Goal: Task Accomplishment & Management: Manage account settings

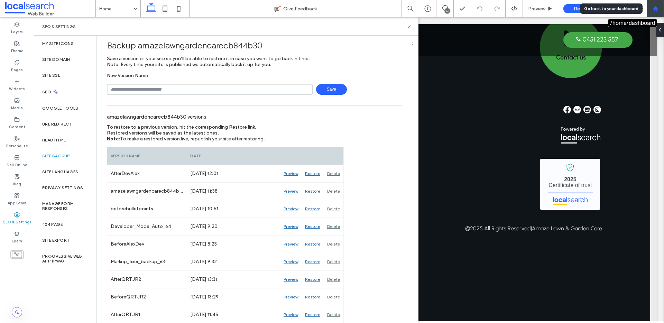
click at [655, 10] on icon at bounding box center [656, 9] width 6 height 6
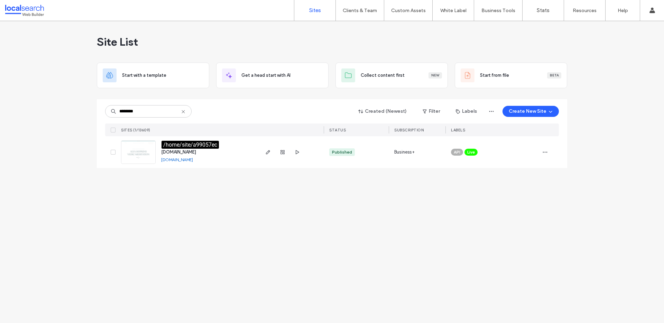
type input "********"
click at [196, 151] on span "www.coherencepersonalcounselling.com" at bounding box center [178, 151] width 35 height 5
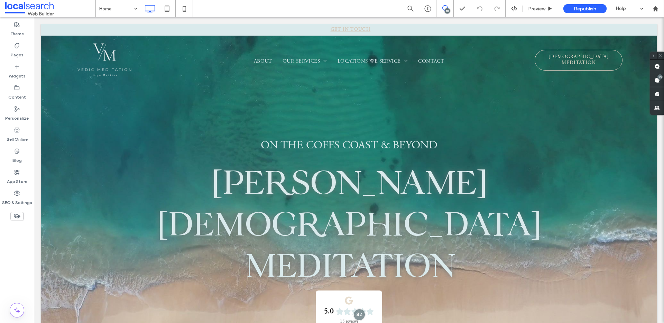
click at [446, 9] on div "10" at bounding box center [447, 10] width 5 height 5
click at [446, 8] on div "10" at bounding box center [447, 10] width 5 height 5
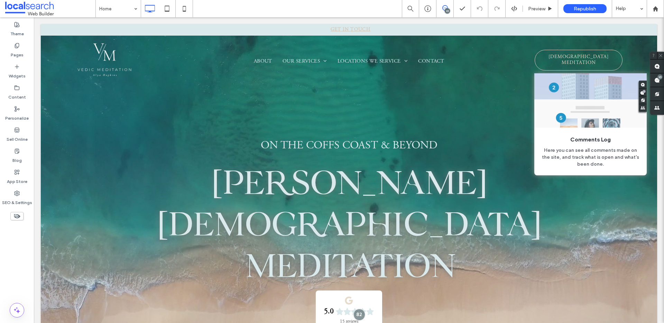
click at [655, 79] on use at bounding box center [658, 81] width 6 height 6
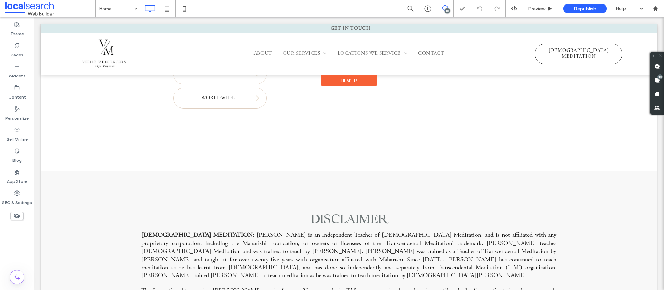
scroll to position [2160, 0]
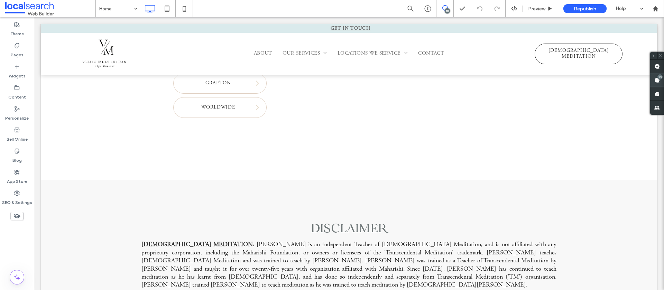
click at [657, 79] on use at bounding box center [658, 81] width 6 height 6
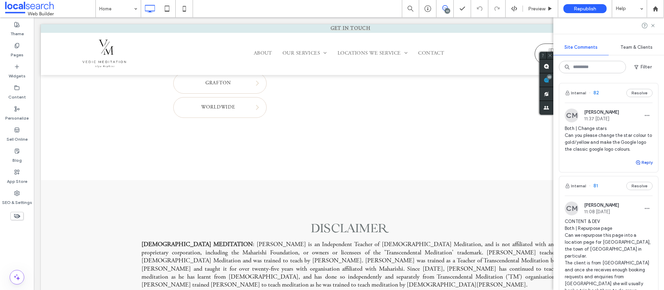
scroll to position [0, 0]
click at [648, 165] on button "Reply" at bounding box center [644, 164] width 17 height 8
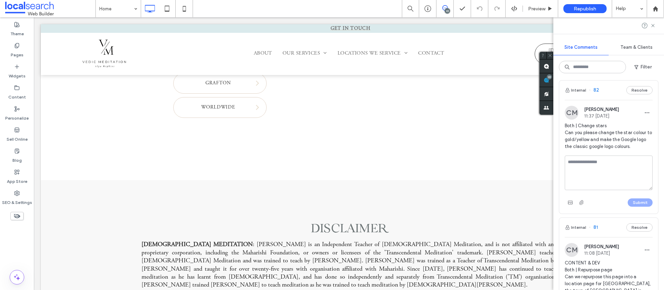
scroll to position [6, 0]
type textarea "*"
type textarea "**********"
click at [638, 201] on button "Submit" at bounding box center [640, 201] width 25 height 8
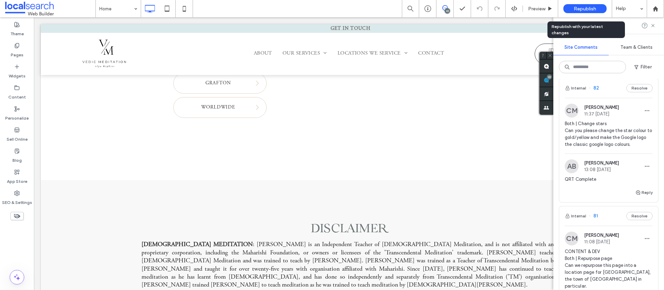
click at [585, 10] on span "Republish" at bounding box center [585, 9] width 22 height 6
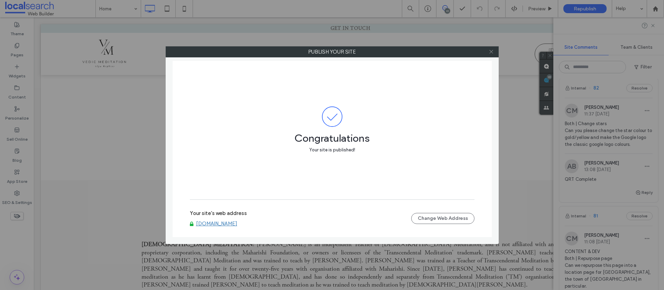
click at [491, 53] on icon at bounding box center [491, 51] width 5 height 5
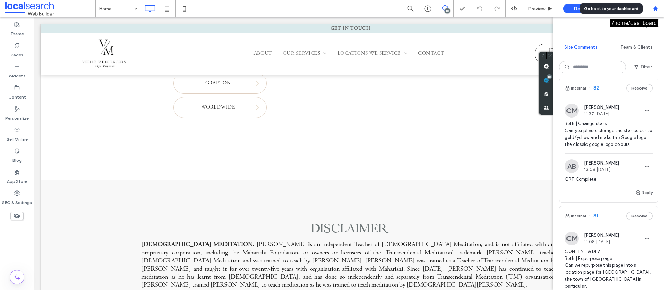
click at [652, 13] on div at bounding box center [655, 8] width 17 height 17
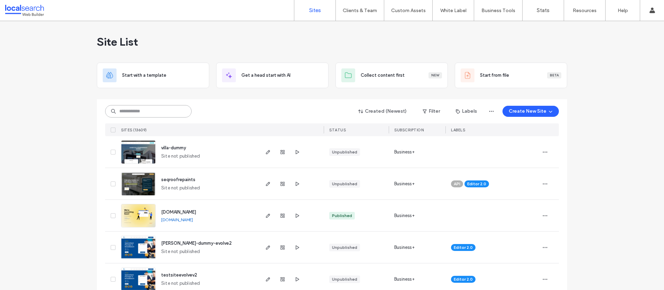
click at [161, 116] on input at bounding box center [148, 111] width 87 height 12
paste input "********"
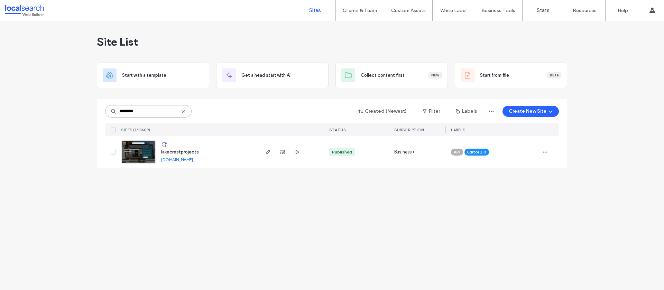
type input "********"
click at [185, 153] on span "lakecrestprojects" at bounding box center [180, 151] width 38 height 5
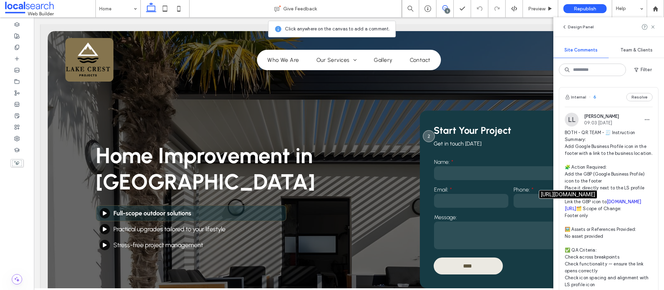
click at [626, 201] on link "maps.app.goo.gl/P36vx1PMAb8Agv5v6" at bounding box center [603, 205] width 77 height 12
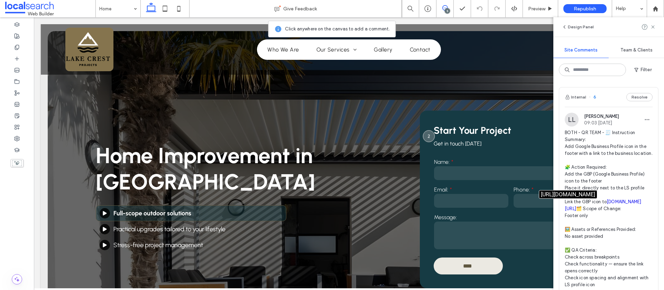
scroll to position [1335, 0]
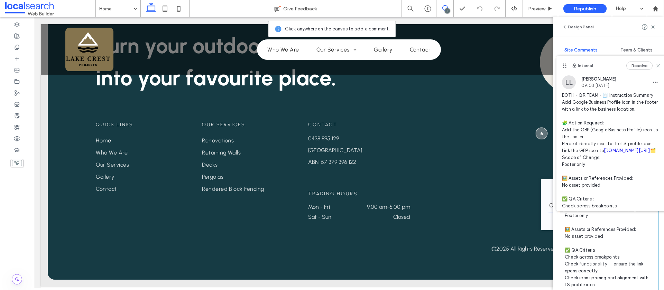
click at [651, 28] on icon at bounding box center [654, 27] width 6 height 6
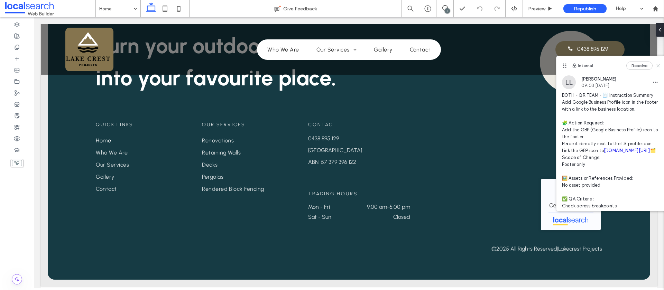
click at [658, 65] on use at bounding box center [658, 65] width 3 height 3
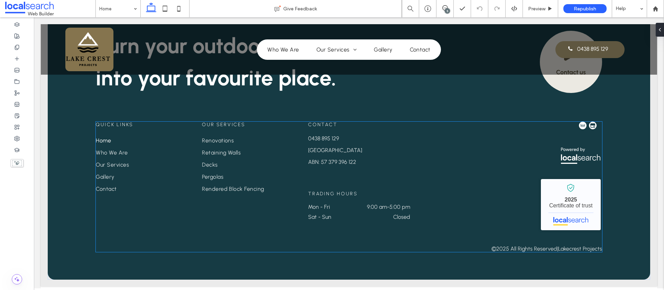
click at [592, 128] on img at bounding box center [593, 126] width 8 height 8
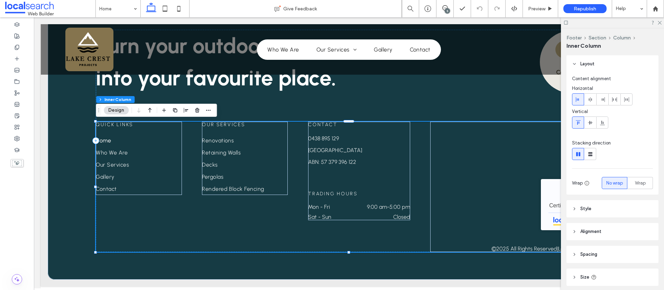
click at [449, 10] on div "5" at bounding box center [447, 10] width 5 height 5
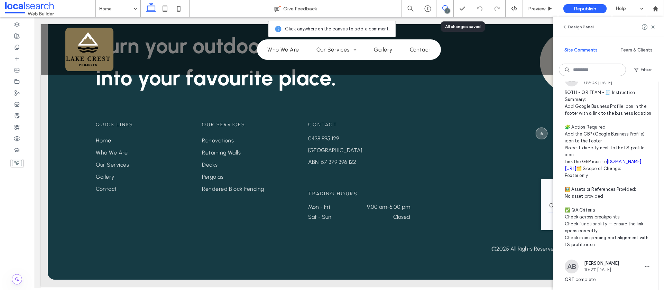
scroll to position [0, 0]
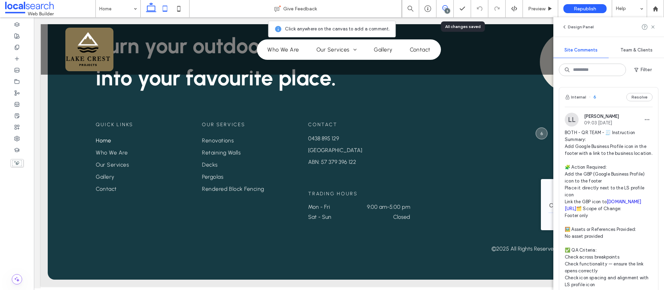
click at [165, 10] on icon at bounding box center [165, 9] width 14 height 14
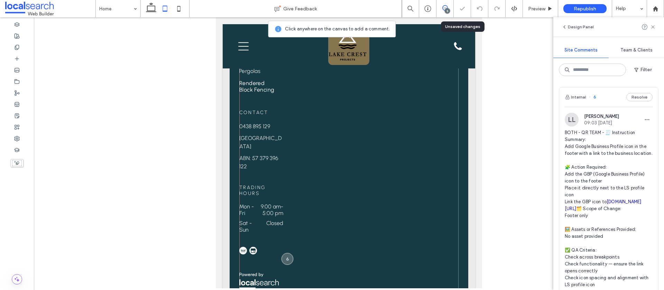
scroll to position [1686, 0]
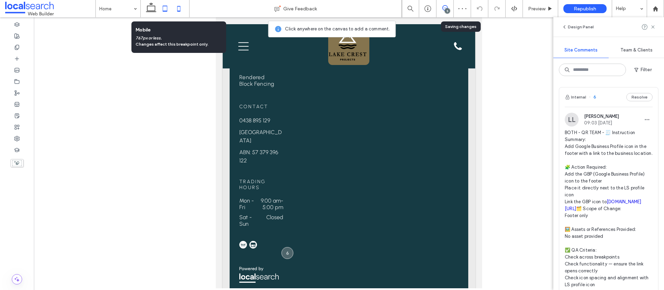
click at [176, 10] on icon at bounding box center [179, 9] width 14 height 14
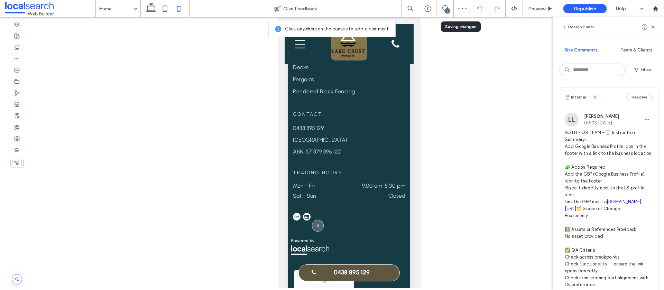
scroll to position [1873, 0]
drag, startPoint x: 150, startPoint y: 10, endPoint x: 426, endPoint y: 7, distance: 276.5
click at [150, 10] on icon at bounding box center [151, 9] width 14 height 14
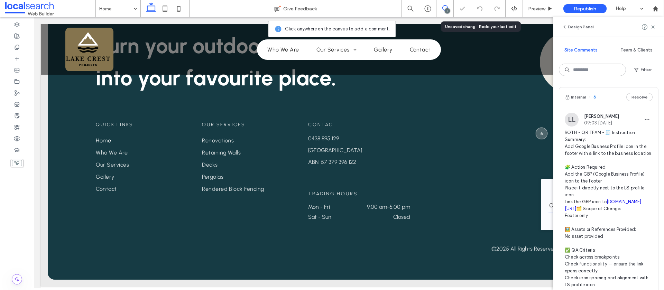
scroll to position [1255, 0]
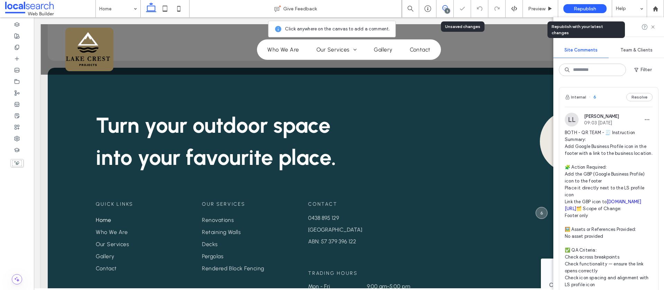
click at [579, 10] on span "Republish" at bounding box center [585, 9] width 22 height 6
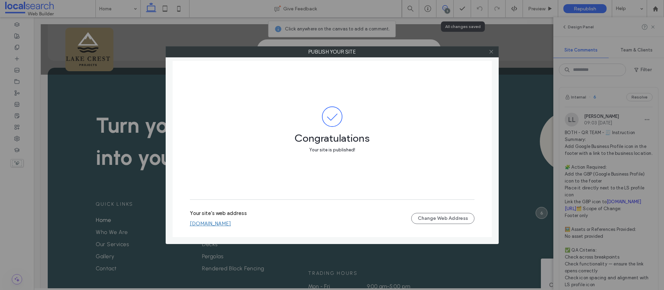
click at [489, 52] on icon at bounding box center [491, 51] width 5 height 5
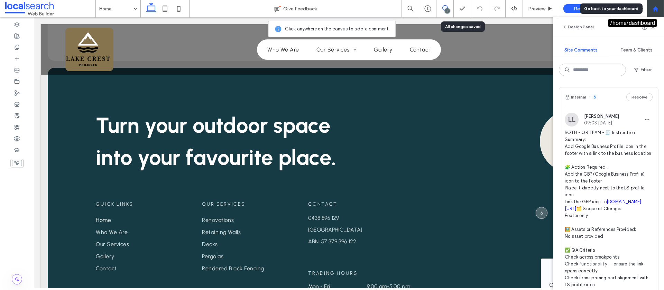
click at [657, 5] on div at bounding box center [655, 8] width 17 height 17
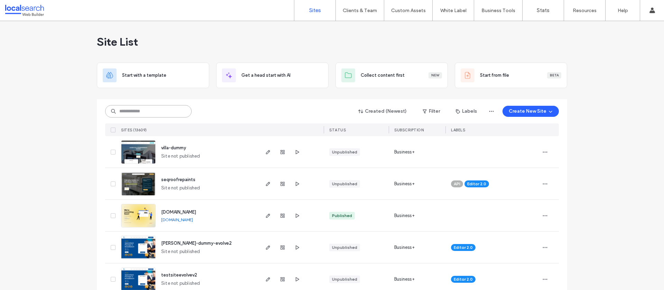
click at [131, 112] on input at bounding box center [148, 111] width 87 height 12
paste input "********"
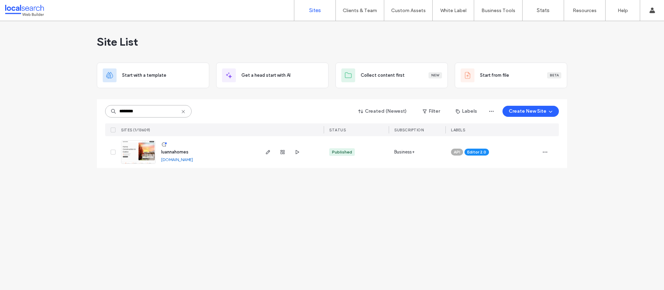
type input "********"
click at [175, 152] on span "luannahomes" at bounding box center [174, 151] width 27 height 5
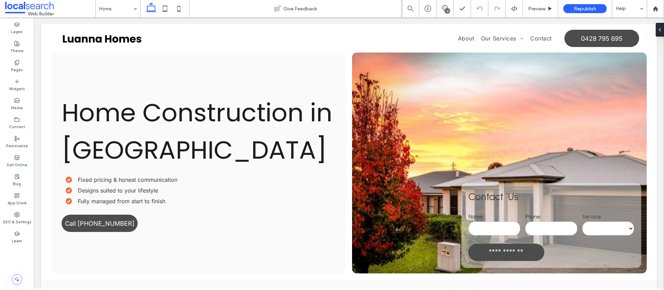
click at [445, 10] on div "4" at bounding box center [447, 10] width 5 height 5
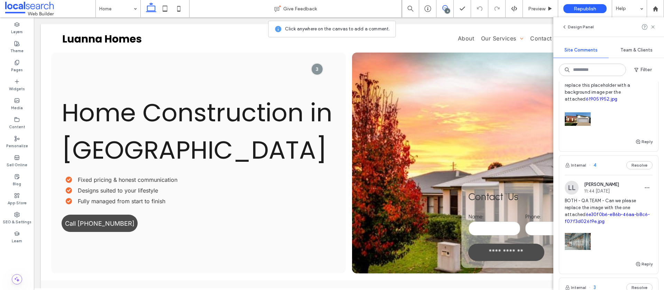
scroll to position [56, 0]
click at [637, 188] on div "[PERSON_NAME] 11:44 [DATE] BOTH - QA TEAM - Can we please replace the image wit…" at bounding box center [609, 218] width 88 height 79
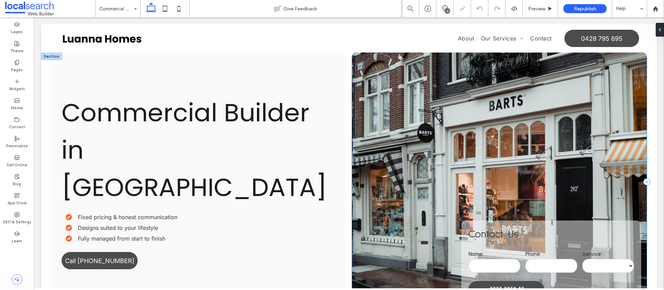
click at [448, 123] on div "**********" at bounding box center [499, 182] width 295 height 258
click at [365, 70] on div "**********" at bounding box center [499, 182] width 295 height 258
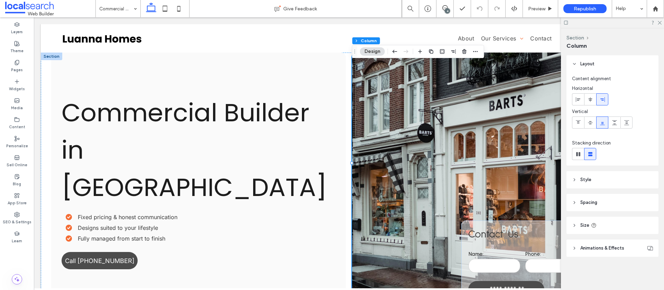
click at [586, 179] on span "Style" at bounding box center [586, 179] width 11 height 7
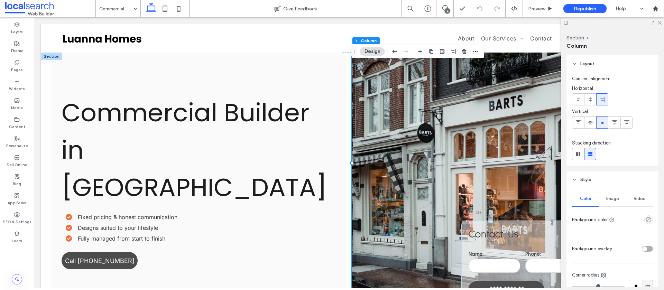
click at [620, 201] on div "Image" at bounding box center [612, 198] width 27 height 15
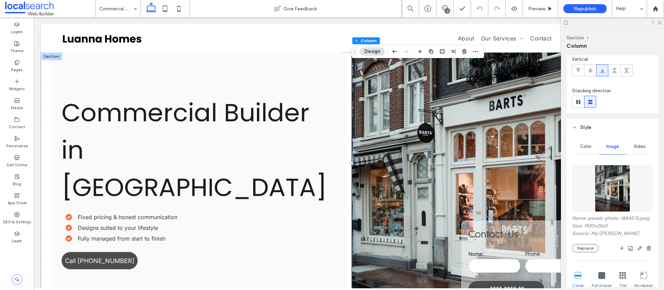
scroll to position [83, 0]
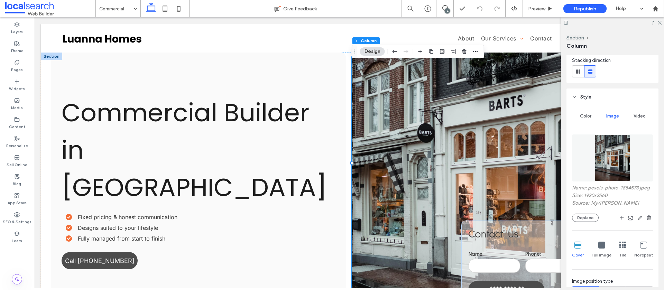
click at [658, 25] on div at bounding box center [612, 22] width 103 height 11
click at [660, 22] on icon at bounding box center [659, 22] width 4 height 4
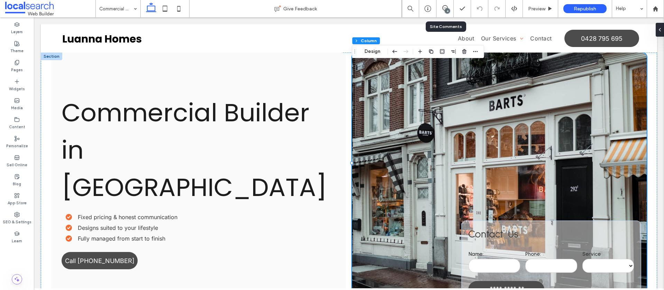
click at [448, 16] on div "4" at bounding box center [445, 8] width 17 height 17
click at [449, 8] on span at bounding box center [445, 8] width 17 height 6
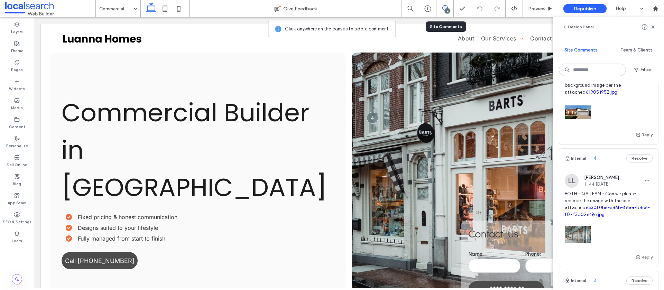
scroll to position [63, 0]
click at [591, 204] on link "6e30f0b6-e86b-46aa-b8c6-f07f3d02619e.jpg" at bounding box center [607, 210] width 85 height 12
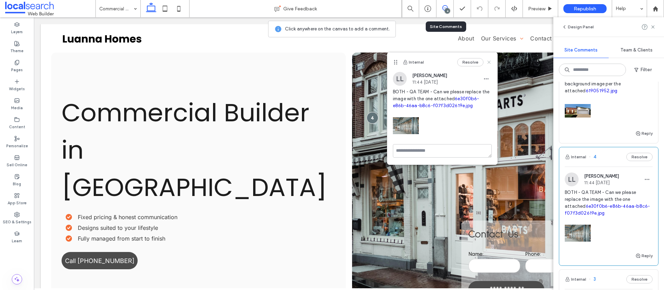
click at [489, 62] on use at bounding box center [489, 62] width 3 height 3
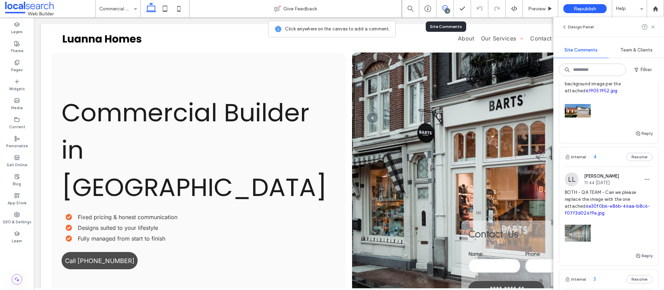
drag, startPoint x: 651, startPoint y: 27, endPoint x: 646, endPoint y: 28, distance: 4.9
click at [651, 27] on icon at bounding box center [654, 27] width 6 height 6
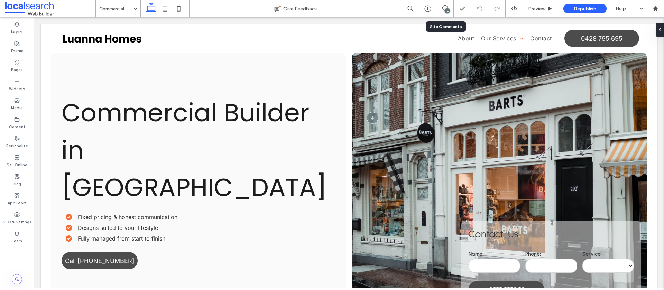
scroll to position [0, 0]
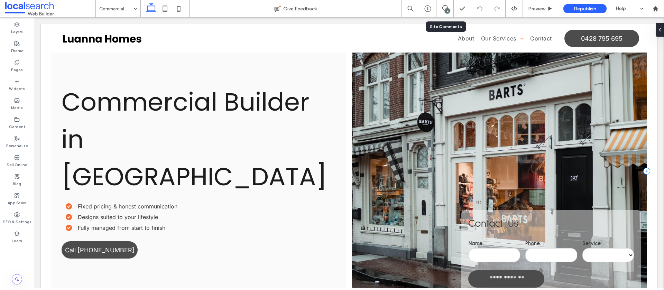
click at [402, 92] on div "**********" at bounding box center [499, 171] width 295 height 258
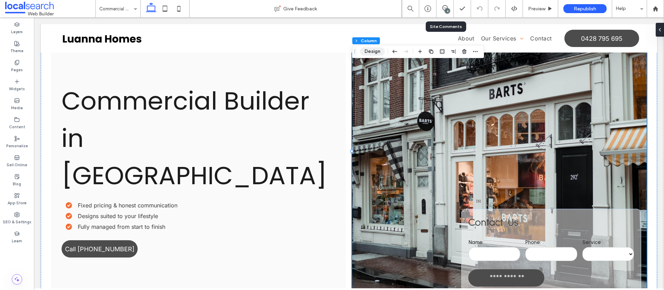
drag, startPoint x: 366, startPoint y: 49, endPoint x: 365, endPoint y: 54, distance: 5.2
click at [366, 49] on button "Design" at bounding box center [372, 51] width 25 height 8
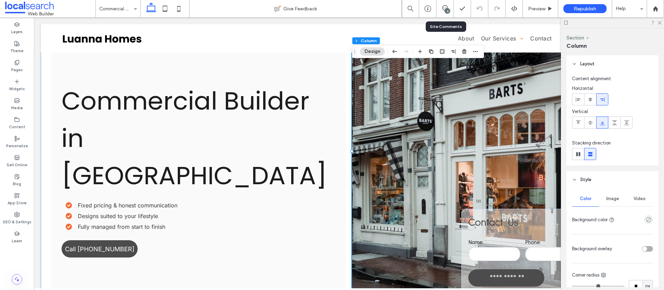
click at [607, 196] on span "Image" at bounding box center [613, 199] width 13 height 6
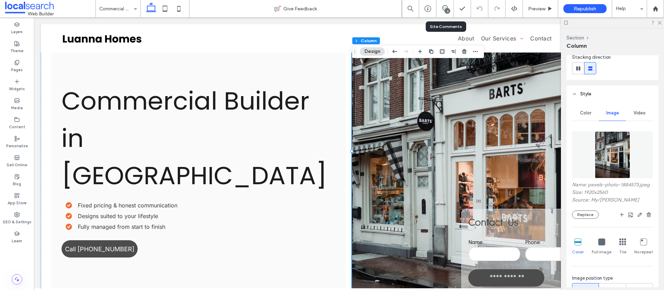
scroll to position [93, 0]
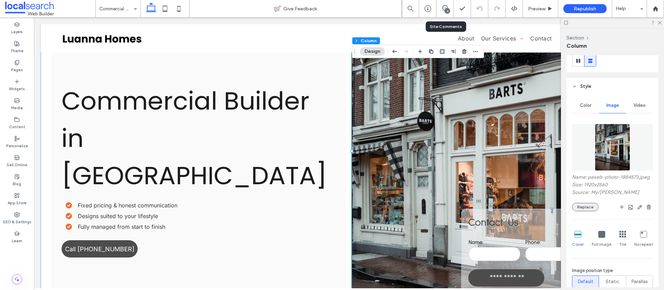
click at [587, 210] on button "Replace" at bounding box center [585, 207] width 27 height 8
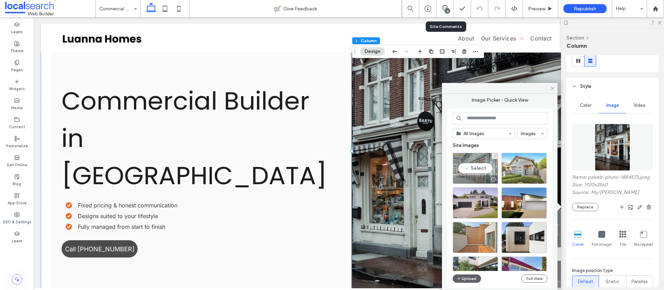
click at [483, 170] on div "Select" at bounding box center [475, 168] width 45 height 31
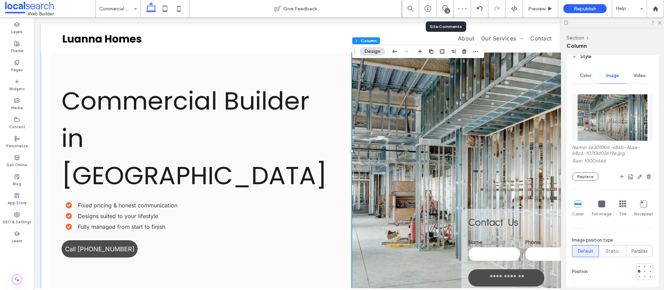
scroll to position [0, 0]
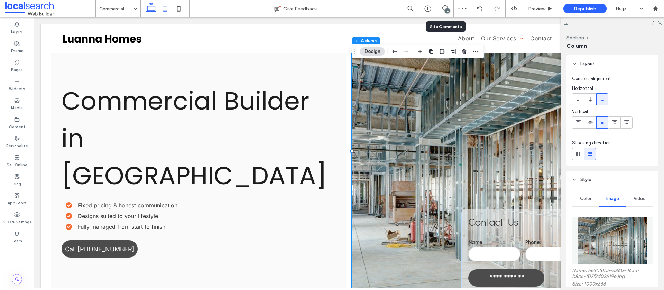
click at [164, 9] on icon at bounding box center [165, 9] width 14 height 14
type input "**"
type input "***"
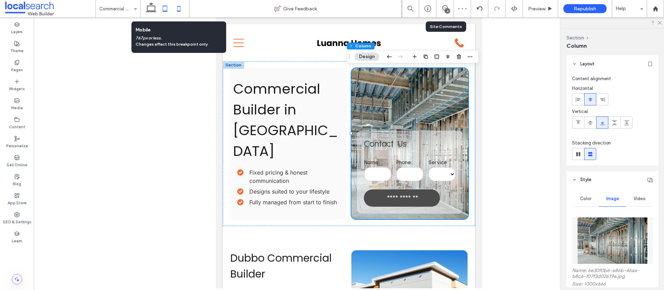
click at [179, 8] on icon at bounding box center [179, 9] width 14 height 14
type input "***"
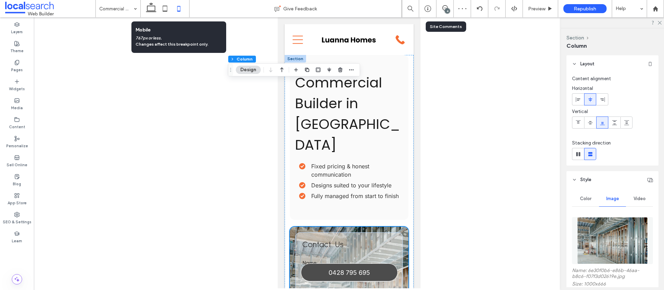
scroll to position [125, 0]
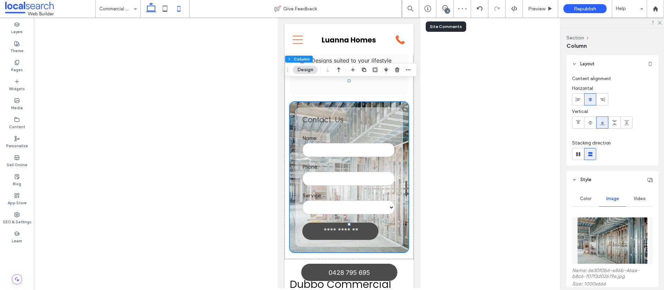
click at [151, 6] on icon at bounding box center [151, 9] width 14 height 14
type input "**"
type input "*****"
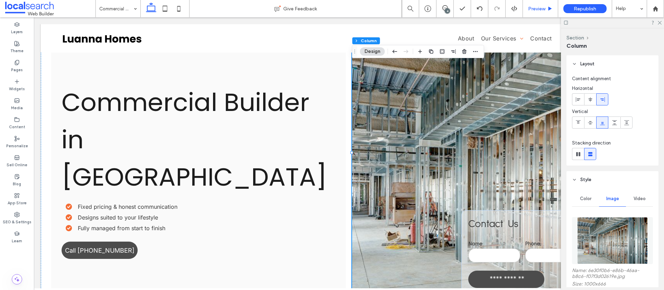
drag, startPoint x: 660, startPoint y: 22, endPoint x: 530, endPoint y: 6, distance: 130.7
click at [660, 22] on use at bounding box center [660, 23] width 4 height 4
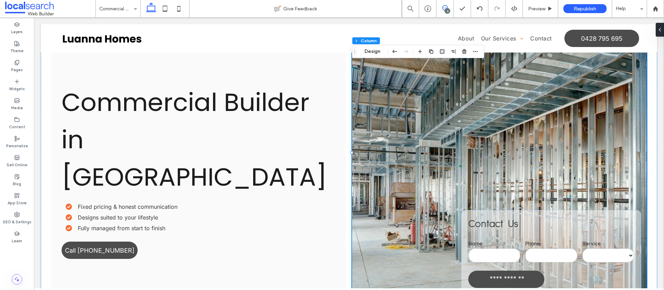
click at [440, 10] on span at bounding box center [445, 8] width 17 height 6
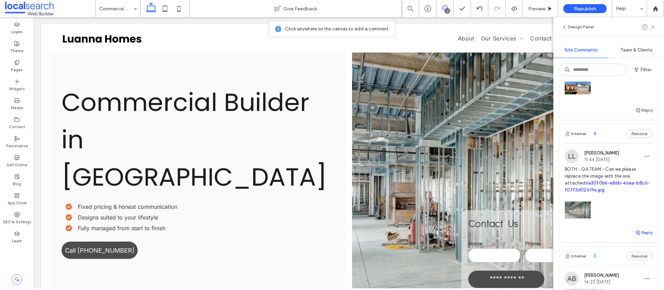
scroll to position [89, 0]
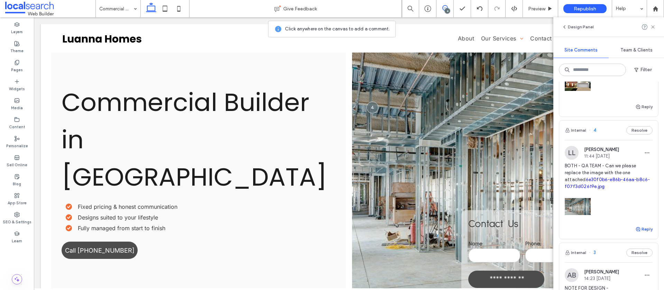
click at [642, 225] on button "Reply" at bounding box center [644, 229] width 17 height 8
type textarea "**********"
click at [643, 268] on button "Submit" at bounding box center [640, 272] width 25 height 8
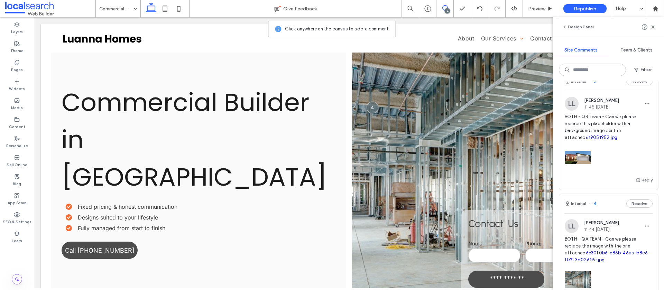
scroll to position [0, 0]
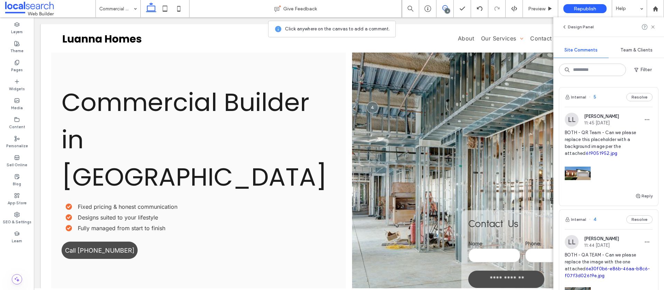
click at [614, 151] on link "619051952.jpg" at bounding box center [602, 153] width 32 height 5
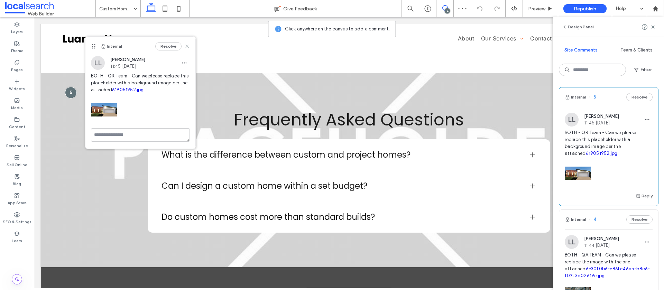
click at [611, 104] on div "Internal 5 Resolve" at bounding box center [609, 97] width 99 height 19
click at [187, 46] on use at bounding box center [187, 46] width 3 height 3
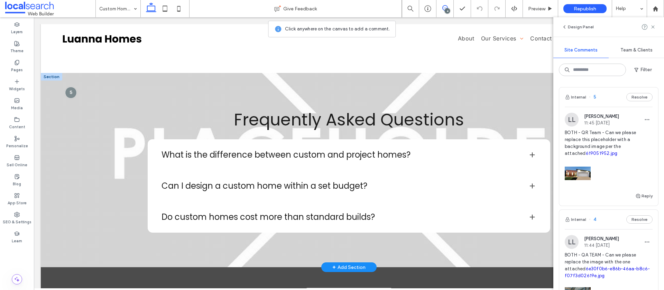
click at [48, 78] on div at bounding box center [51, 77] width 21 height 8
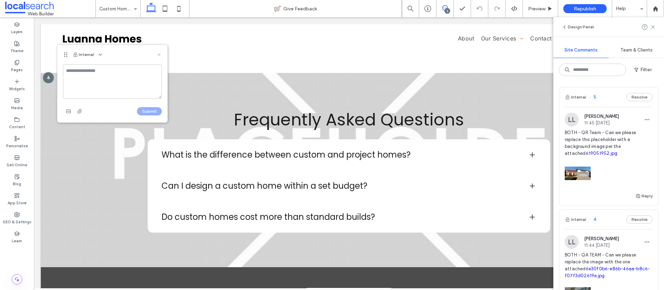
click at [160, 55] on icon at bounding box center [159, 55] width 6 height 6
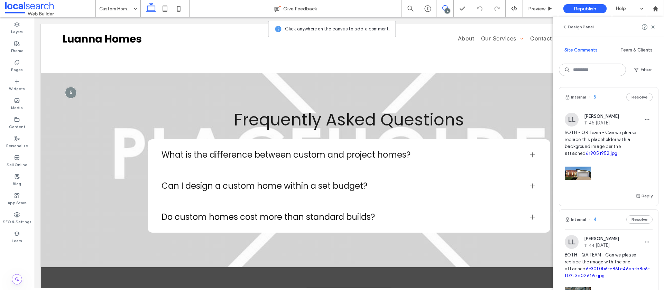
drag, startPoint x: 653, startPoint y: 27, endPoint x: 633, endPoint y: 27, distance: 20.8
click at [653, 27] on use at bounding box center [653, 26] width 3 height 3
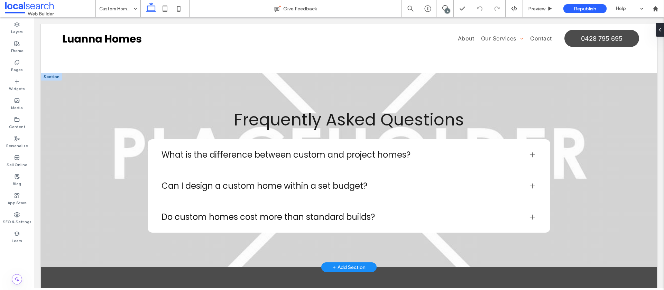
click at [49, 79] on div at bounding box center [51, 77] width 21 height 8
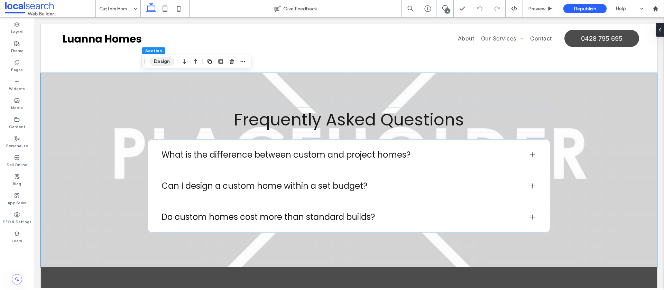
click at [161, 62] on button "Design" at bounding box center [161, 61] width 25 height 8
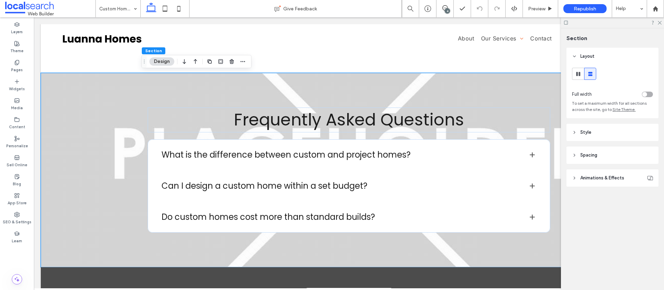
click at [583, 133] on span "Style" at bounding box center [586, 132] width 11 height 7
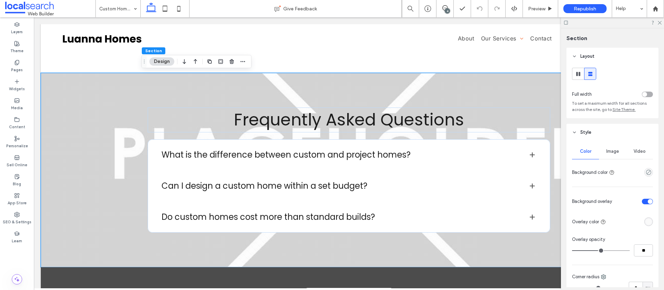
click at [613, 150] on span "Image" at bounding box center [613, 152] width 13 height 6
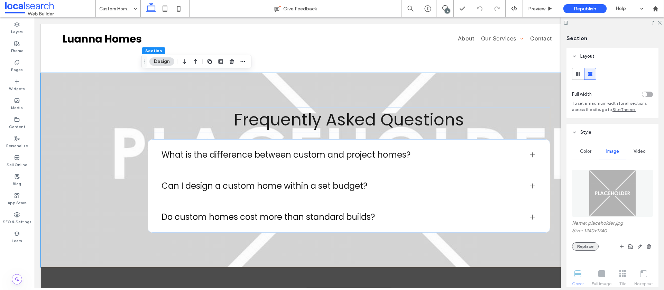
click at [587, 248] on button "Replace" at bounding box center [585, 247] width 27 height 8
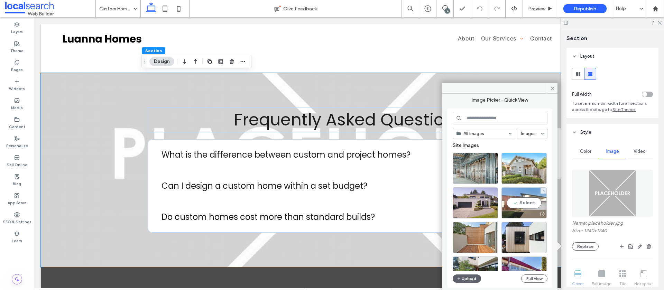
click at [521, 200] on div "Select" at bounding box center [524, 203] width 45 height 31
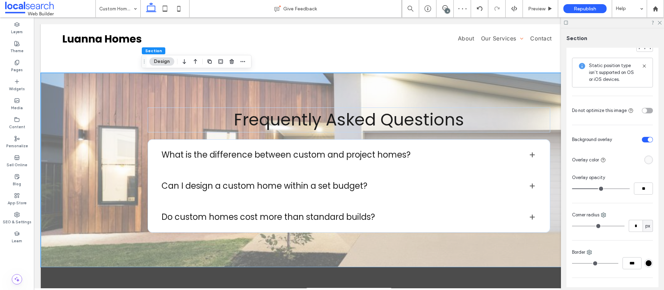
scroll to position [388, 0]
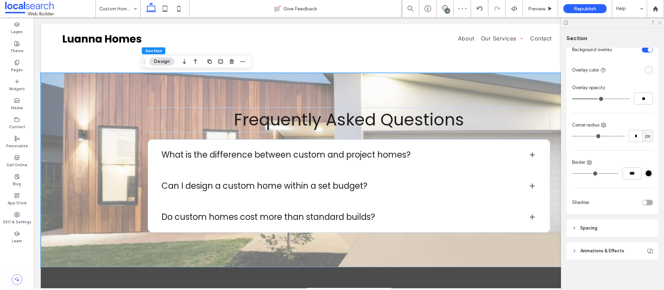
click at [659, 24] on icon at bounding box center [659, 22] width 4 height 4
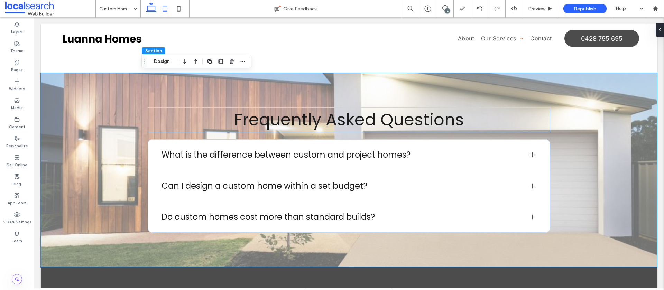
click at [164, 7] on icon at bounding box center [165, 9] width 14 height 14
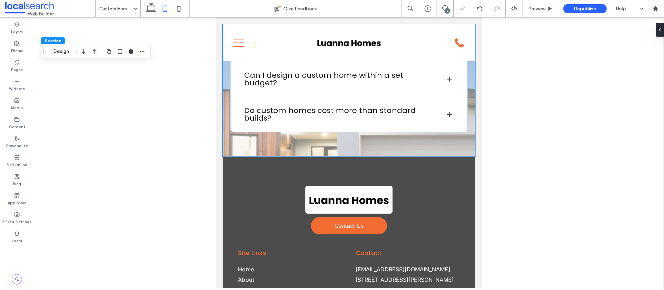
type input "**"
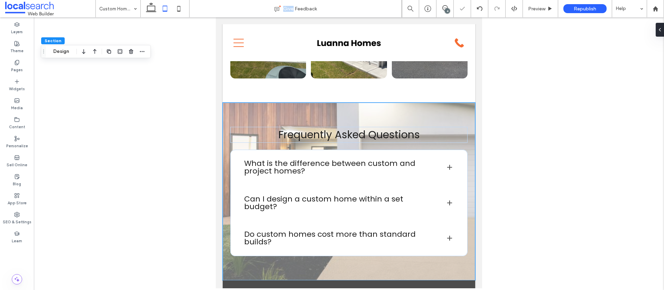
scroll to position [355, 0]
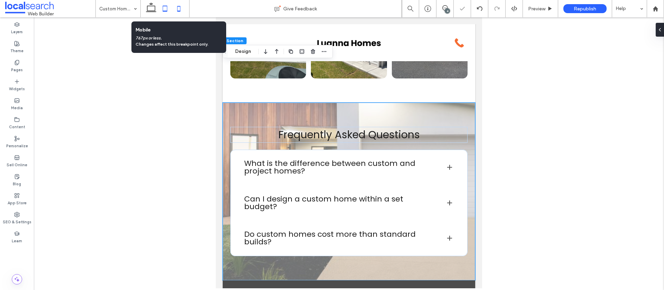
click at [180, 9] on icon at bounding box center [179, 9] width 14 height 14
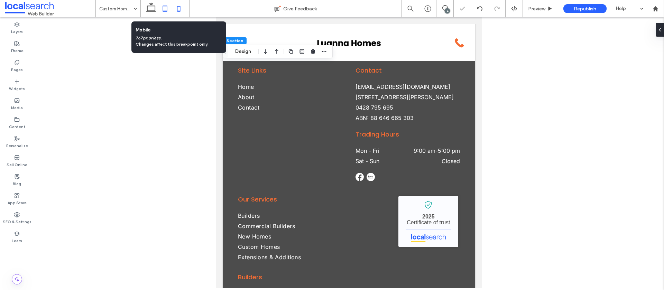
type input "**"
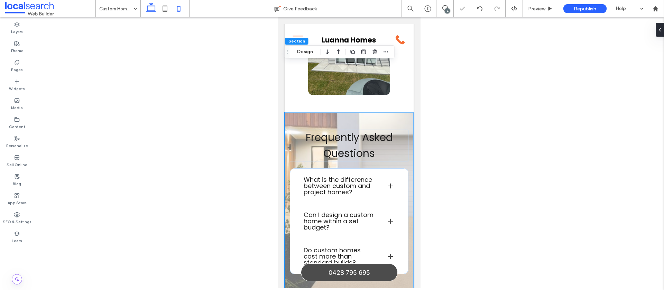
click at [152, 10] on icon at bounding box center [151, 9] width 14 height 14
type input "***"
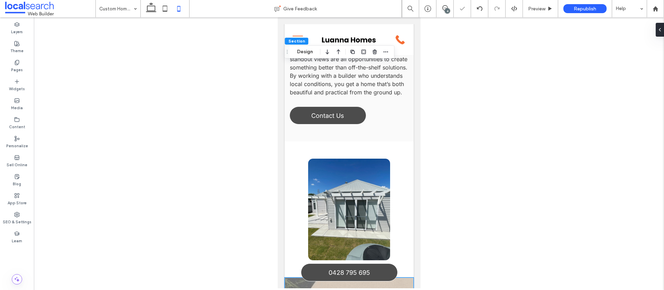
scroll to position [388, 0]
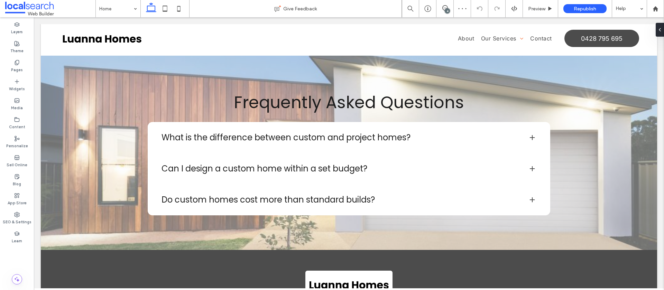
click at [445, 10] on div "4" at bounding box center [447, 10] width 5 height 5
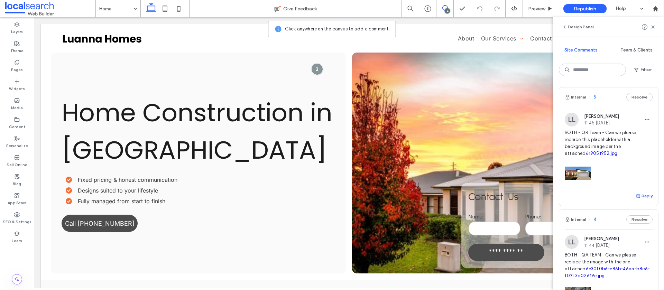
click at [643, 192] on button "Reply" at bounding box center [644, 196] width 17 height 8
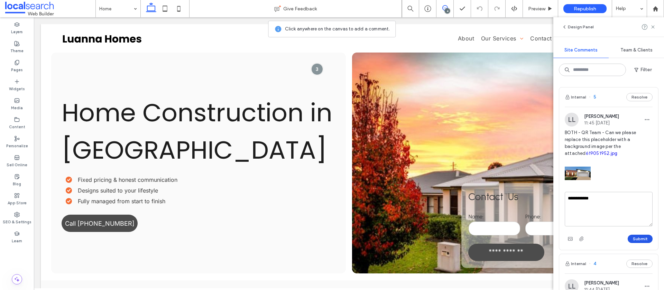
type textarea "**********"
click at [638, 235] on button "Submit" at bounding box center [640, 239] width 25 height 8
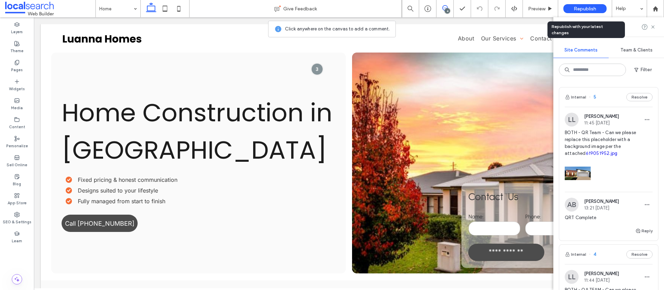
click at [574, 11] on span "Republish" at bounding box center [585, 9] width 22 height 6
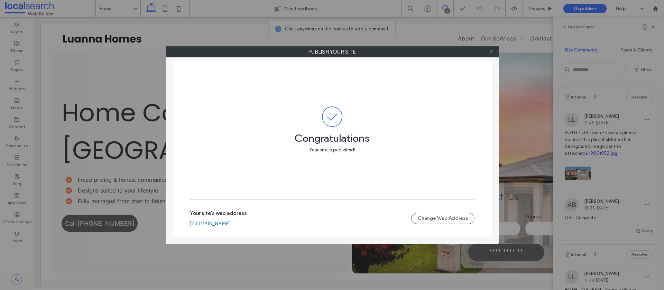
click at [492, 52] on icon at bounding box center [491, 51] width 5 height 5
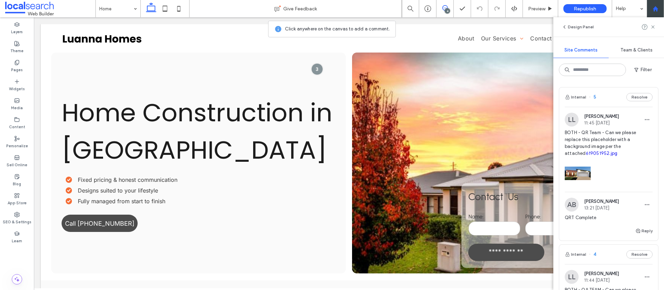
click at [652, 11] on div at bounding box center [655, 9] width 17 height 6
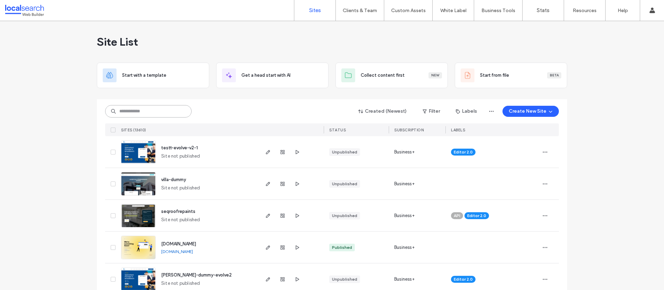
click at [166, 111] on input at bounding box center [148, 111] width 87 height 12
paste input "********"
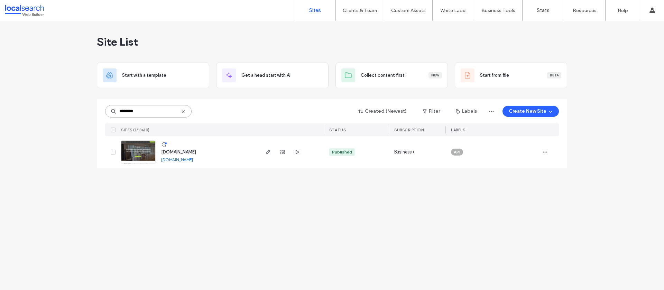
type input "********"
click at [187, 152] on span "[DOMAIN_NAME]" at bounding box center [178, 151] width 35 height 5
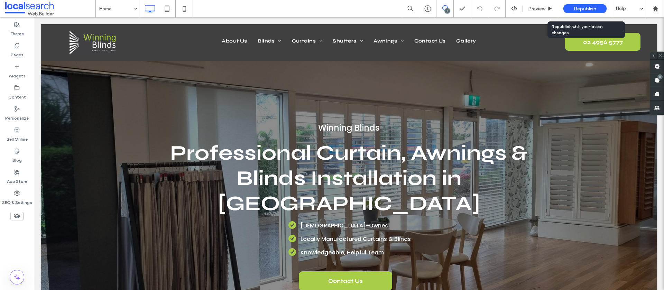
click at [580, 9] on span "Republish" at bounding box center [585, 9] width 22 height 6
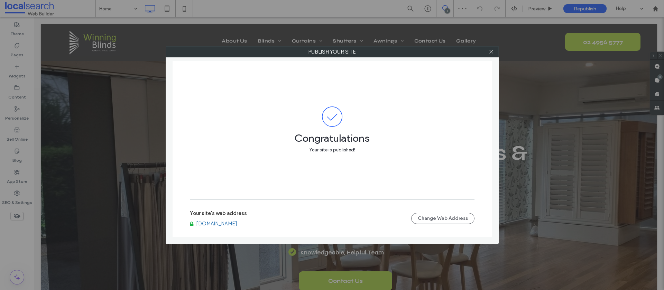
click at [215, 224] on link "[DOMAIN_NAME]" at bounding box center [216, 224] width 41 height 6
click at [491, 52] on use at bounding box center [491, 51] width 3 height 3
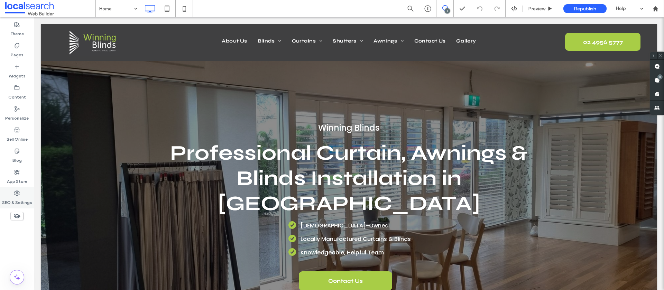
click at [19, 197] on label "SEO & Settings" at bounding box center [17, 201] width 30 height 10
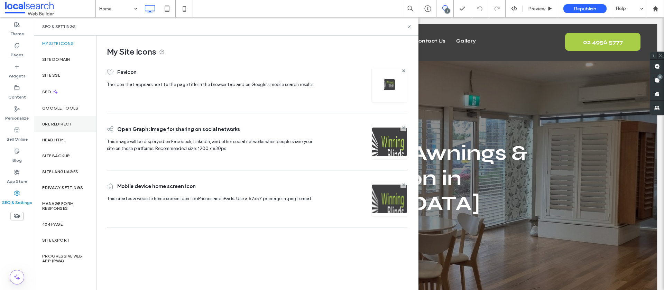
click at [64, 126] on label "URL Redirect" at bounding box center [57, 124] width 30 height 5
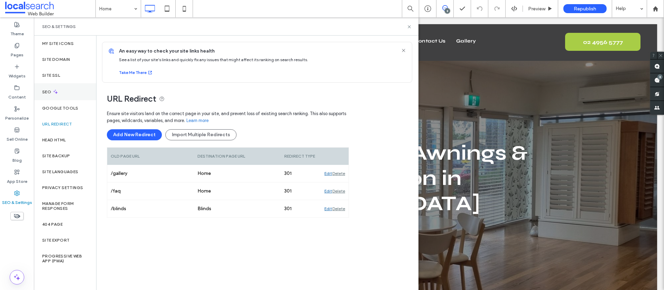
click at [47, 90] on label "SEO" at bounding box center [47, 92] width 10 height 5
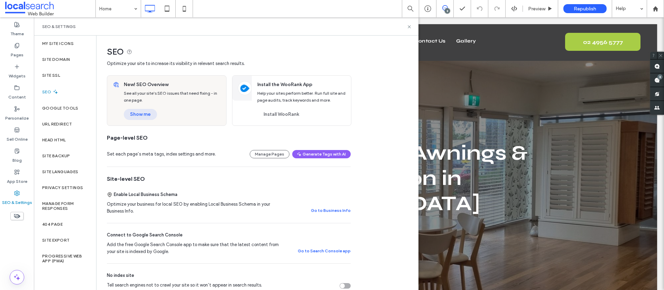
click at [144, 113] on button "Show me" at bounding box center [140, 114] width 33 height 11
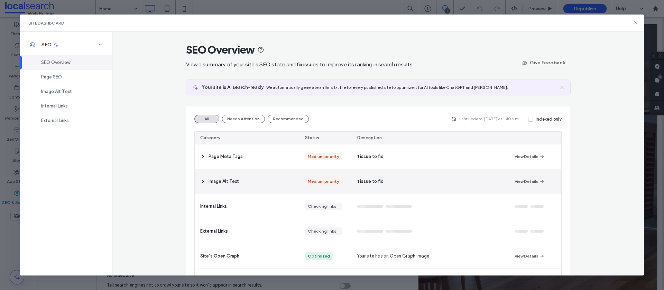
click at [285, 180] on div "Image Alt Text" at bounding box center [247, 182] width 105 height 25
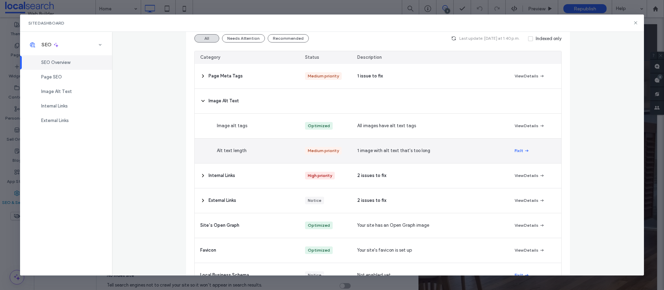
scroll to position [81, 0]
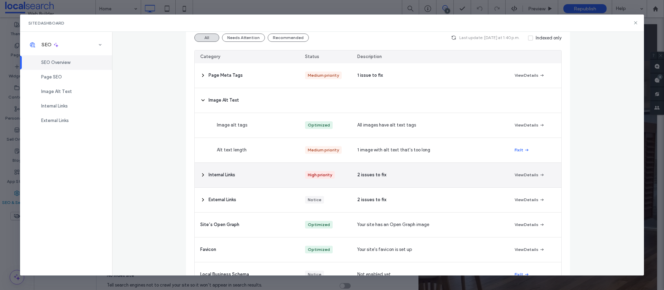
click at [482, 181] on div "2 issues to fix" at bounding box center [430, 175] width 157 height 25
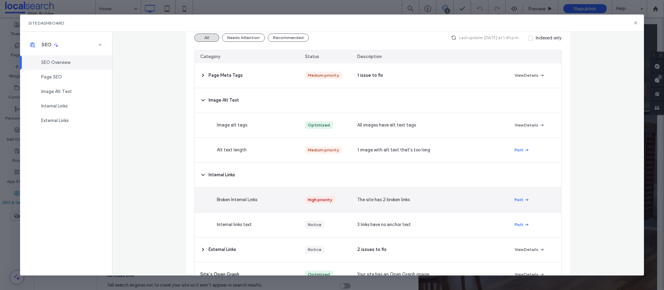
click at [520, 200] on button "Fix It" at bounding box center [522, 200] width 15 height 8
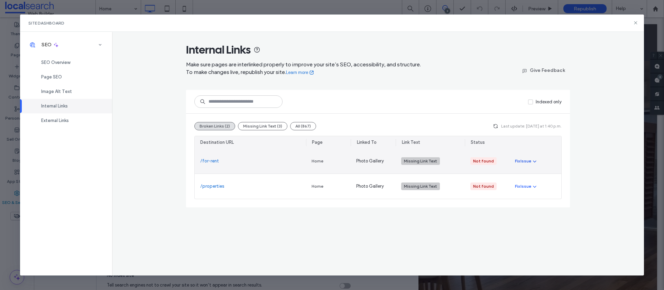
click at [528, 160] on div "Fix Issue" at bounding box center [523, 161] width 16 height 6
click at [539, 177] on span "Fix in Editor" at bounding box center [533, 177] width 24 height 7
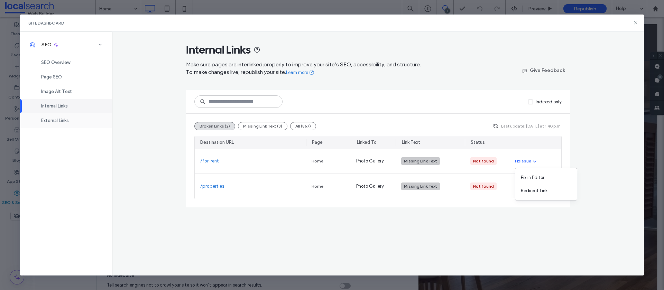
click at [51, 122] on span "External Links" at bounding box center [55, 120] width 28 height 5
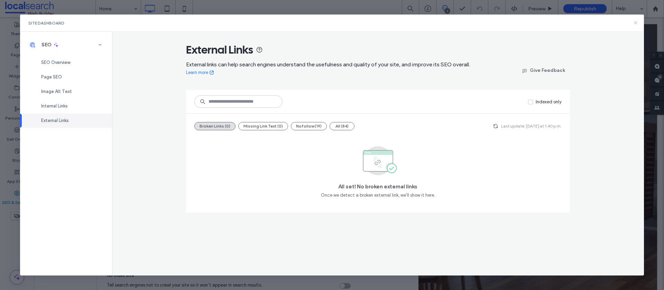
click at [638, 22] on icon at bounding box center [636, 23] width 6 height 6
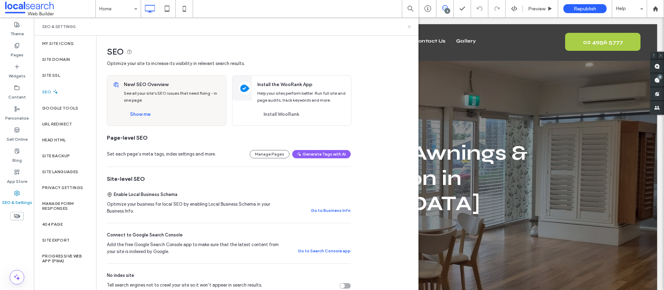
click at [410, 26] on use at bounding box center [409, 26] width 3 height 3
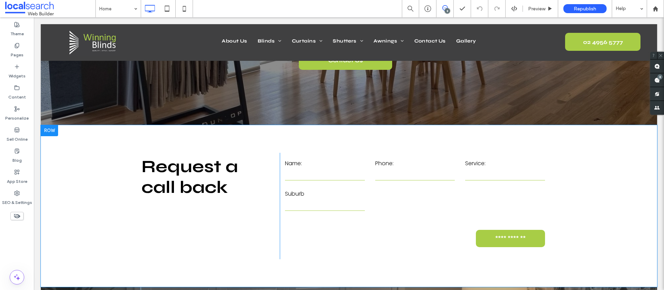
scroll to position [222, 0]
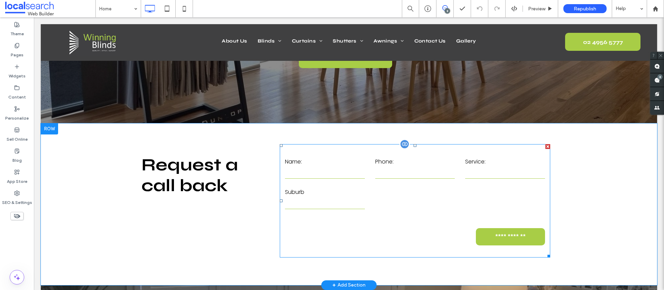
click at [348, 187] on label "Suburb" at bounding box center [325, 192] width 80 height 11
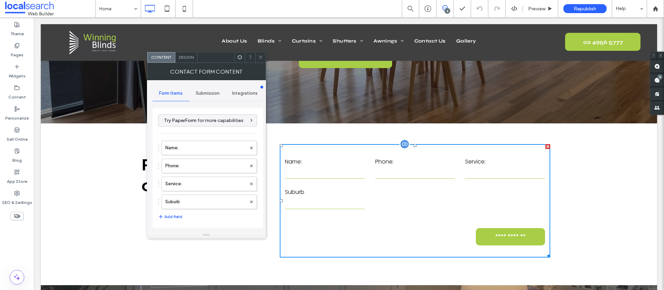
type input "**********"
click at [208, 97] on div "Submission" at bounding box center [208, 93] width 37 height 15
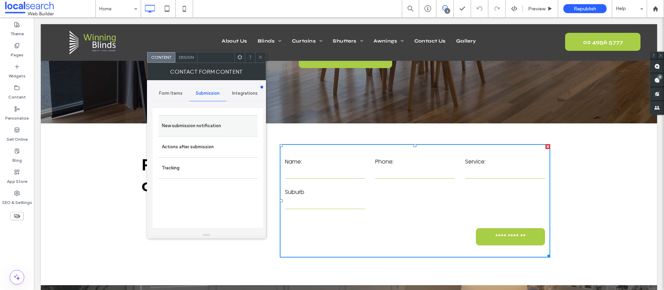
click at [200, 120] on label "New submission notification" at bounding box center [208, 126] width 92 height 14
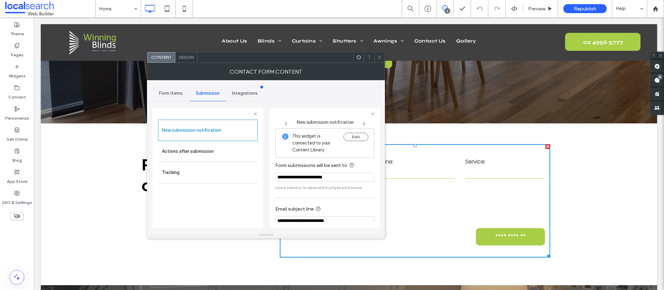
scroll to position [36, 0]
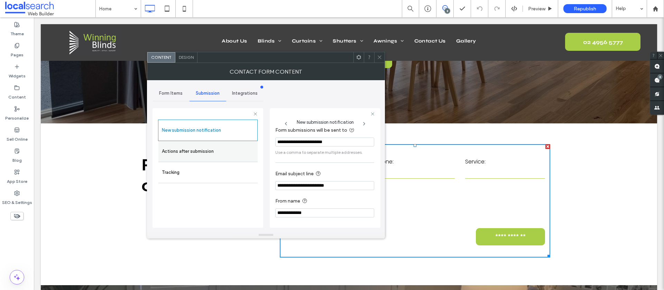
drag, startPoint x: 204, startPoint y: 150, endPoint x: 217, endPoint y: 152, distance: 13.3
click at [204, 150] on label "Actions after submission" at bounding box center [208, 152] width 92 height 14
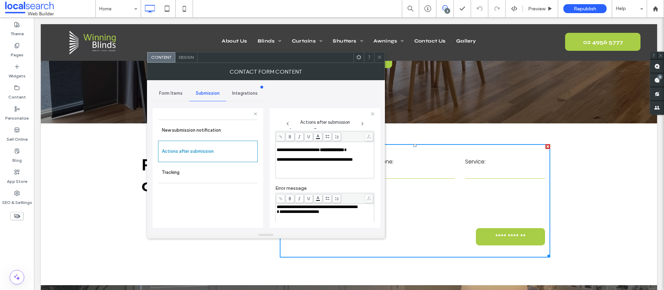
scroll to position [0, 0]
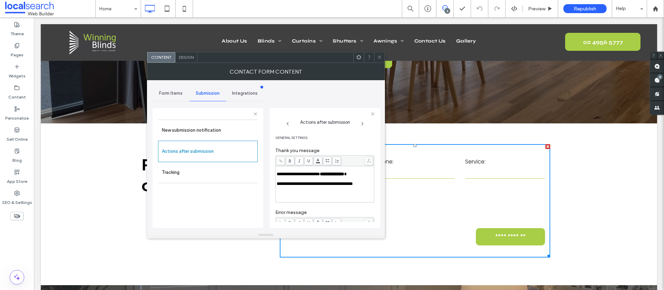
click at [183, 55] on span "Design" at bounding box center [186, 57] width 15 height 5
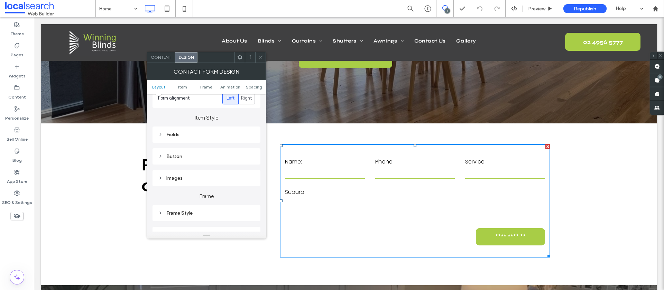
scroll to position [92, 0]
click at [172, 131] on div "Fields" at bounding box center [206, 134] width 97 height 6
click at [232, 146] on span "Field Text" at bounding box center [230, 147] width 21 height 6
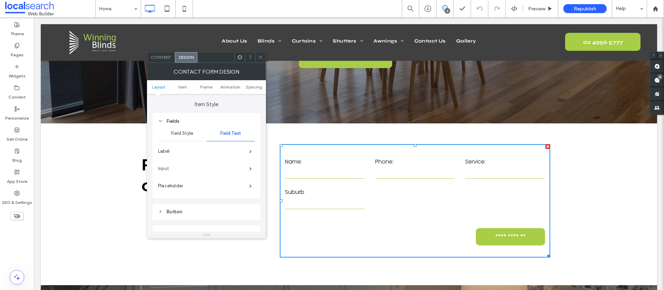
scroll to position [106, 0]
click at [237, 168] on label "Input" at bounding box center [203, 168] width 91 height 14
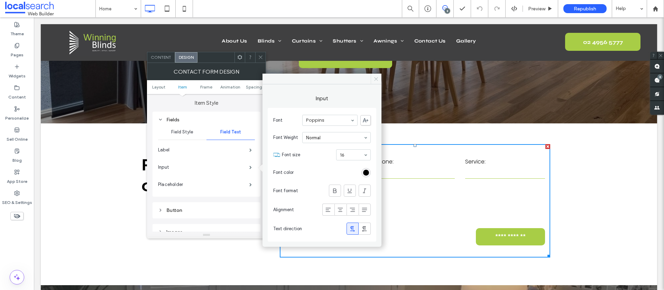
click at [376, 82] on span at bounding box center [376, 79] width 11 height 10
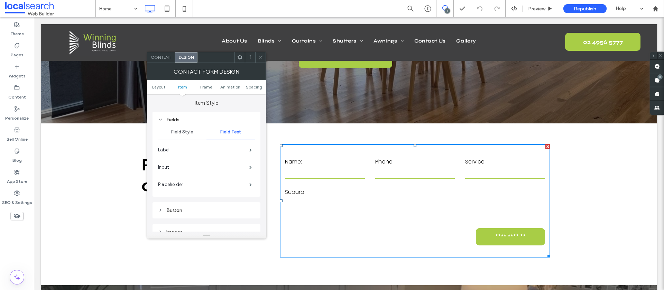
drag, startPoint x: 261, startPoint y: 57, endPoint x: 265, endPoint y: 71, distance: 14.4
click at [261, 57] on use at bounding box center [260, 57] width 3 height 3
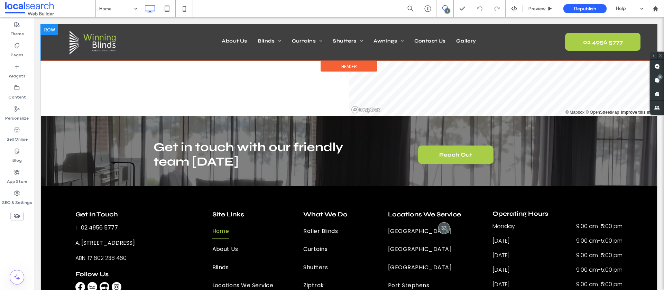
scroll to position [2083, 0]
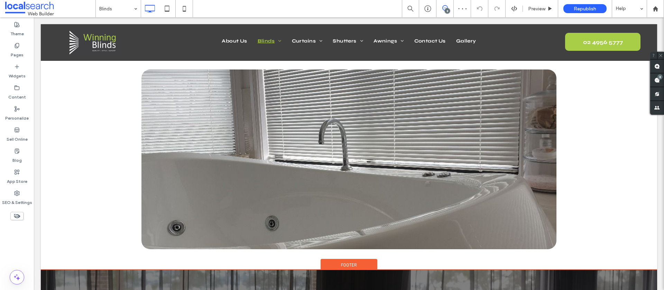
scroll to position [2261, 0]
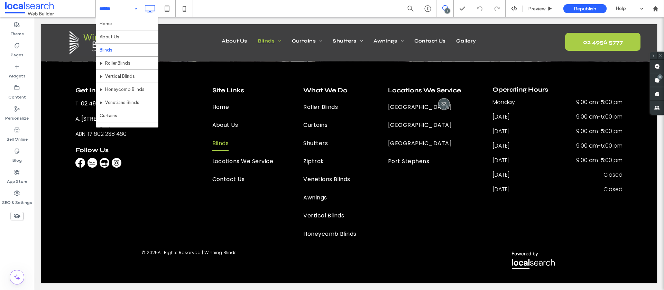
drag, startPoint x: 131, startPoint y: 13, endPoint x: 129, endPoint y: 17, distance: 4.2
click at [131, 13] on div "Home About Us Blinds Roller Blinds Vertical Blinds Honeycomb Blinds Venetians B…" at bounding box center [118, 8] width 45 height 17
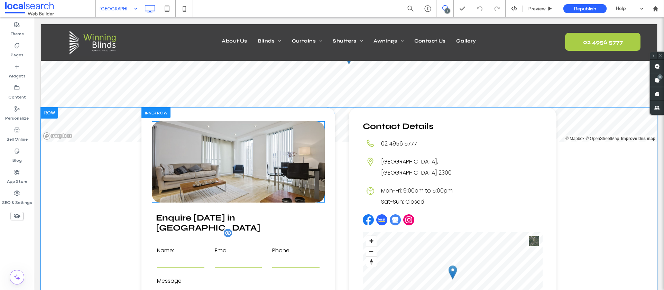
scroll to position [1668, 0]
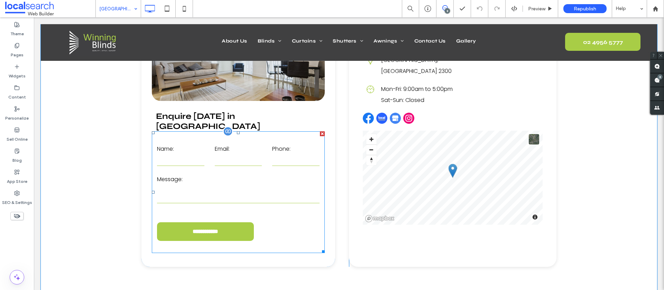
click at [256, 186] on textarea at bounding box center [238, 194] width 163 height 17
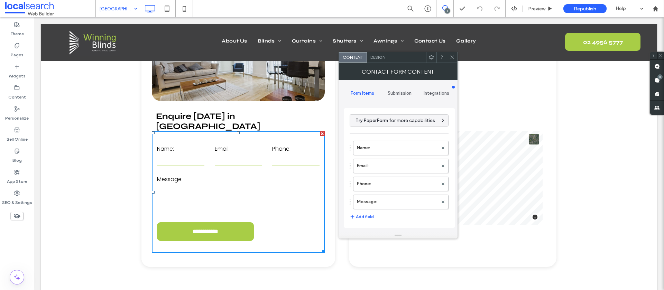
drag, startPoint x: 402, startPoint y: 94, endPoint x: 400, endPoint y: 100, distance: 5.6
click at [401, 96] on span "Submission" at bounding box center [400, 94] width 24 height 6
drag, startPoint x: 380, startPoint y: 130, endPoint x: 404, endPoint y: 128, distance: 24.3
click at [380, 130] on label "New submission notification" at bounding box center [400, 126] width 92 height 14
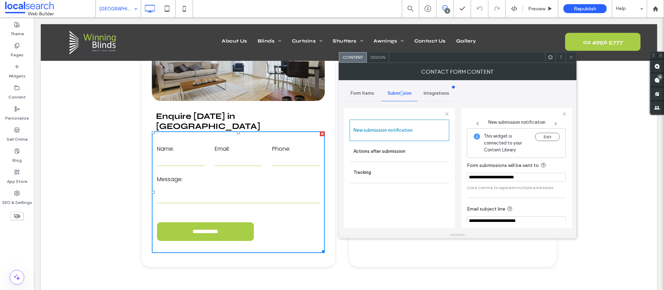
scroll to position [36, 0]
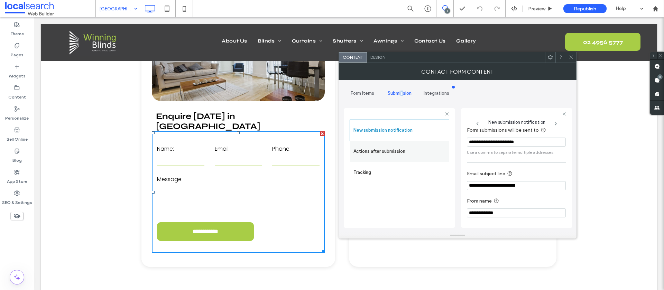
click at [369, 155] on label "Actions after submission" at bounding box center [400, 152] width 92 height 14
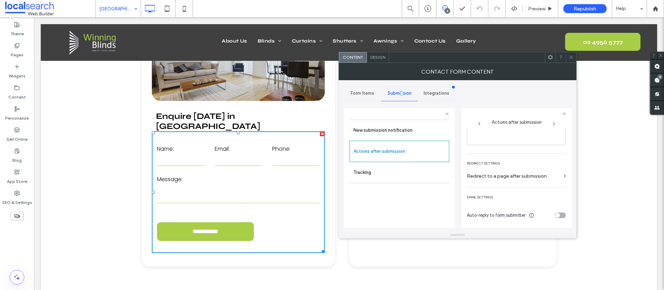
scroll to position [0, 0]
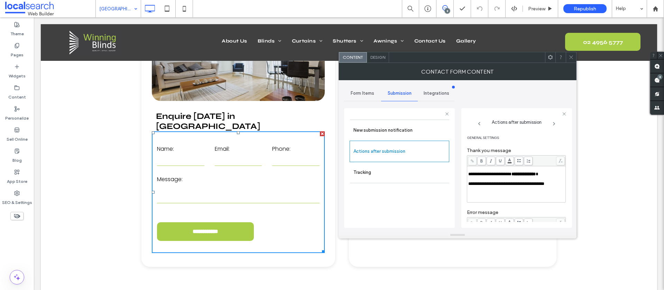
drag, startPoint x: 571, startPoint y: 56, endPoint x: 433, endPoint y: 52, distance: 138.1
click at [571, 56] on icon at bounding box center [571, 57] width 5 height 5
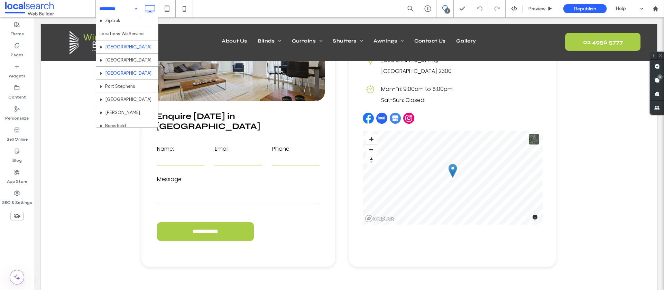
scroll to position [136, 0]
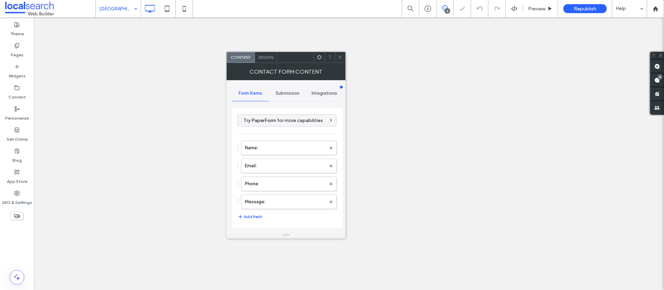
click at [284, 95] on span "Submission" at bounding box center [288, 94] width 24 height 6
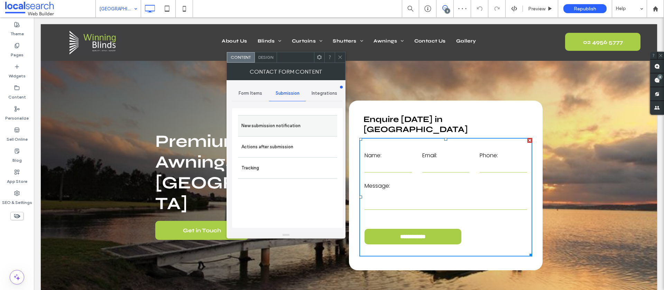
click at [269, 122] on label "New submission notification" at bounding box center [288, 126] width 92 height 14
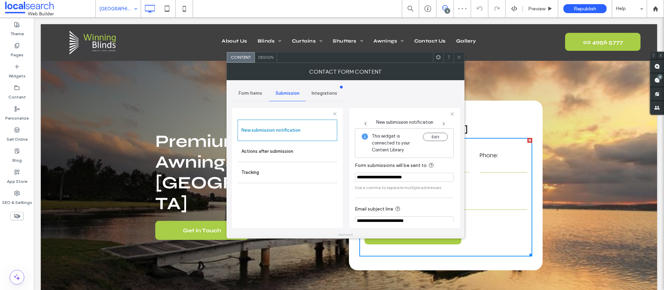
scroll to position [36, 0]
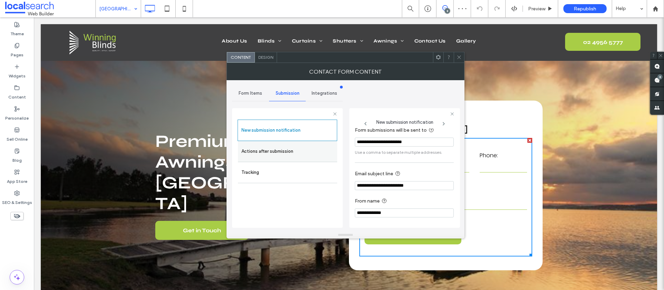
click at [261, 150] on label "Actions after submission" at bounding box center [288, 152] width 92 height 14
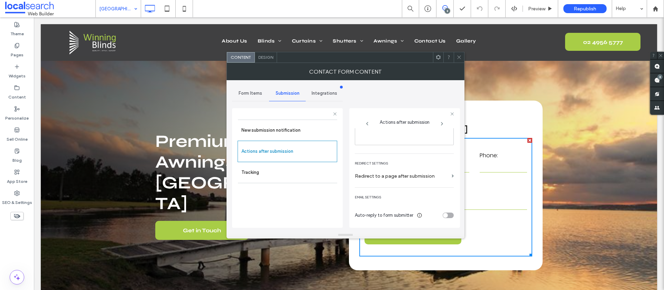
scroll to position [0, 0]
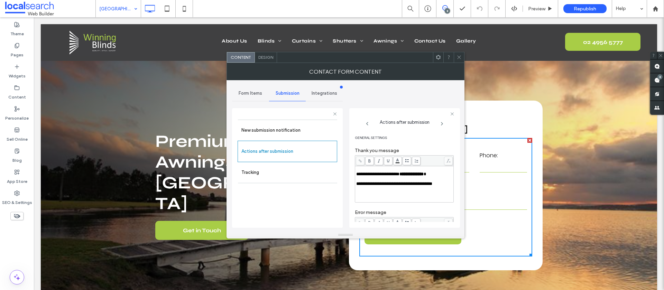
click at [459, 56] on icon at bounding box center [459, 57] width 5 height 5
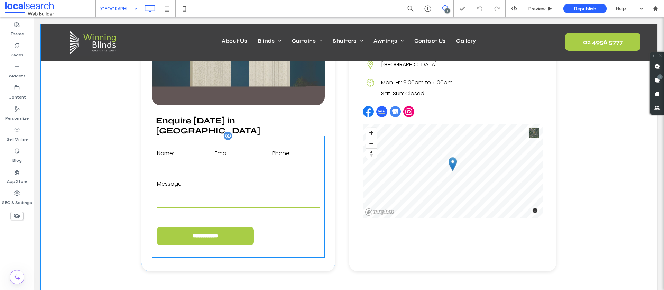
scroll to position [1662, 0]
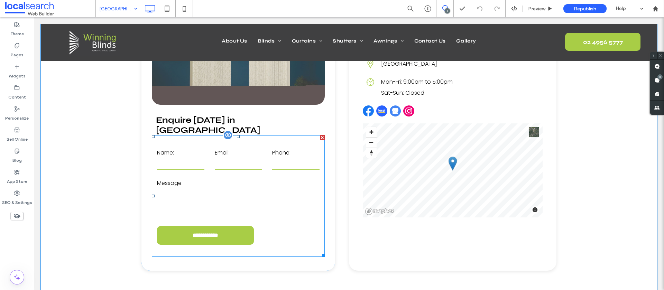
click at [234, 178] on label "Message:" at bounding box center [238, 183] width 163 height 11
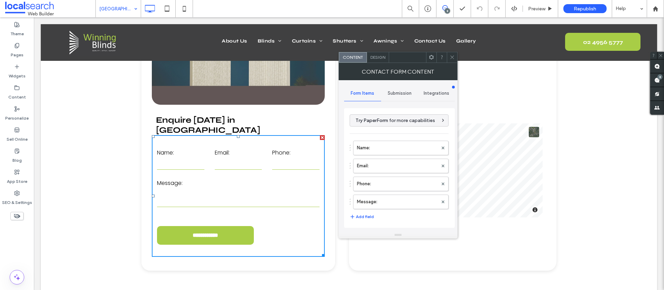
drag, startPoint x: 400, startPoint y: 90, endPoint x: 398, endPoint y: 97, distance: 7.1
click at [400, 91] on span "Submission" at bounding box center [400, 94] width 24 height 6
click at [380, 124] on label "New submission notification" at bounding box center [400, 126] width 92 height 14
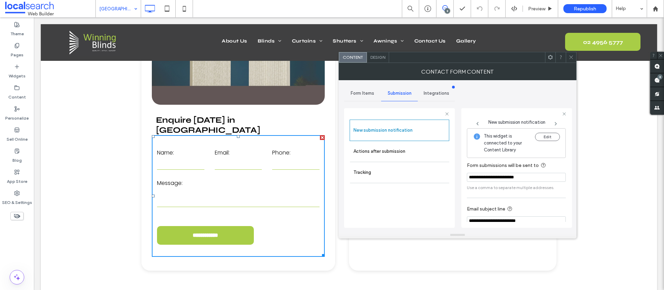
scroll to position [36, 0]
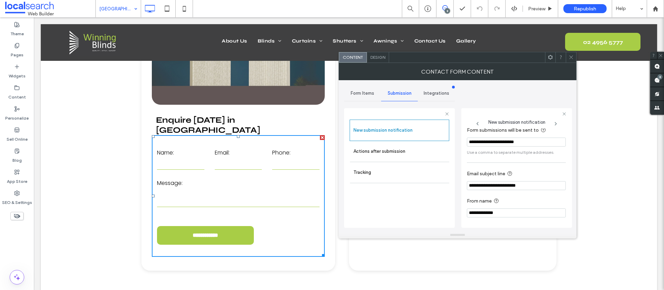
drag, startPoint x: 341, startPoint y: 153, endPoint x: 349, endPoint y: 153, distance: 7.6
click at [341, 153] on div "**********" at bounding box center [458, 156] width 238 height 152
click at [374, 155] on label "Actions after submission" at bounding box center [400, 152] width 92 height 14
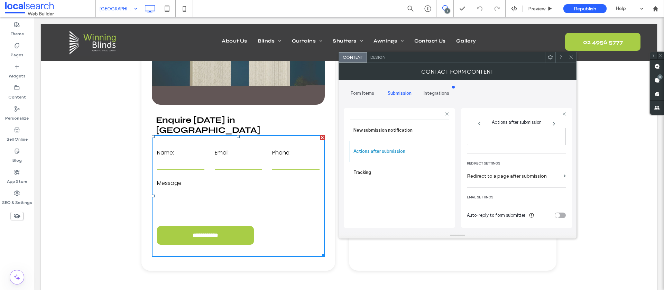
scroll to position [0, 0]
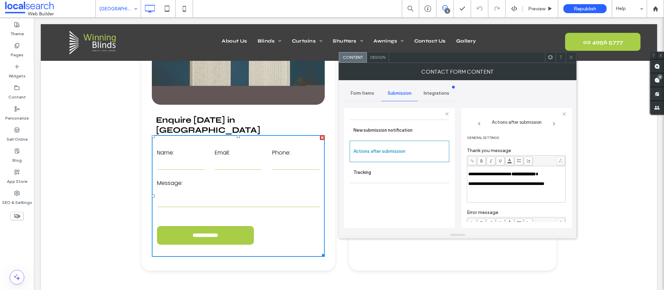
drag, startPoint x: 573, startPoint y: 58, endPoint x: 563, endPoint y: 64, distance: 11.5
click at [573, 58] on icon at bounding box center [571, 57] width 5 height 5
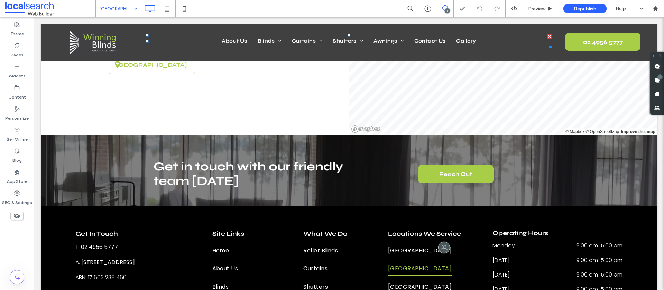
scroll to position [2245, 0]
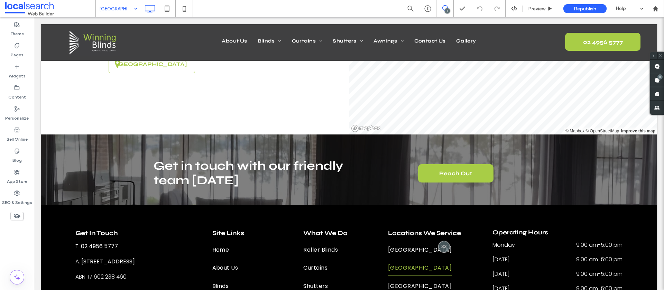
drag, startPoint x: 128, startPoint y: 10, endPoint x: 125, endPoint y: 14, distance: 4.5
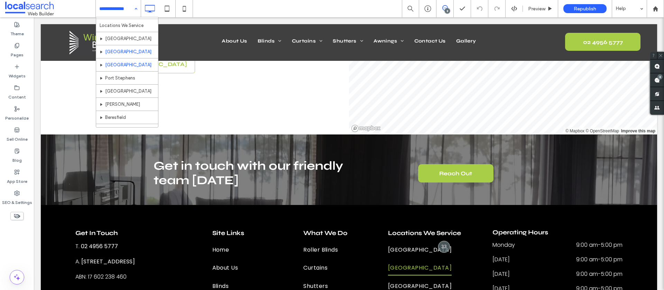
scroll to position [143, 0]
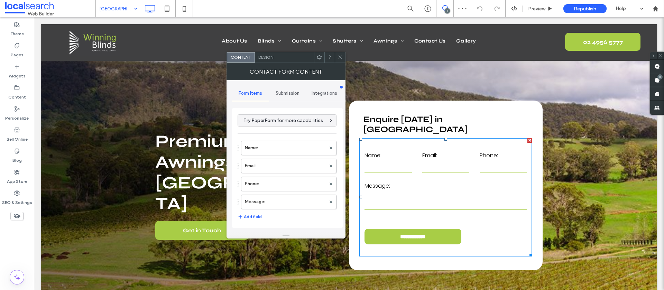
drag, startPoint x: 285, startPoint y: 91, endPoint x: 284, endPoint y: 97, distance: 6.0
click at [285, 91] on span "Submission" at bounding box center [288, 94] width 24 height 6
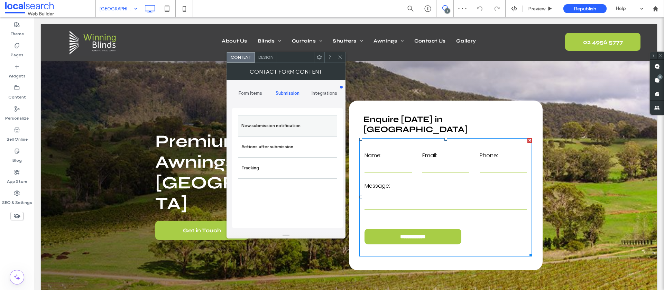
click at [271, 122] on label "New submission notification" at bounding box center [288, 126] width 92 height 14
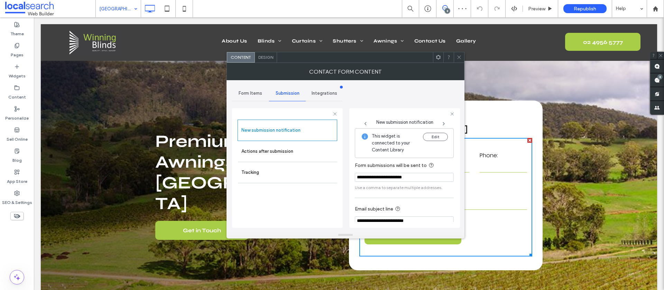
scroll to position [36, 0]
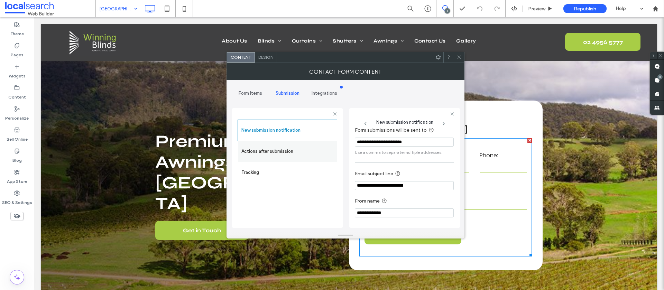
drag, startPoint x: 271, startPoint y: 152, endPoint x: 293, endPoint y: 153, distance: 22.2
click at [271, 152] on label "Actions after submission" at bounding box center [288, 152] width 92 height 14
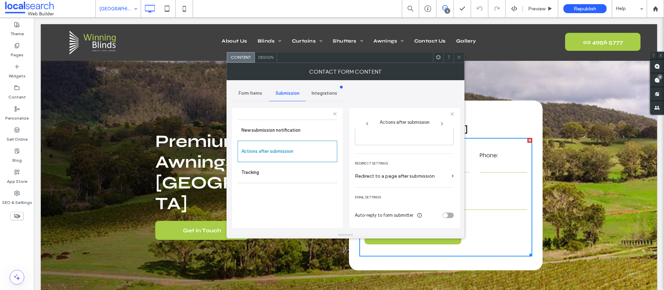
scroll to position [0, 0]
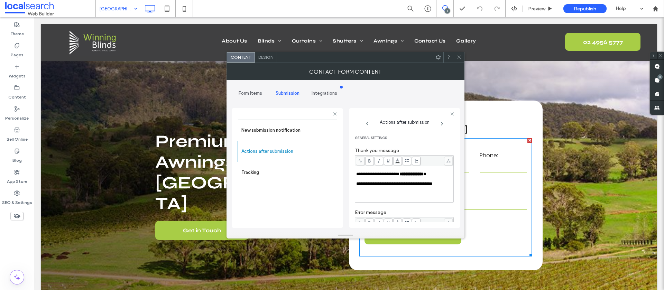
click at [260, 58] on span "Design" at bounding box center [265, 57] width 15 height 5
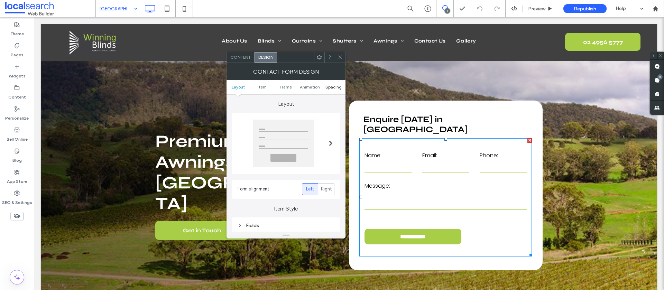
click at [330, 88] on span "Spacing" at bounding box center [334, 86] width 16 height 5
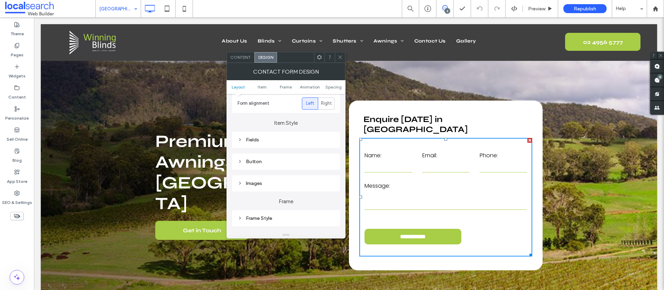
scroll to position [122, 0]
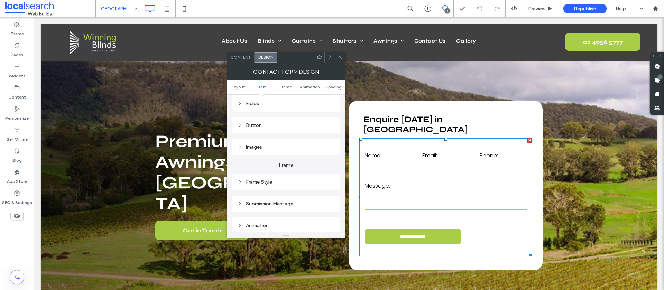
click at [253, 106] on div "Fields" at bounding box center [286, 104] width 97 height 6
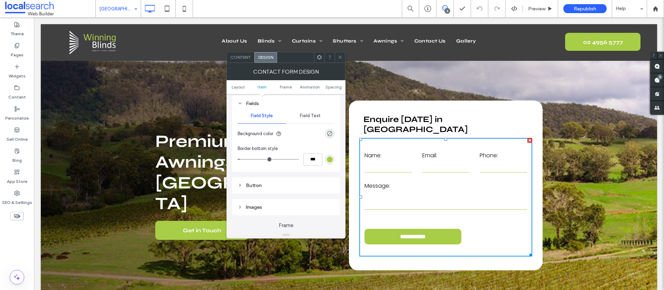
click at [308, 117] on span "Field Text" at bounding box center [310, 116] width 21 height 6
click at [252, 153] on label "Input" at bounding box center [283, 151] width 91 height 14
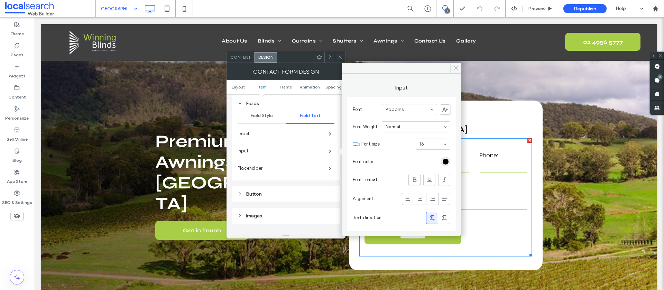
drag, startPoint x: 454, startPoint y: 69, endPoint x: 323, endPoint y: 73, distance: 131.2
click at [454, 69] on icon at bounding box center [456, 67] width 5 height 5
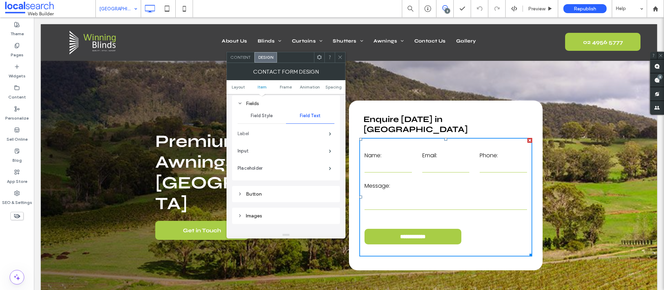
scroll to position [190, 0]
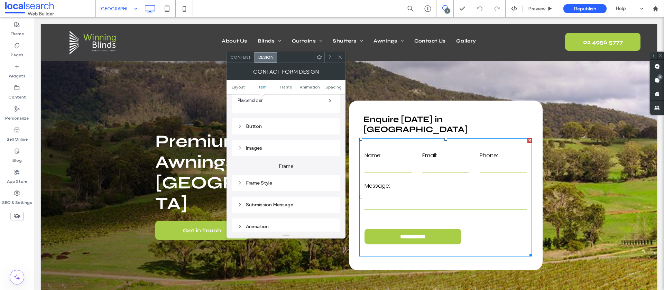
click at [288, 206] on div "Submission Message" at bounding box center [286, 205] width 97 height 6
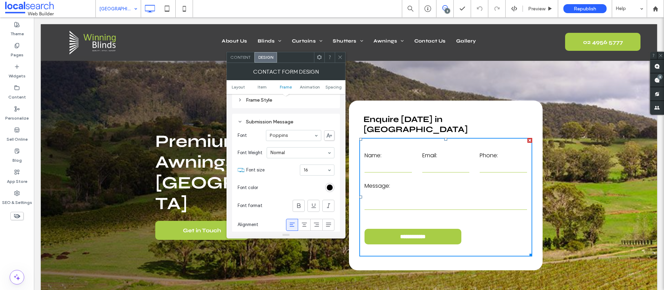
scroll to position [274, 0]
drag, startPoint x: 339, startPoint y: 56, endPoint x: 323, endPoint y: 80, distance: 28.9
click at [339, 56] on icon at bounding box center [340, 57] width 5 height 5
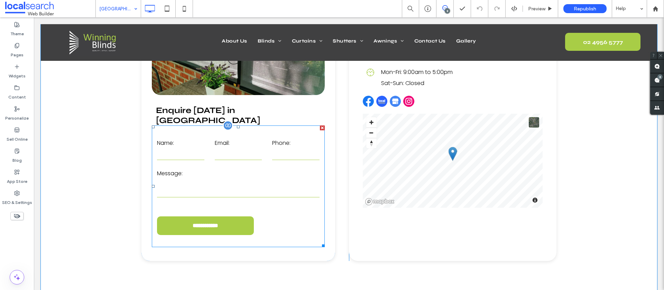
scroll to position [1632, 0]
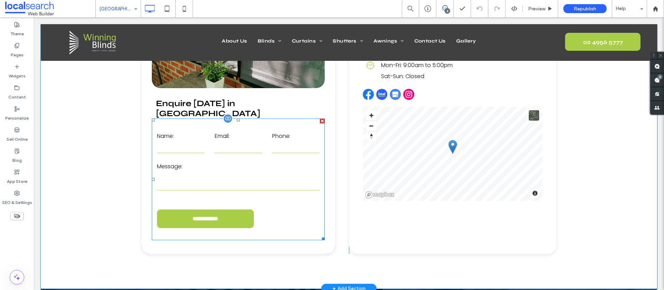
click at [252, 173] on textarea at bounding box center [238, 181] width 163 height 17
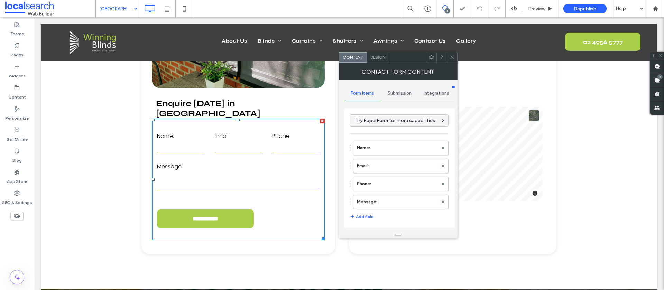
click at [393, 94] on span "Submission" at bounding box center [400, 94] width 24 height 6
click at [379, 127] on label "New submission notification" at bounding box center [400, 126] width 92 height 14
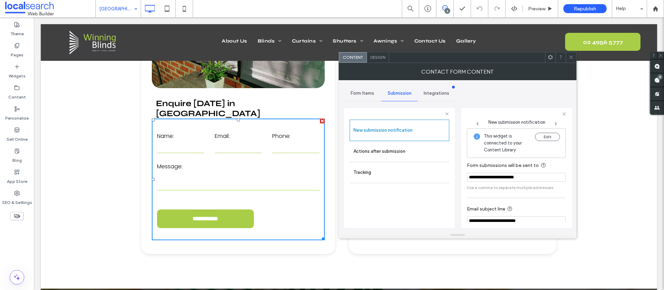
scroll to position [36, 0]
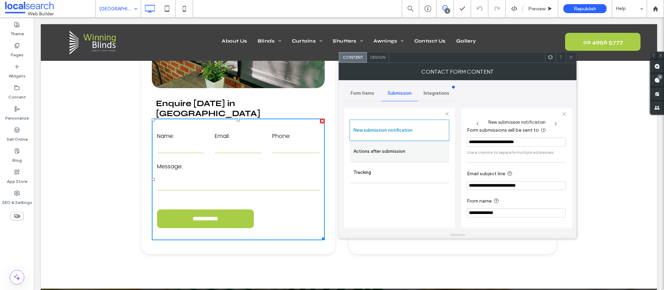
drag, startPoint x: 401, startPoint y: 157, endPoint x: 417, endPoint y: 157, distance: 15.9
click at [401, 157] on label "Actions after submission" at bounding box center [400, 152] width 92 height 14
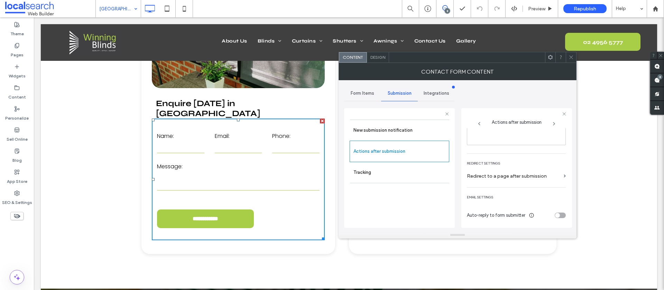
scroll to position [0, 0]
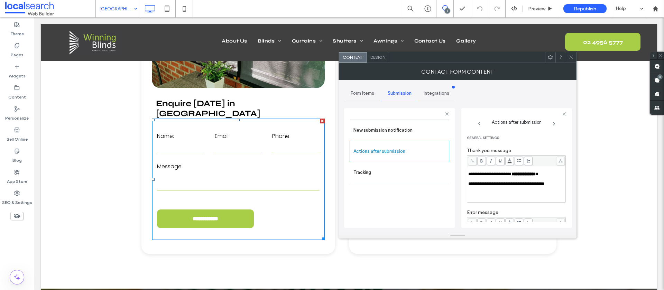
drag, startPoint x: 570, startPoint y: 58, endPoint x: 453, endPoint y: 70, distance: 117.9
click at [570, 58] on icon at bounding box center [571, 57] width 5 height 5
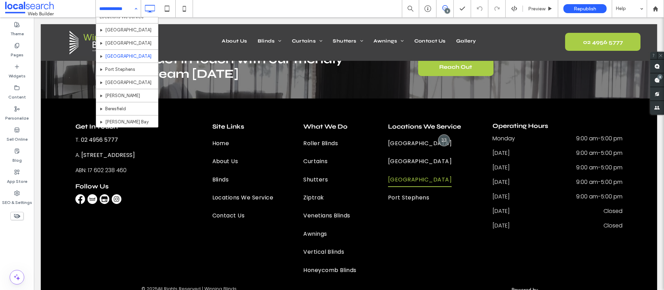
scroll to position [158, 0]
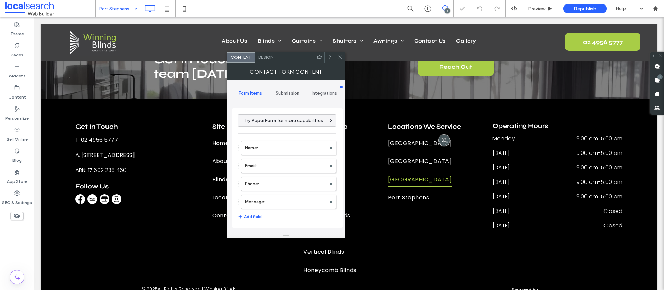
type input "**********"
click at [285, 96] on span "Submission" at bounding box center [288, 94] width 24 height 6
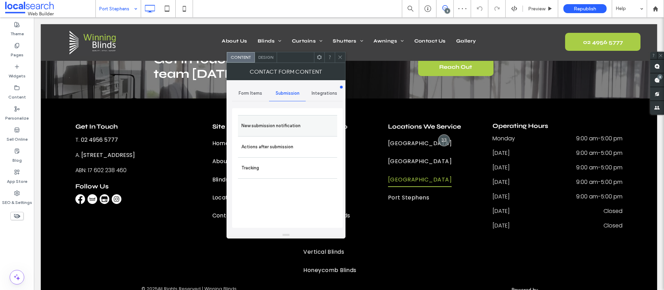
click at [273, 119] on label "New submission notification" at bounding box center [288, 126] width 92 height 14
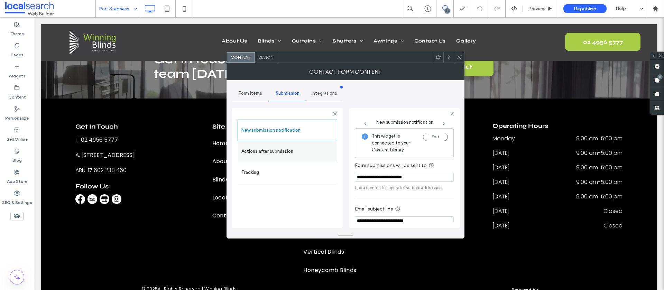
click at [290, 153] on label "Actions after submission" at bounding box center [288, 152] width 92 height 14
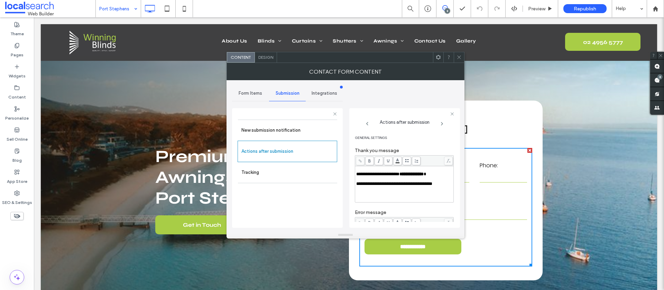
click at [264, 57] on span "Design" at bounding box center [265, 57] width 15 height 5
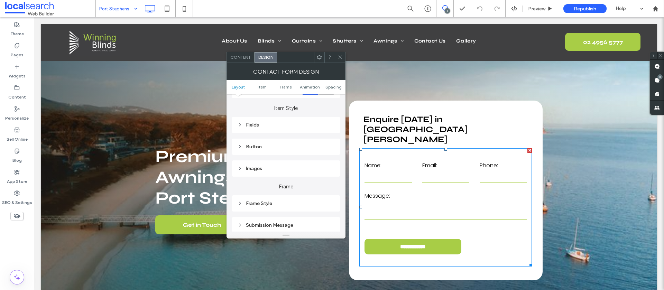
scroll to position [106, 0]
click at [264, 124] on div "Fields" at bounding box center [286, 120] width 97 height 9
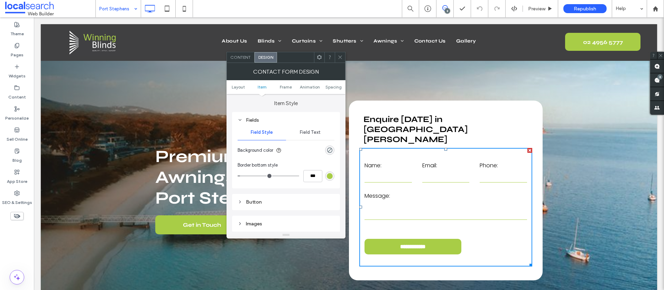
click at [302, 133] on span "Field Text" at bounding box center [310, 133] width 21 height 6
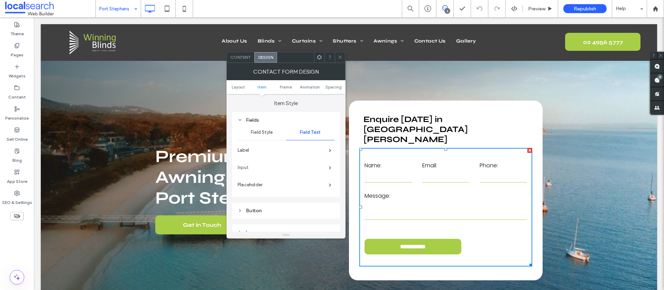
click at [309, 172] on label "Input" at bounding box center [283, 168] width 91 height 14
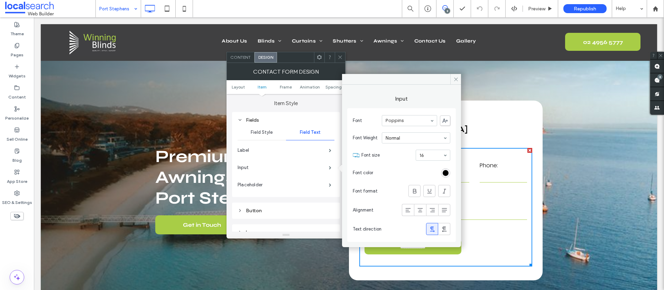
drag, startPoint x: 455, startPoint y: 81, endPoint x: 298, endPoint y: 135, distance: 165.9
click at [455, 81] on icon at bounding box center [456, 79] width 5 height 5
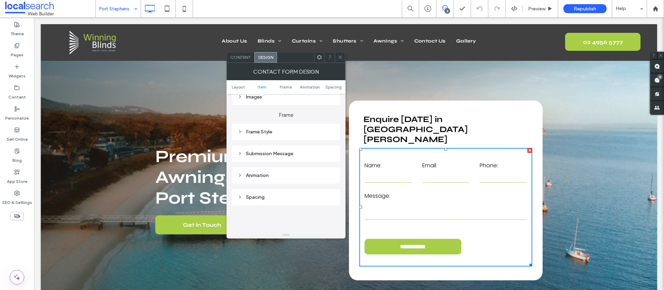
scroll to position [243, 0]
click at [271, 153] on div "Submission Message" at bounding box center [286, 152] width 97 height 6
drag, startPoint x: 340, startPoint y: 59, endPoint x: 340, endPoint y: 63, distance: 3.8
click at [340, 59] on icon at bounding box center [340, 57] width 5 height 5
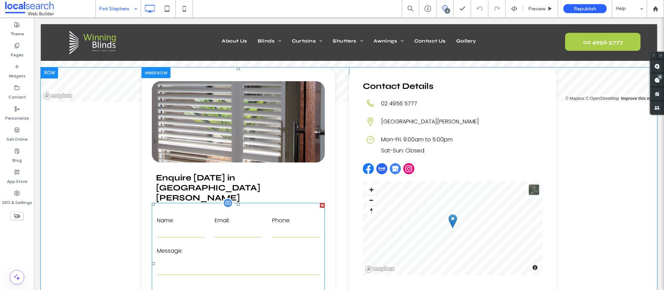
scroll to position [1629, 0]
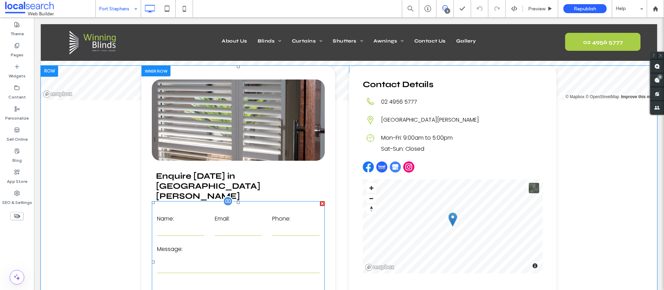
click at [239, 244] on label "Message:" at bounding box center [238, 249] width 163 height 11
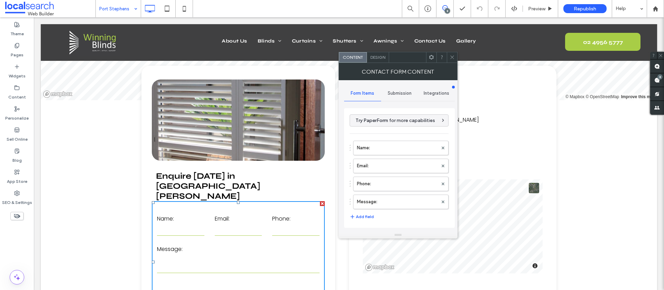
drag, startPoint x: 409, startPoint y: 90, endPoint x: 402, endPoint y: 98, distance: 11.0
click at [409, 90] on div "Submission" at bounding box center [399, 93] width 37 height 15
click at [382, 122] on label "New submission notification" at bounding box center [400, 126] width 92 height 14
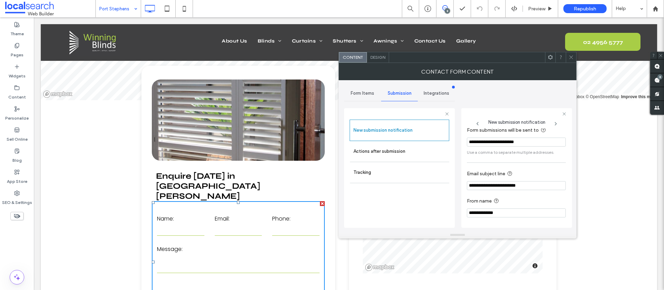
scroll to position [0, 0]
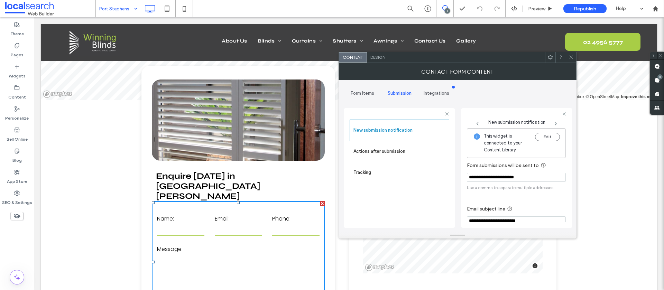
drag, startPoint x: 375, startPoint y: 149, endPoint x: 462, endPoint y: 150, distance: 86.2
click at [375, 149] on label "Actions after submission" at bounding box center [400, 152] width 92 height 14
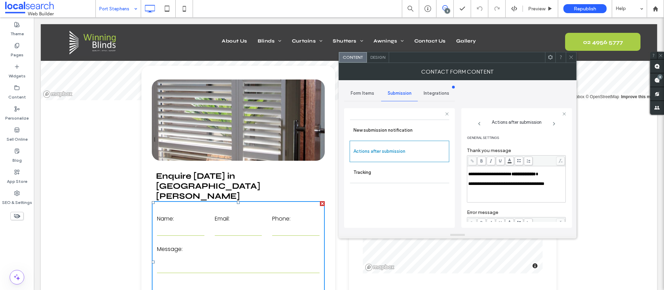
click at [378, 57] on span "Design" at bounding box center [378, 57] width 15 height 5
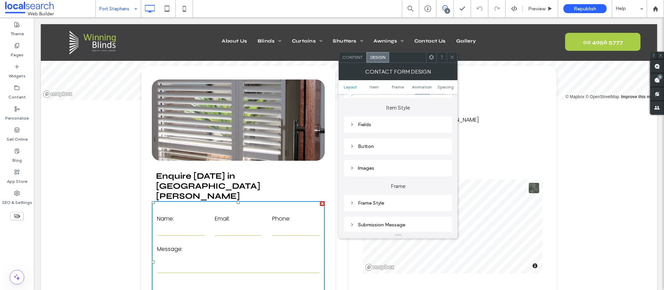
scroll to position [108, 0]
click at [358, 116] on div "Fields" at bounding box center [398, 118] width 97 height 6
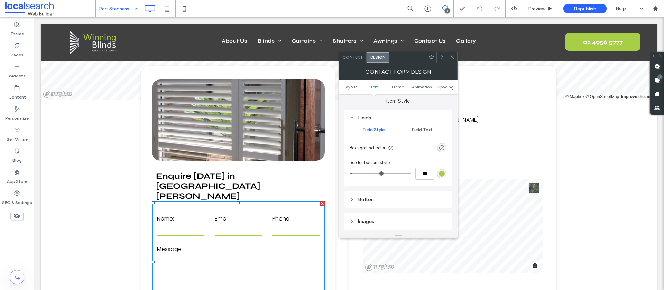
click at [433, 127] on div "Field Text" at bounding box center [422, 129] width 48 height 15
click at [431, 162] on label "Input" at bounding box center [395, 165] width 91 height 14
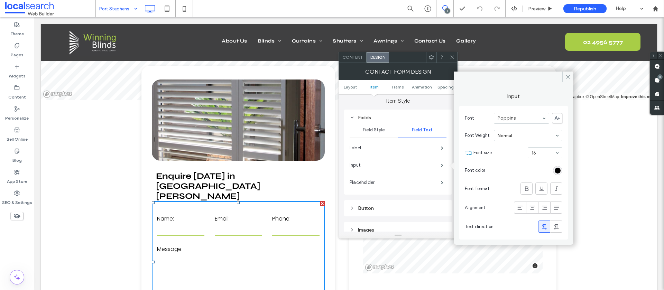
drag, startPoint x: 572, startPoint y: 75, endPoint x: 444, endPoint y: 131, distance: 139.4
click at [571, 75] on span at bounding box center [568, 77] width 11 height 10
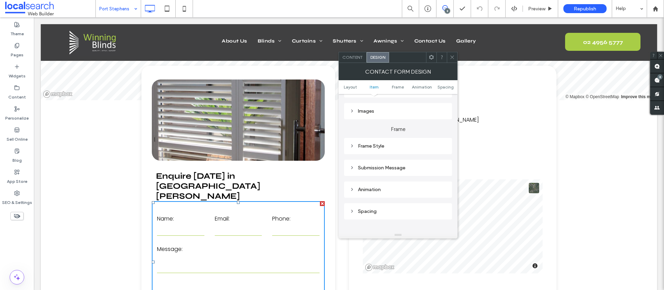
scroll to position [228, 0]
click at [383, 169] on div "Submission Message" at bounding box center [398, 167] width 97 height 6
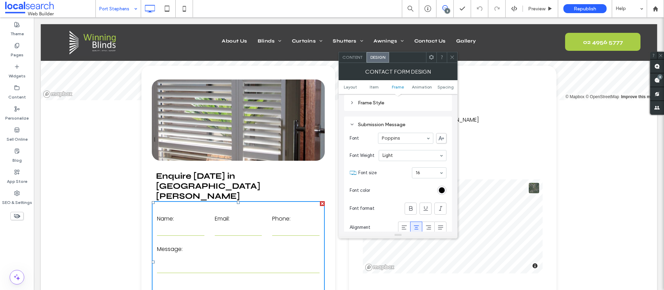
scroll to position [272, 0]
drag, startPoint x: 451, startPoint y: 56, endPoint x: 396, endPoint y: 221, distance: 173.5
click at [451, 57] on icon at bounding box center [452, 57] width 5 height 5
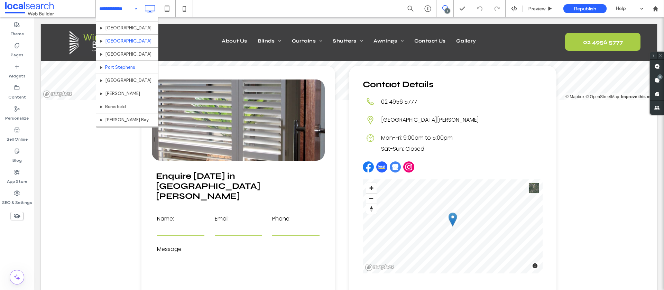
scroll to position [157, 0]
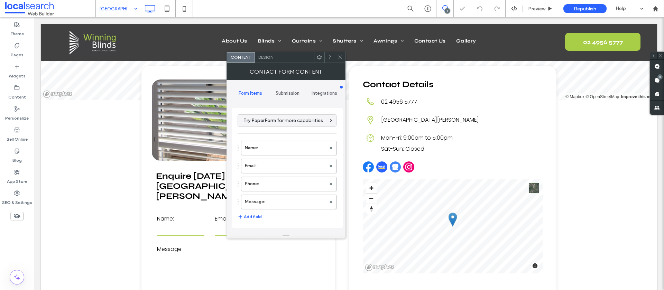
type input "**********"
click at [283, 97] on div "Submission" at bounding box center [287, 93] width 37 height 15
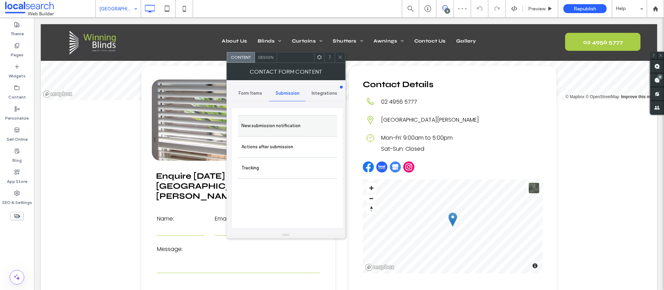
click at [279, 126] on label "New submission notification" at bounding box center [288, 126] width 92 height 14
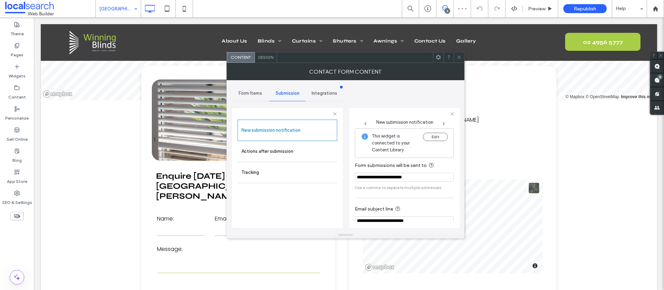
scroll to position [36, 0]
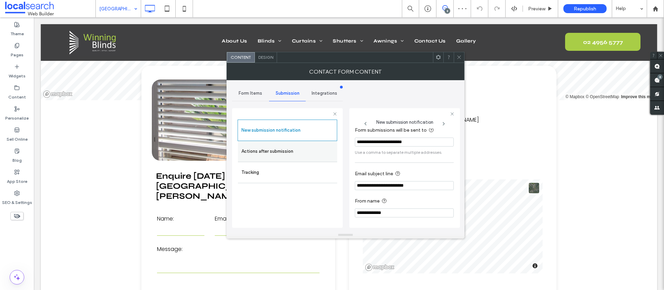
click at [267, 143] on div "Actions after submission" at bounding box center [287, 151] width 99 height 21
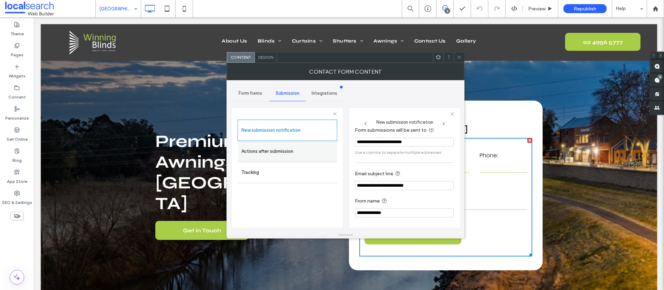
scroll to position [0, 0]
click at [311, 155] on label "Actions after submission" at bounding box center [288, 152] width 92 height 14
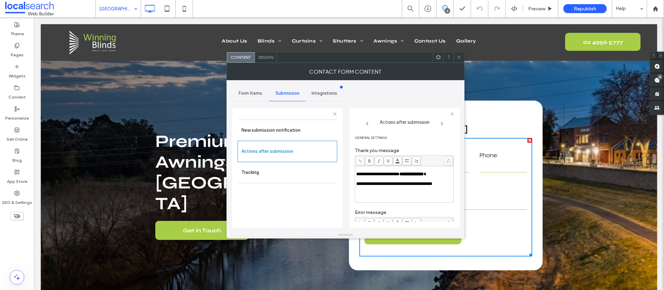
click at [263, 59] on span "Design" at bounding box center [265, 57] width 15 height 5
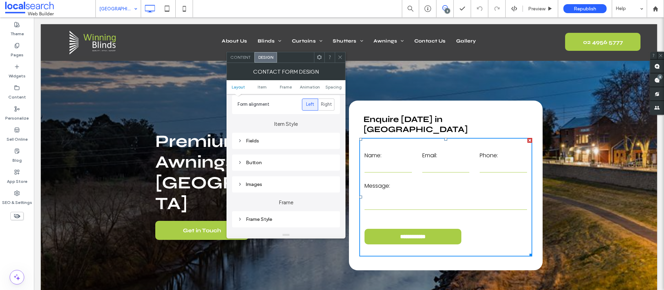
drag, startPoint x: 248, startPoint y: 136, endPoint x: 247, endPoint y: 131, distance: 4.9
click at [248, 138] on div "Fields" at bounding box center [286, 141] width 97 height 6
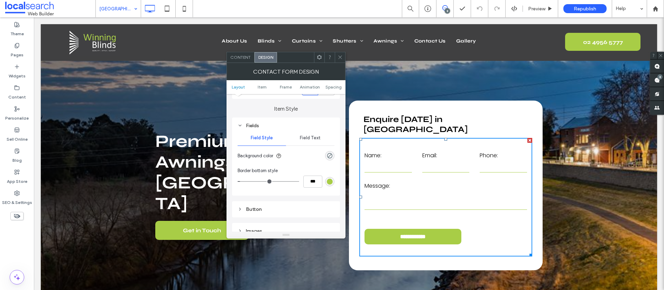
click at [248, 126] on div "Fields" at bounding box center [286, 126] width 97 height 6
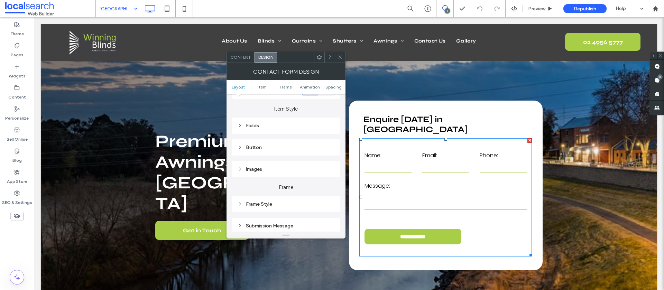
click at [252, 125] on div "Fields" at bounding box center [286, 126] width 97 height 6
click at [321, 135] on div "Field Text" at bounding box center [310, 137] width 48 height 15
click at [329, 172] on span at bounding box center [330, 173] width 2 height 3
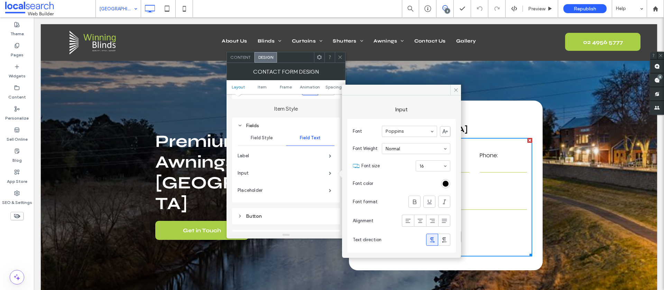
drag, startPoint x: 458, startPoint y: 92, endPoint x: 340, endPoint y: 64, distance: 120.9
click at [457, 92] on icon at bounding box center [456, 90] width 5 height 5
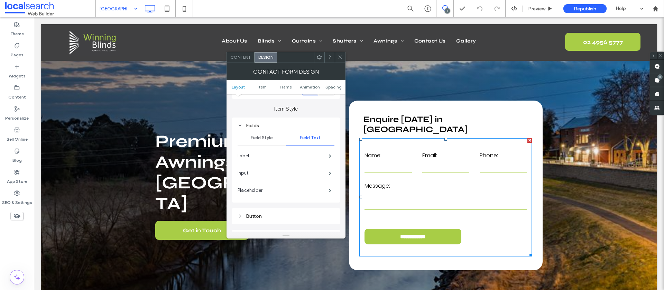
drag, startPoint x: 341, startPoint y: 58, endPoint x: 341, endPoint y: 62, distance: 3.8
click at [341, 58] on use at bounding box center [339, 57] width 3 height 3
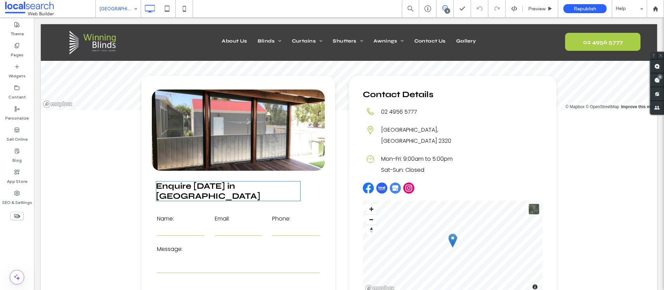
scroll to position [1624, 0]
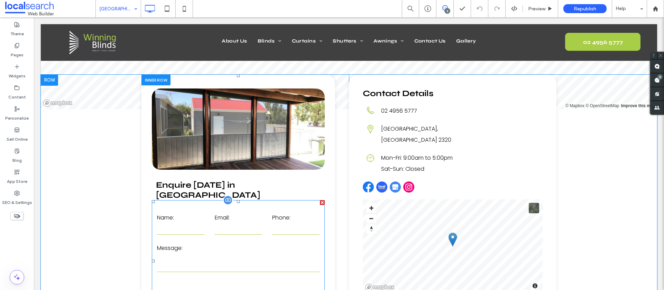
click at [249, 243] on label "Message:" at bounding box center [238, 248] width 163 height 11
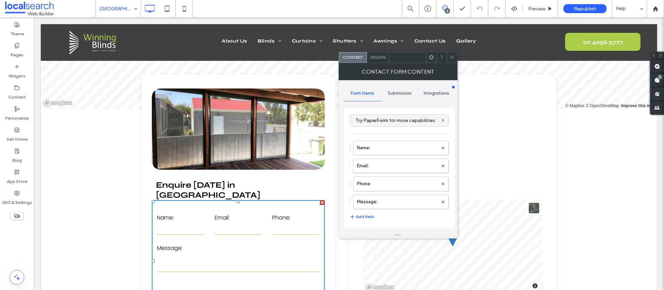
drag, startPoint x: 400, startPoint y: 91, endPoint x: 393, endPoint y: 101, distance: 12.8
click at [400, 91] on span "Submission" at bounding box center [400, 94] width 24 height 6
click at [379, 126] on label "New submission notification" at bounding box center [400, 126] width 92 height 14
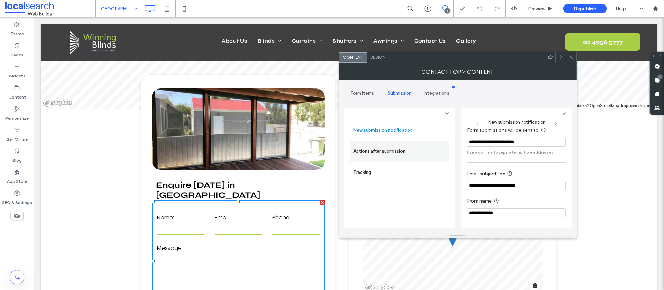
scroll to position [0, 0]
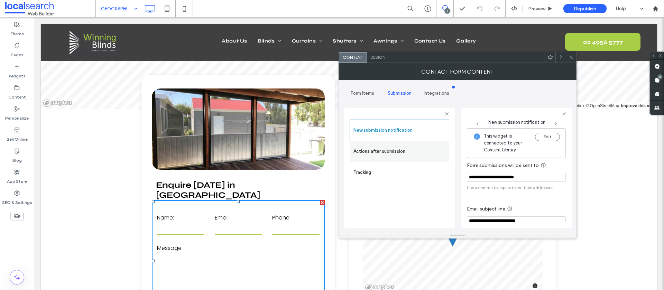
click at [404, 156] on label "Actions after submission" at bounding box center [400, 152] width 92 height 14
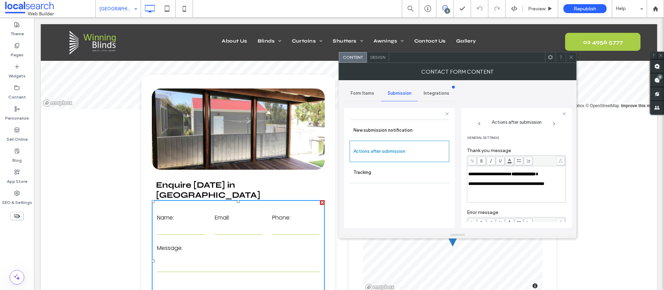
click at [571, 58] on icon at bounding box center [571, 57] width 5 height 5
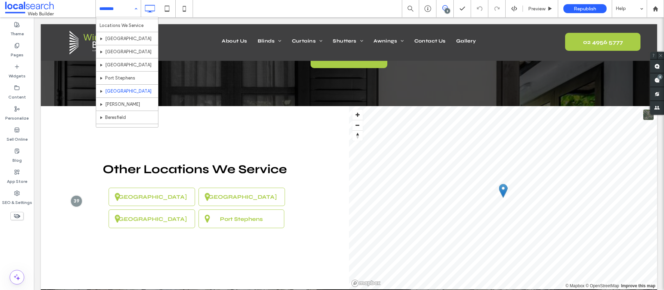
scroll to position [147, 0]
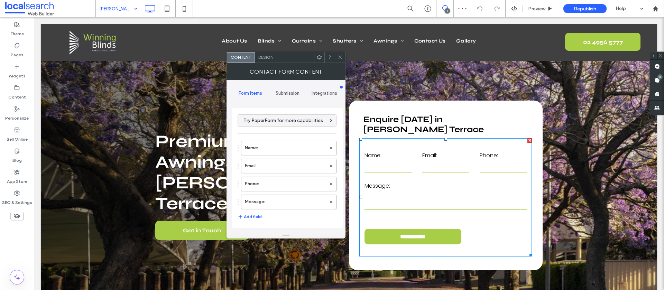
click at [288, 96] on span "Submission" at bounding box center [288, 94] width 24 height 6
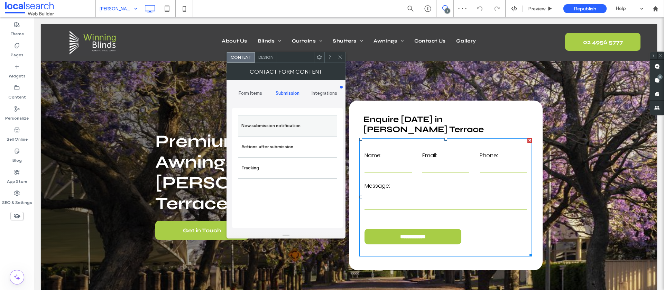
click at [270, 123] on label "New submission notification" at bounding box center [288, 126] width 92 height 14
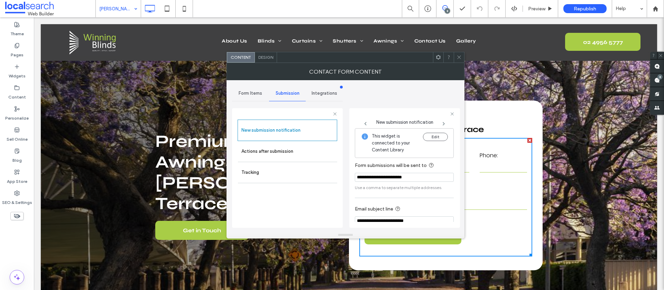
scroll to position [36, 0]
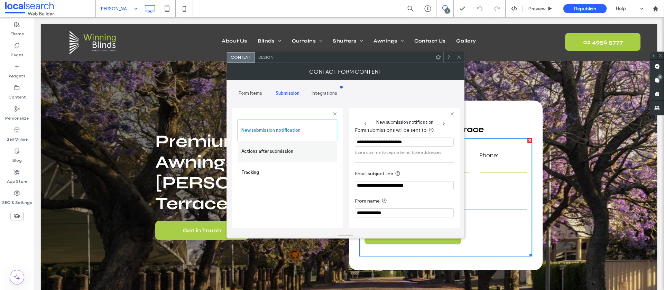
click at [273, 145] on label "Actions after submission" at bounding box center [288, 152] width 92 height 14
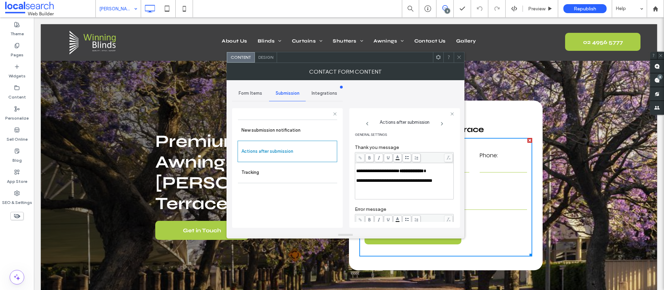
scroll to position [0, 0]
click at [459, 59] on icon at bounding box center [459, 57] width 5 height 5
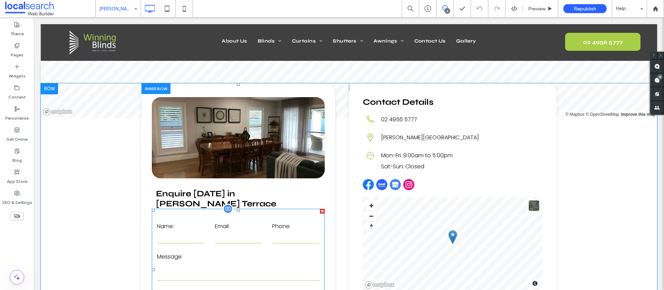
scroll to position [1602, 0]
click at [249, 211] on form "**********" at bounding box center [238, 270] width 173 height 122
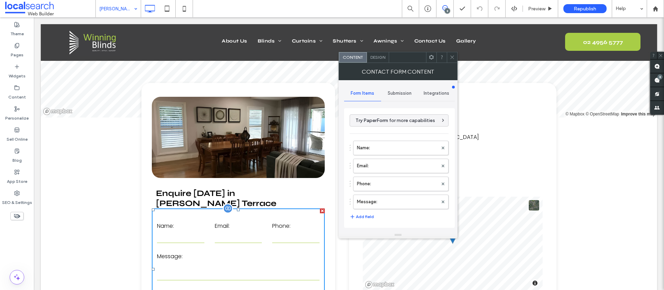
type input "**********"
drag, startPoint x: 396, startPoint y: 91, endPoint x: 390, endPoint y: 99, distance: 10.5
click at [396, 91] on span "Submission" at bounding box center [400, 94] width 24 height 6
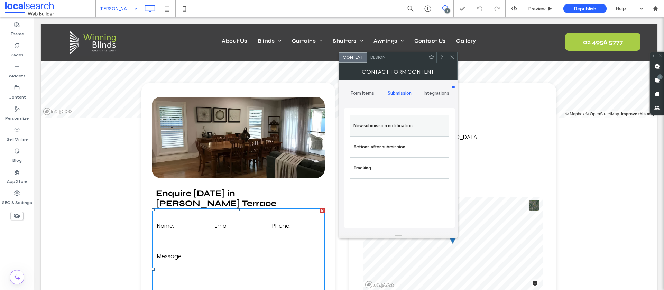
click at [369, 122] on label "New submission notification" at bounding box center [400, 126] width 92 height 14
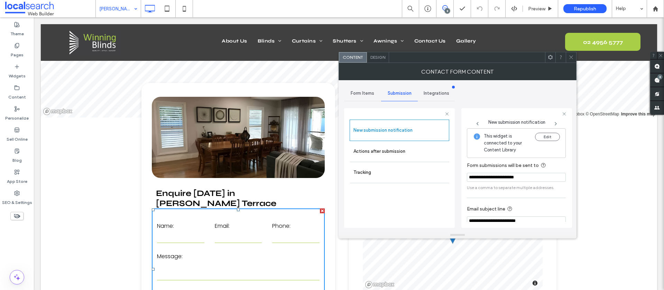
scroll to position [36, 0]
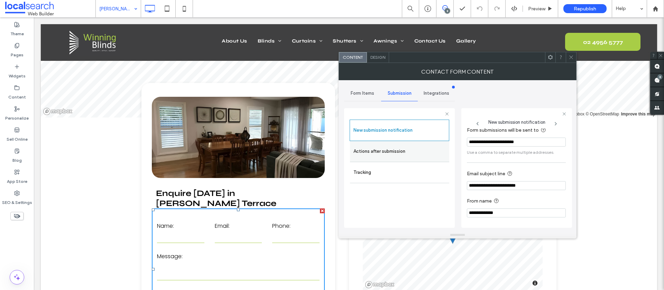
drag, startPoint x: 390, startPoint y: 149, endPoint x: 405, endPoint y: 149, distance: 14.2
click at [390, 149] on label "Actions after submission" at bounding box center [400, 152] width 92 height 14
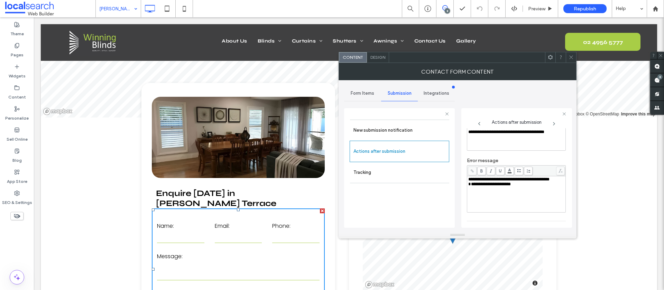
scroll to position [0, 0]
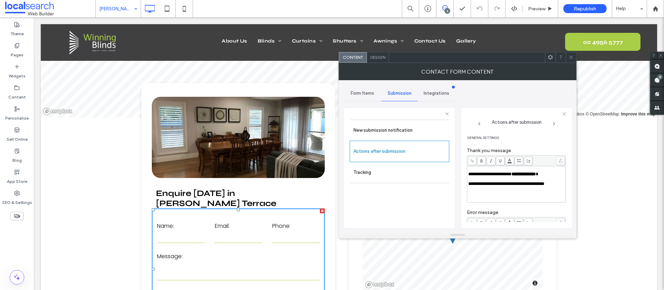
click at [380, 57] on span "Design" at bounding box center [378, 57] width 15 height 5
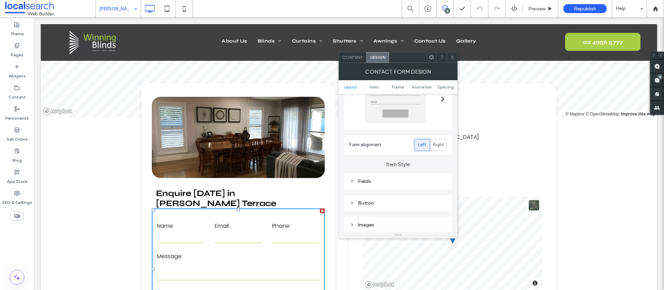
scroll to position [45, 0]
click at [367, 179] on div "Fields" at bounding box center [398, 181] width 97 height 6
drag, startPoint x: 424, startPoint y: 191, endPoint x: 421, endPoint y: 188, distance: 4.4
click at [424, 191] on span "Field Text" at bounding box center [422, 193] width 21 height 6
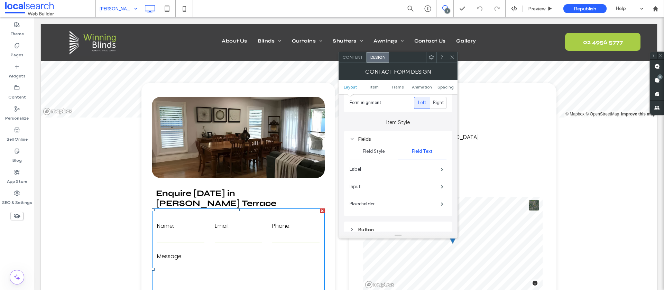
scroll to position [91, 0]
click at [436, 179] on label "Input" at bounding box center [395, 182] width 91 height 14
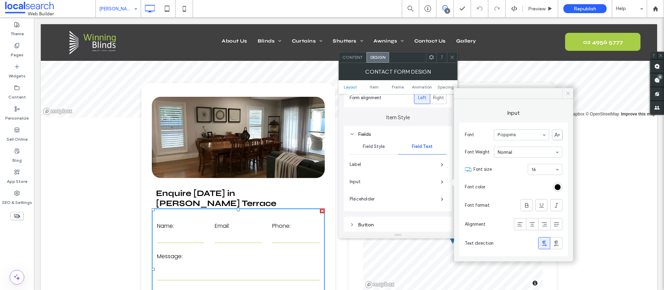
click at [568, 94] on icon at bounding box center [568, 93] width 5 height 5
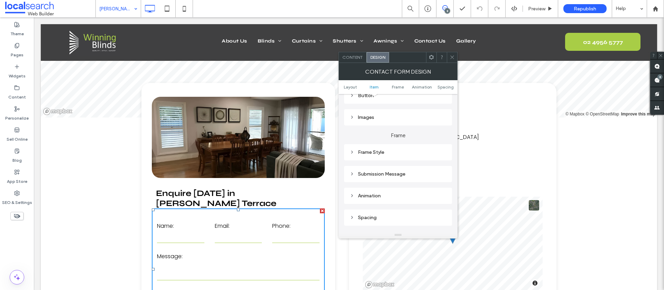
scroll to position [224, 0]
click at [384, 170] on div "Submission Message" at bounding box center [398, 171] width 97 height 6
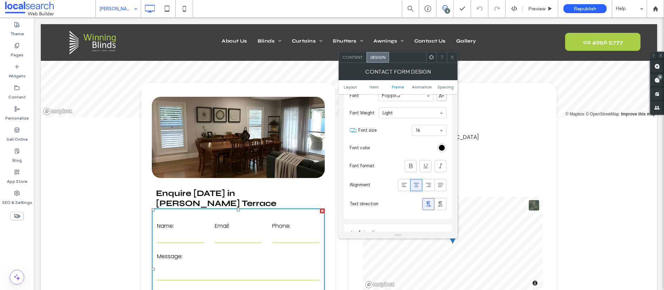
scroll to position [314, 0]
drag, startPoint x: 453, startPoint y: 56, endPoint x: 365, endPoint y: 82, distance: 91.0
click at [452, 56] on icon at bounding box center [452, 57] width 5 height 5
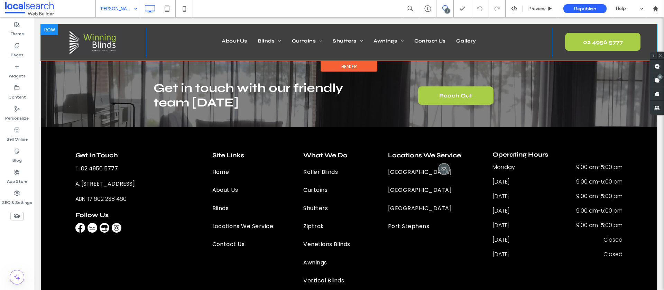
scroll to position [2362, 0]
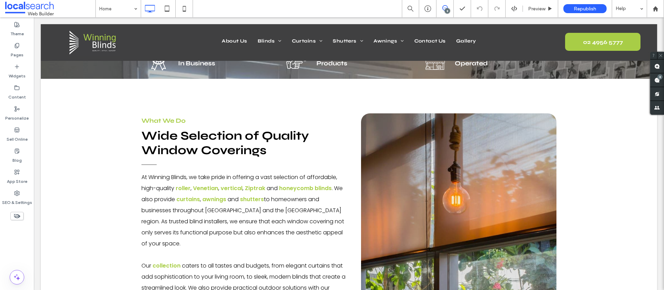
scroll to position [467, 0]
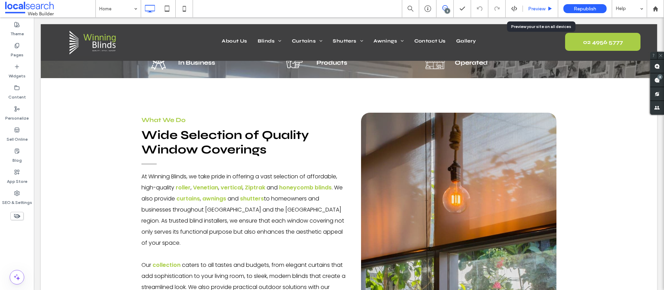
click at [545, 6] on span "Preview" at bounding box center [536, 9] width 17 height 6
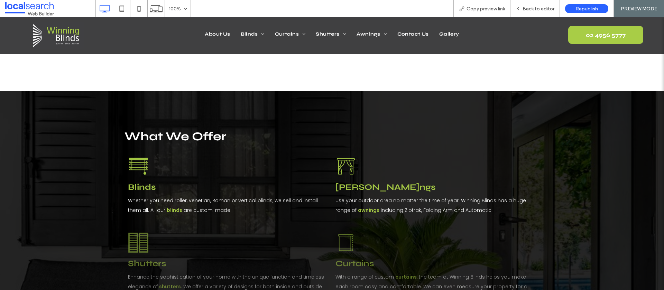
scroll to position [826, 0]
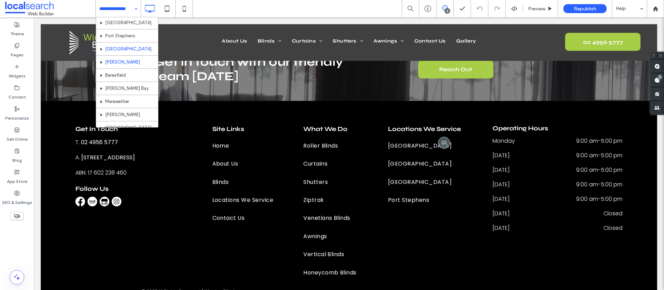
scroll to position [187, 0]
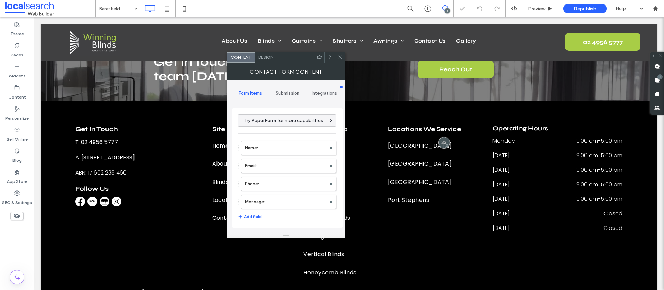
drag, startPoint x: 282, startPoint y: 87, endPoint x: 283, endPoint y: 93, distance: 6.0
click at [282, 87] on div "Submission" at bounding box center [287, 93] width 37 height 15
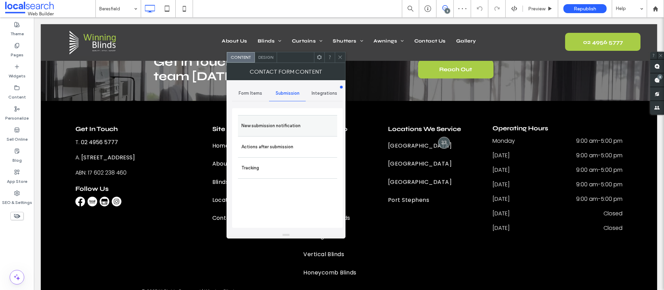
click at [276, 129] on label "New submission notification" at bounding box center [288, 126] width 92 height 14
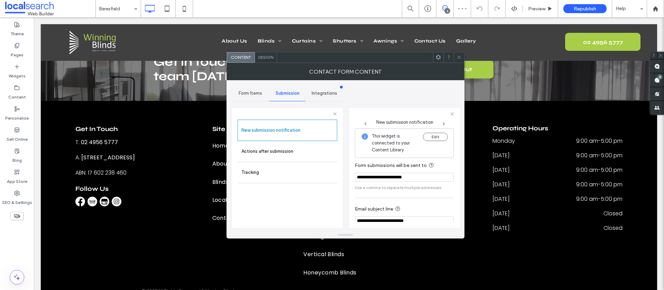
scroll to position [36, 0]
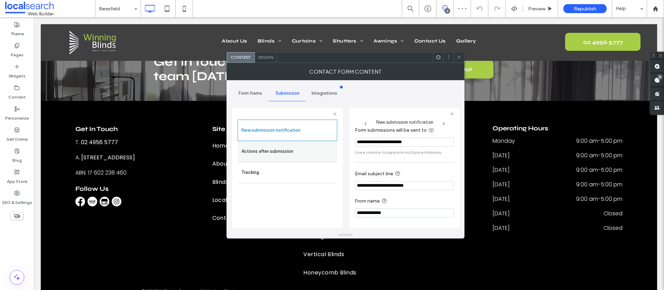
click at [305, 160] on div "Actions after submission" at bounding box center [287, 151] width 99 height 21
click at [284, 148] on label "Actions after submission" at bounding box center [288, 152] width 92 height 14
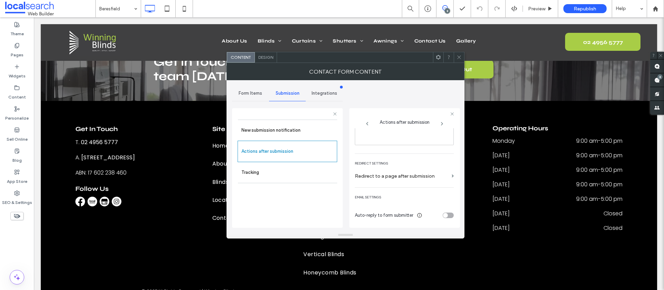
scroll to position [0, 0]
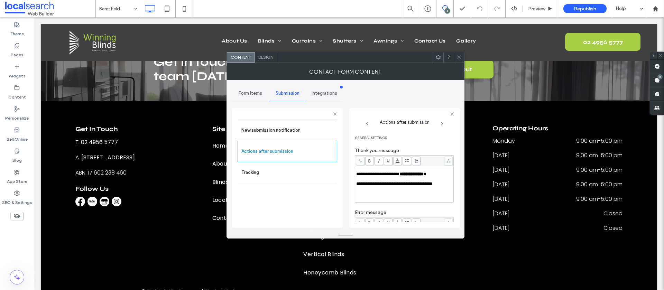
click at [462, 60] on icon at bounding box center [459, 57] width 5 height 5
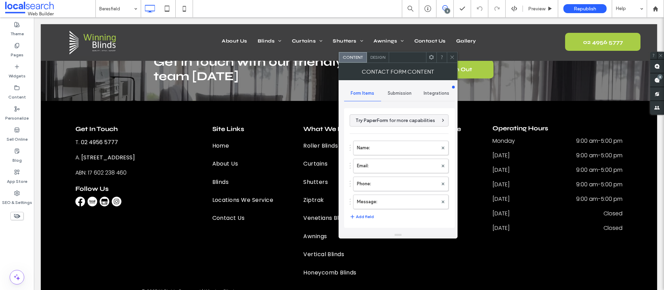
type input "**********"
click at [391, 94] on span "Submission" at bounding box center [400, 94] width 24 height 6
click at [381, 130] on label "New submission notification" at bounding box center [400, 126] width 92 height 14
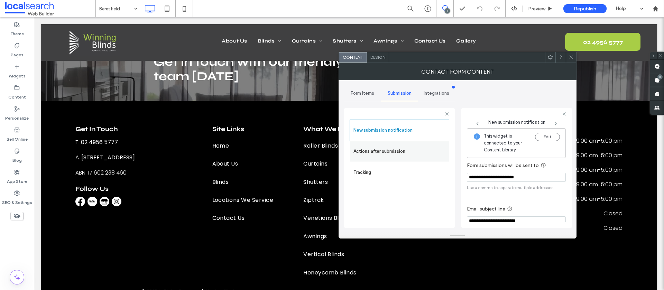
click at [396, 154] on label "Actions after submission" at bounding box center [400, 152] width 92 height 14
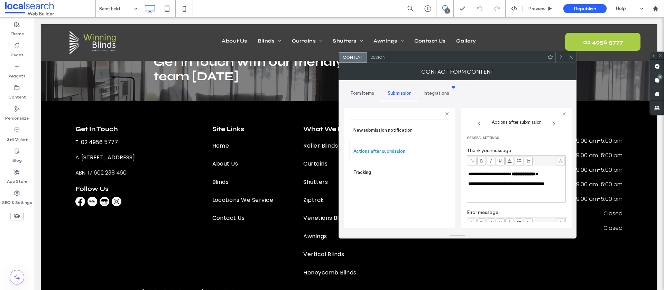
drag, startPoint x: 569, startPoint y: 57, endPoint x: 563, endPoint y: 58, distance: 6.3
click at [569, 57] on icon at bounding box center [571, 57] width 5 height 5
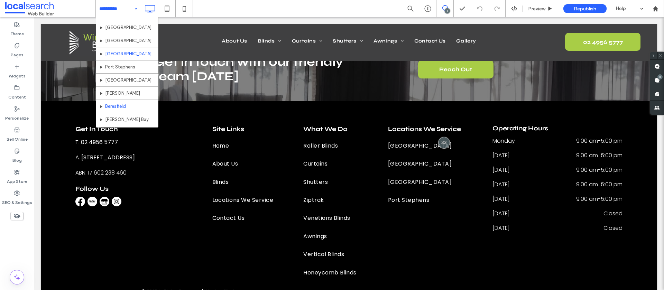
scroll to position [204, 0]
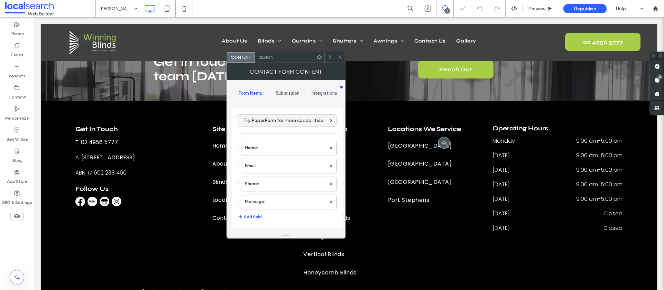
type input "**********"
click at [280, 92] on span "Submission" at bounding box center [288, 94] width 24 height 6
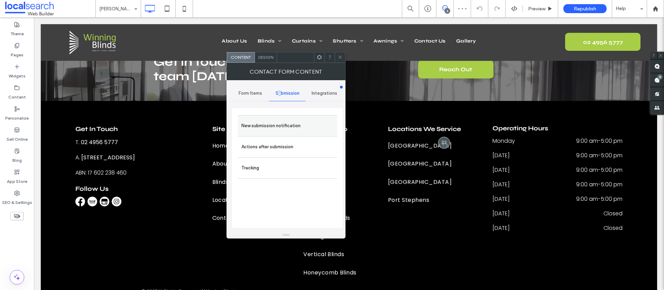
click at [269, 128] on label "New submission notification" at bounding box center [288, 126] width 92 height 14
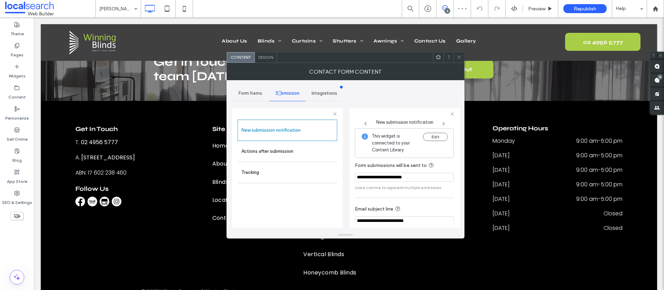
scroll to position [36, 0]
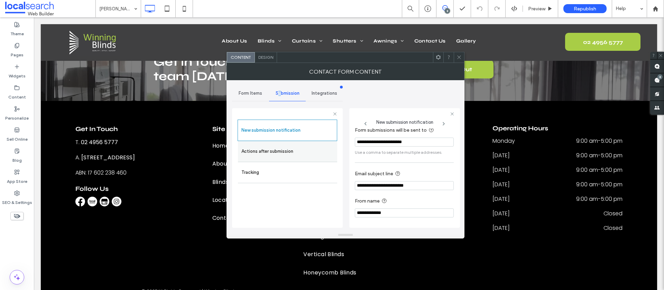
drag, startPoint x: 283, startPoint y: 157, endPoint x: 314, endPoint y: 156, distance: 31.5
click at [283, 157] on label "Actions after submission" at bounding box center [288, 152] width 92 height 14
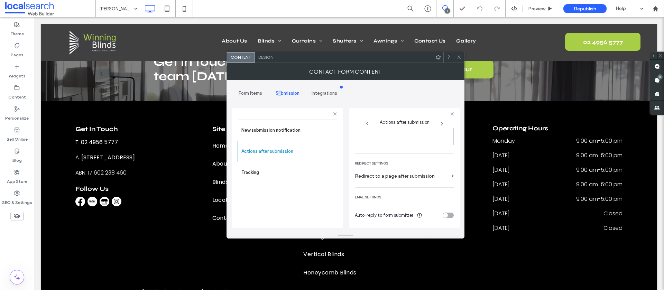
scroll to position [0, 0]
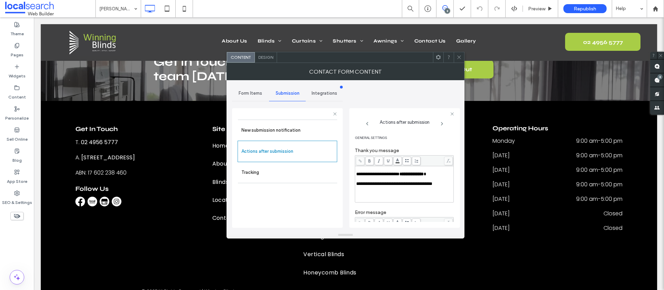
click at [265, 59] on span "Design" at bounding box center [265, 57] width 15 height 5
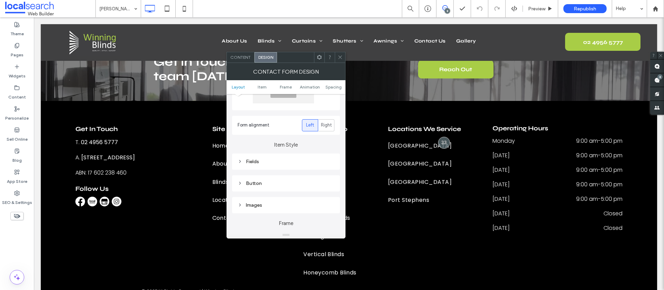
scroll to position [67, 0]
click at [261, 156] on div "Fields" at bounding box center [286, 159] width 97 height 6
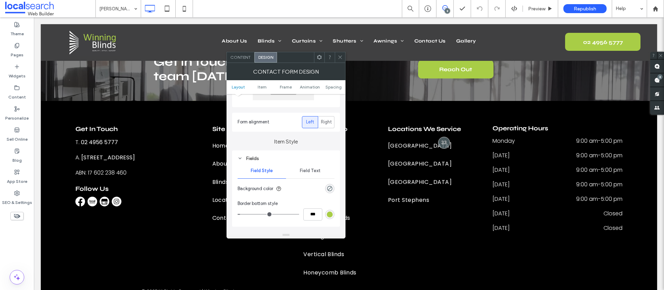
click at [263, 158] on div "Fields" at bounding box center [286, 159] width 97 height 6
drag, startPoint x: 265, startPoint y: 157, endPoint x: 270, endPoint y: 157, distance: 5.2
click at [265, 157] on div "Fields" at bounding box center [286, 159] width 97 height 6
click at [311, 170] on span "Field Text" at bounding box center [310, 171] width 21 height 6
drag, startPoint x: 330, startPoint y: 206, endPoint x: 317, endPoint y: 200, distance: 14.1
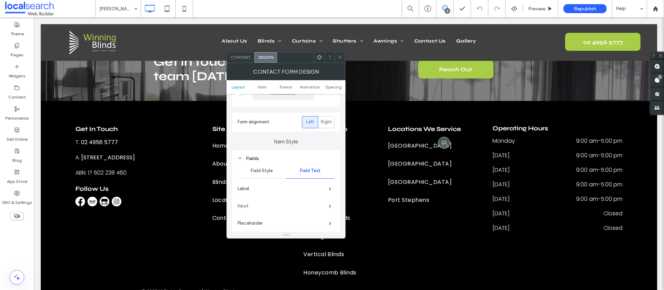
click at [329, 206] on span at bounding box center [330, 206] width 2 height 3
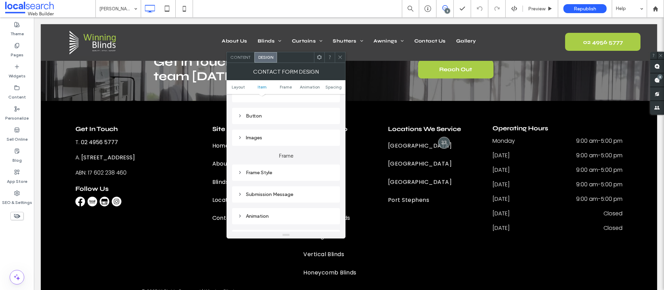
scroll to position [202, 0]
click at [285, 191] on div "Submission Message" at bounding box center [286, 193] width 97 height 6
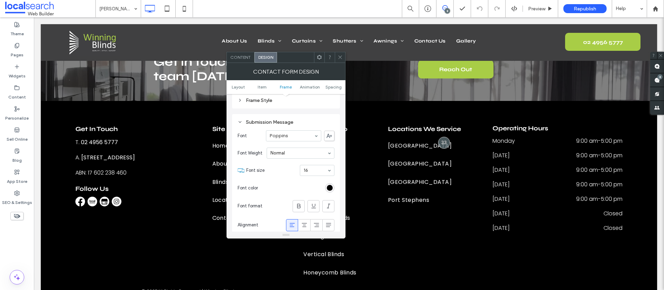
scroll to position [273, 0]
drag, startPoint x: 341, startPoint y: 56, endPoint x: 316, endPoint y: 91, distance: 43.0
click at [341, 56] on icon at bounding box center [340, 57] width 5 height 5
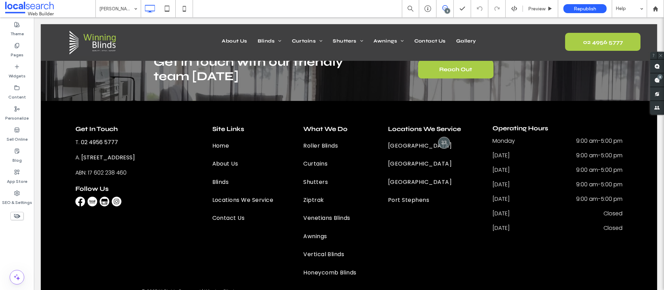
scroll to position [0, 0]
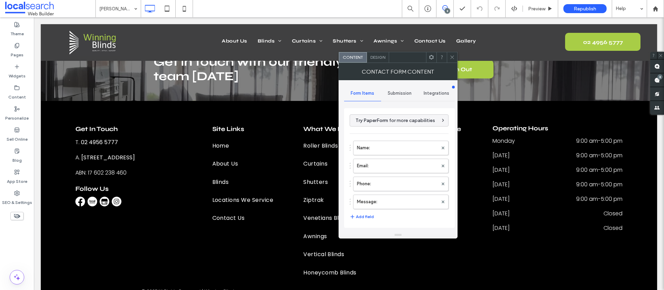
click at [399, 93] on span "Submission" at bounding box center [400, 94] width 24 height 6
click at [375, 128] on label "New submission notification" at bounding box center [400, 126] width 92 height 14
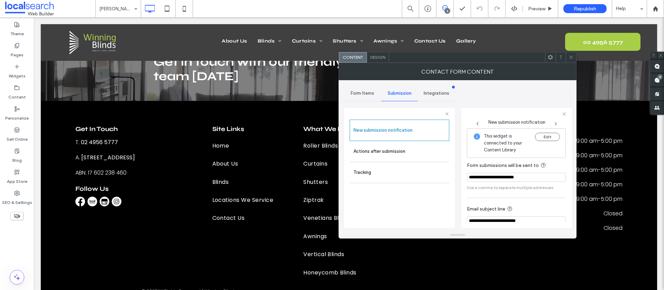
scroll to position [36, 0]
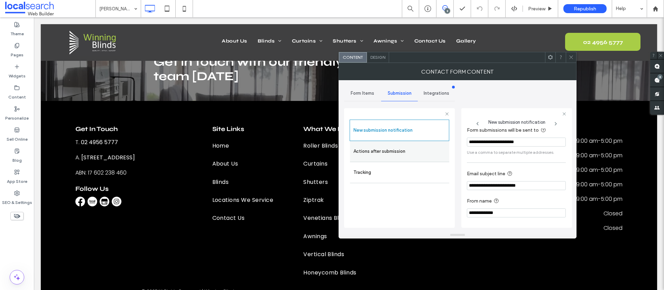
drag, startPoint x: 368, startPoint y: 153, endPoint x: 377, endPoint y: 152, distance: 9.0
click at [368, 153] on label "Actions after submission" at bounding box center [400, 152] width 92 height 14
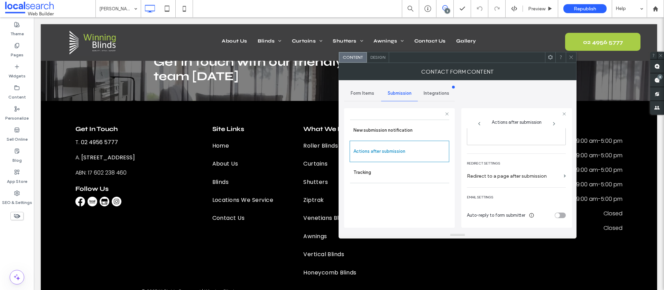
scroll to position [0, 0]
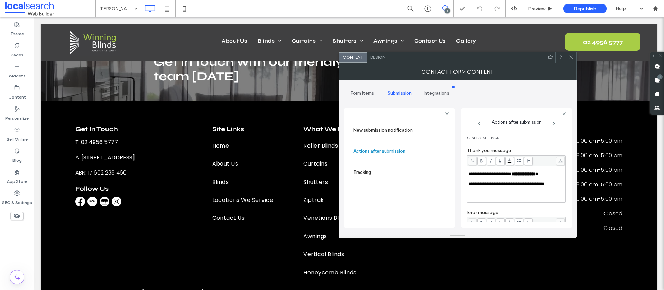
click at [382, 60] on div "Design" at bounding box center [378, 57] width 22 height 10
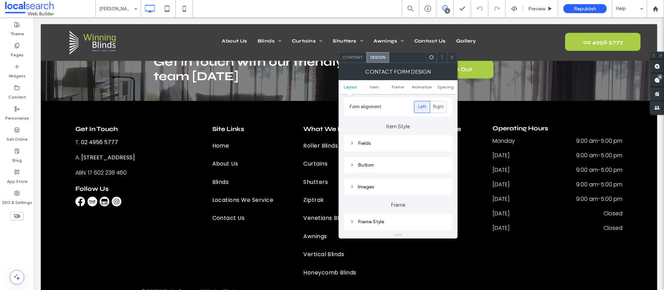
scroll to position [83, 0]
click at [372, 141] on div "Fields" at bounding box center [398, 143] width 97 height 6
click at [422, 154] on span "Field Text" at bounding box center [422, 155] width 21 height 6
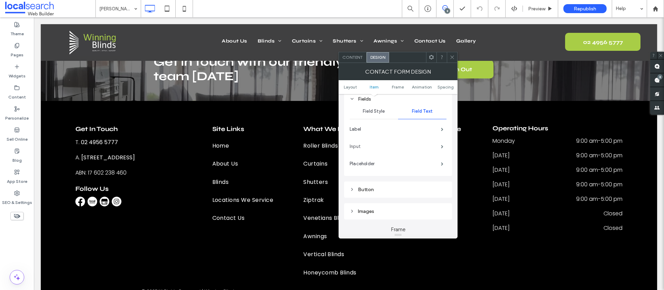
click at [428, 146] on label "Input" at bounding box center [395, 147] width 91 height 14
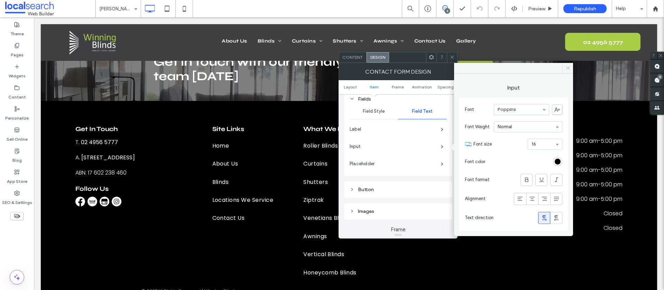
click at [570, 68] on icon at bounding box center [568, 67] width 5 height 5
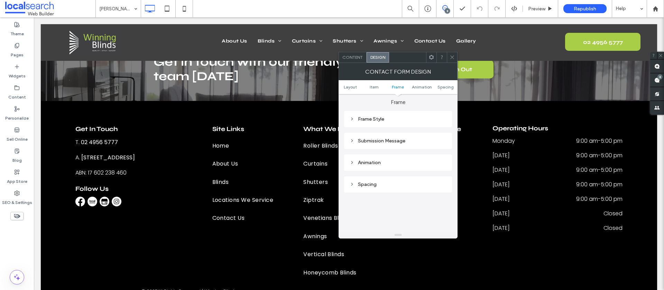
scroll to position [258, 0]
click at [378, 140] on div "Submission Message" at bounding box center [398, 137] width 97 height 9
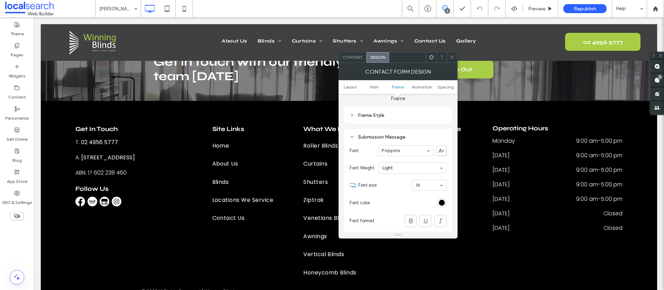
drag, startPoint x: 450, startPoint y: 58, endPoint x: 395, endPoint y: 53, distance: 55.2
click at [450, 58] on icon at bounding box center [452, 57] width 5 height 5
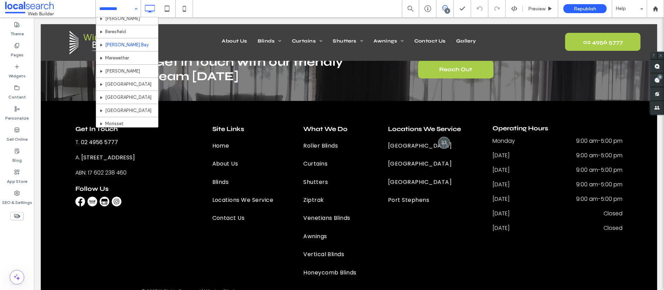
scroll to position [231, 0]
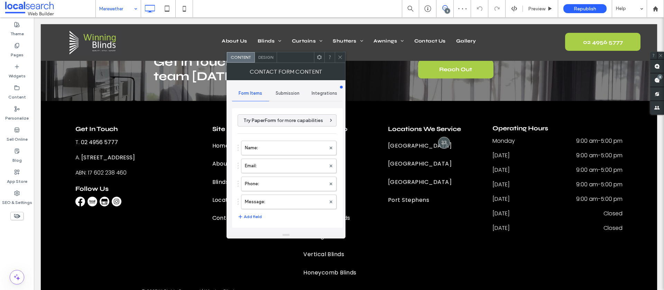
click at [286, 92] on span "Submission" at bounding box center [288, 94] width 24 height 6
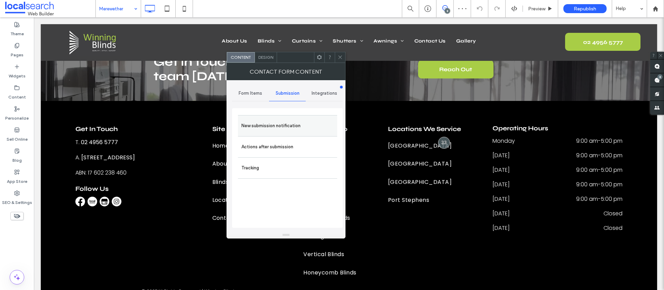
click at [284, 124] on label "New submission notification" at bounding box center [288, 126] width 92 height 14
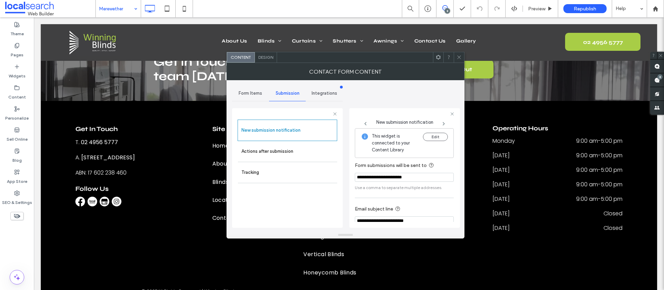
scroll to position [36, 0]
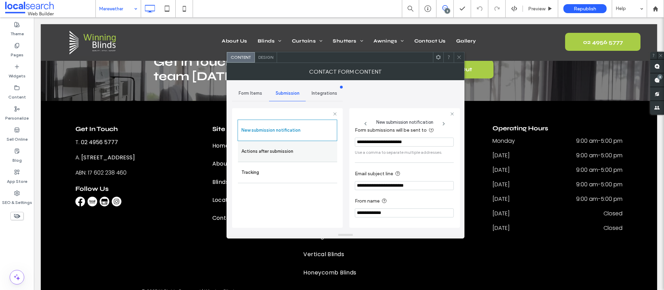
click at [288, 153] on label "Actions after submission" at bounding box center [288, 152] width 92 height 14
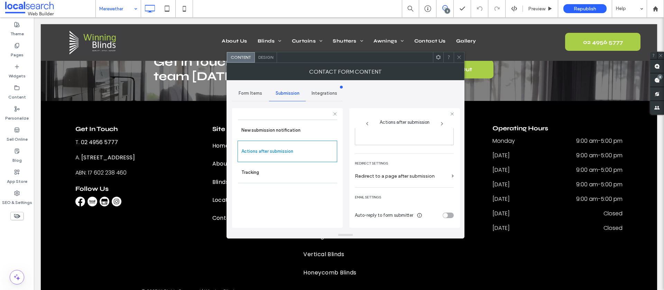
scroll to position [0, 0]
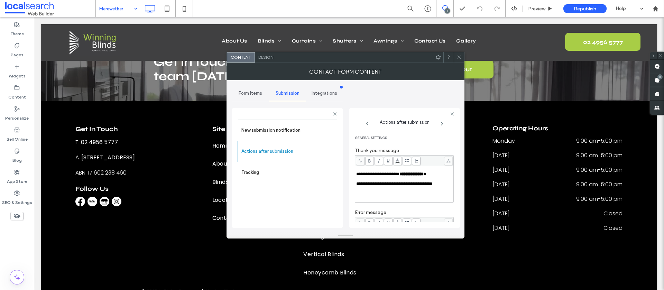
click at [258, 55] on span "Design" at bounding box center [265, 57] width 15 height 5
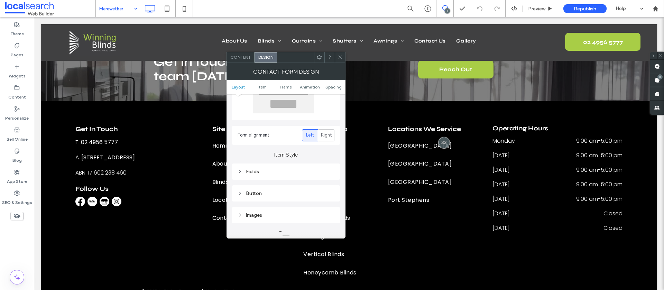
scroll to position [70, 0]
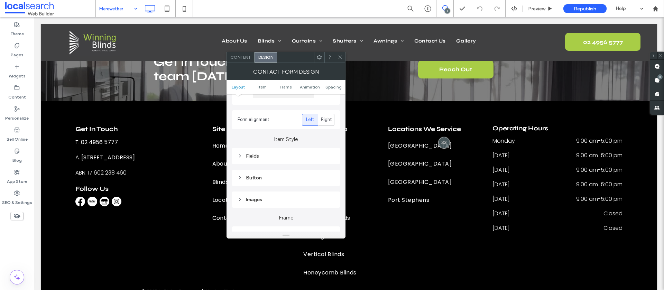
click at [249, 157] on div "Fields" at bounding box center [286, 156] width 97 height 6
click at [314, 166] on span "Field Text" at bounding box center [310, 169] width 21 height 6
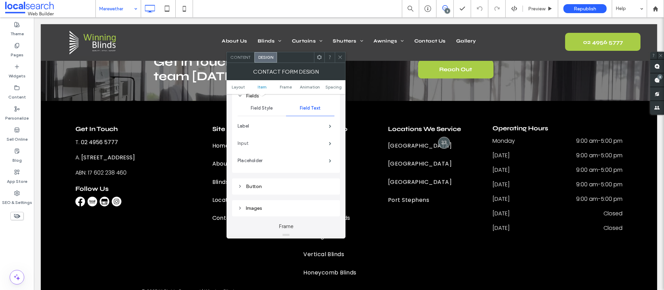
click at [318, 140] on label "Input" at bounding box center [283, 144] width 91 height 14
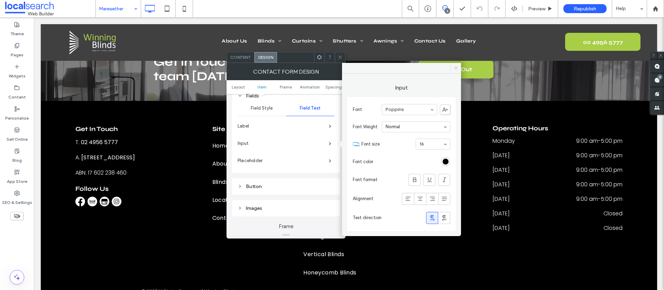
click at [458, 69] on icon at bounding box center [456, 67] width 5 height 5
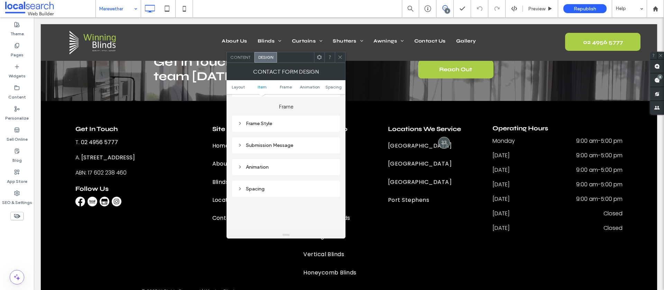
click at [281, 147] on div "Submission Message" at bounding box center [286, 146] width 97 height 6
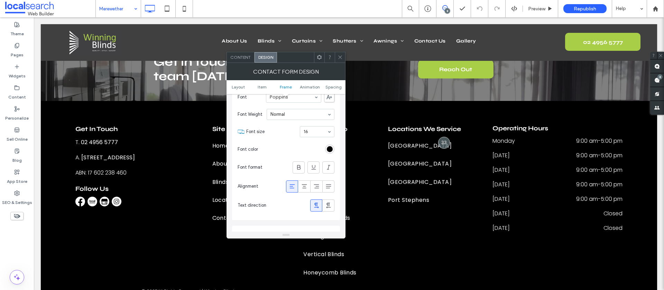
scroll to position [312, 0]
drag, startPoint x: 338, startPoint y: 60, endPoint x: 327, endPoint y: 76, distance: 19.2
click at [338, 60] on span at bounding box center [340, 57] width 5 height 10
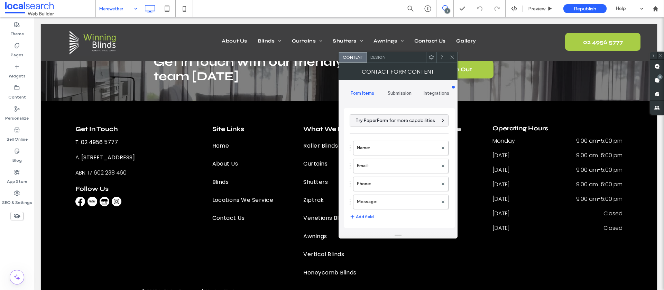
click at [406, 96] on span "Submission" at bounding box center [400, 94] width 24 height 6
click at [394, 126] on label "New submission notification" at bounding box center [400, 126] width 92 height 14
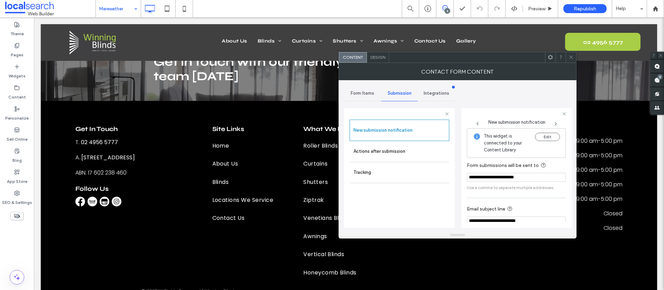
scroll to position [36, 0]
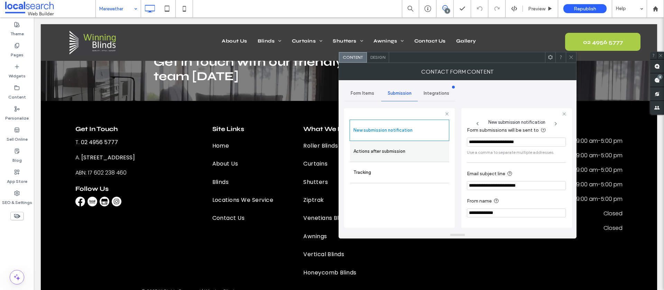
click at [406, 149] on label "Actions after submission" at bounding box center [400, 152] width 92 height 14
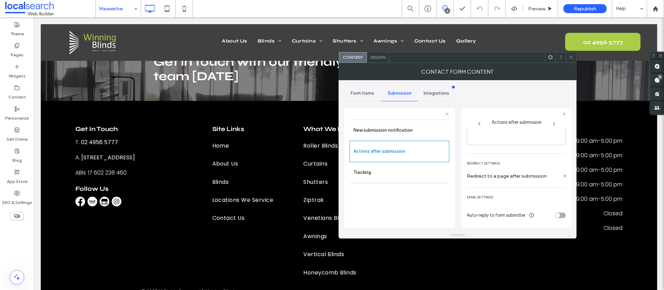
scroll to position [0, 0]
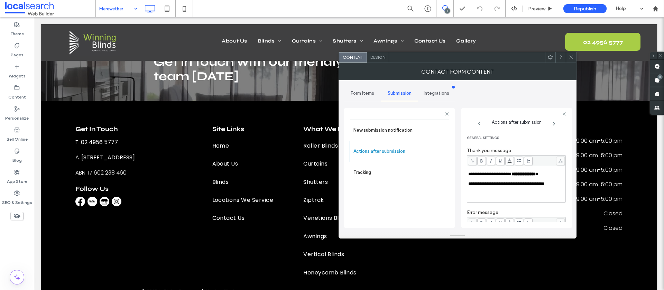
click at [374, 57] on span "Design" at bounding box center [378, 57] width 15 height 5
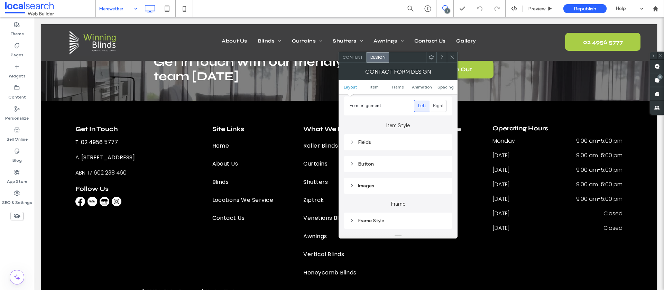
scroll to position [84, 0]
click at [372, 140] on div "Fields" at bounding box center [398, 142] width 97 height 6
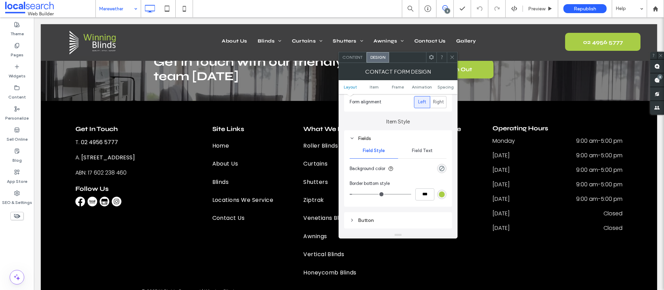
click at [427, 150] on span "Field Text" at bounding box center [422, 151] width 21 height 6
click at [435, 182] on label "Input" at bounding box center [395, 186] width 91 height 14
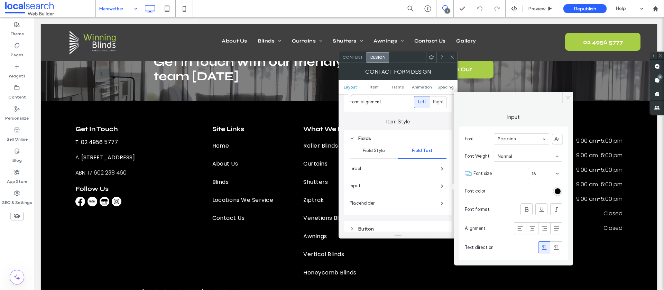
click at [571, 97] on icon at bounding box center [568, 97] width 5 height 5
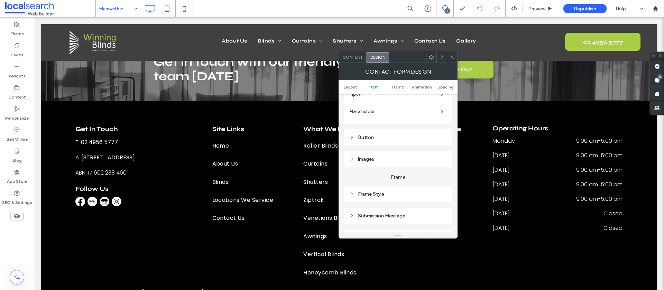
scroll to position [180, 0]
click at [376, 214] on div "Submission Message" at bounding box center [398, 215] width 97 height 6
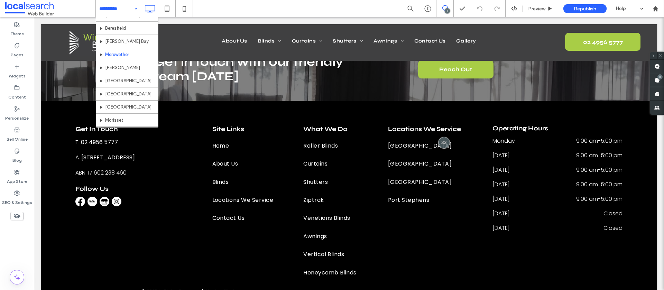
scroll to position [235, 0]
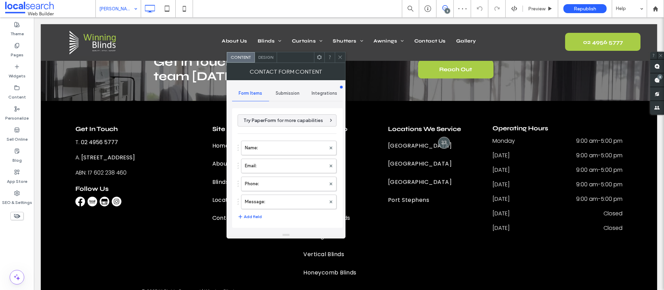
click at [289, 93] on span "Submission" at bounding box center [288, 94] width 24 height 6
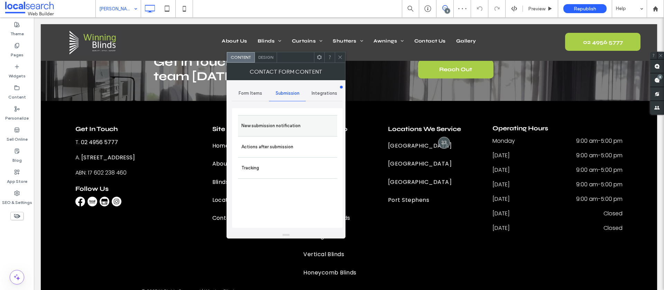
click at [284, 120] on label "New submission notification" at bounding box center [288, 126] width 92 height 14
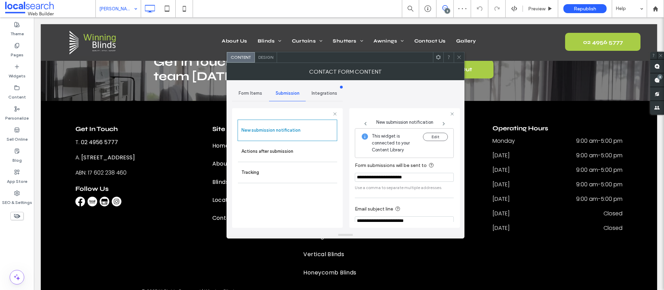
scroll to position [36, 0]
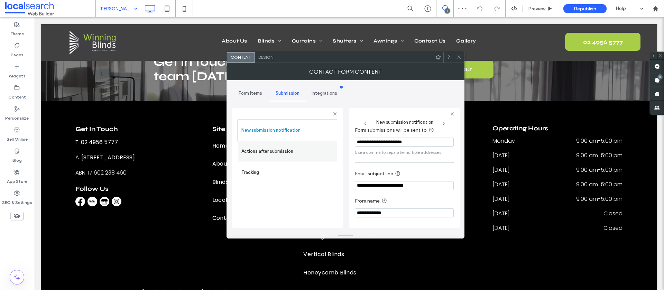
drag, startPoint x: 301, startPoint y: 158, endPoint x: 311, endPoint y: 157, distance: 9.7
click at [302, 157] on label "Actions after submission" at bounding box center [288, 152] width 92 height 14
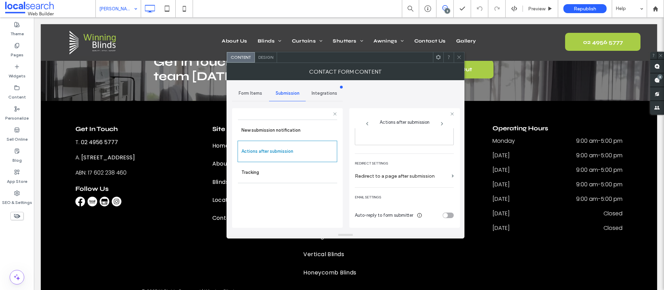
scroll to position [0, 0]
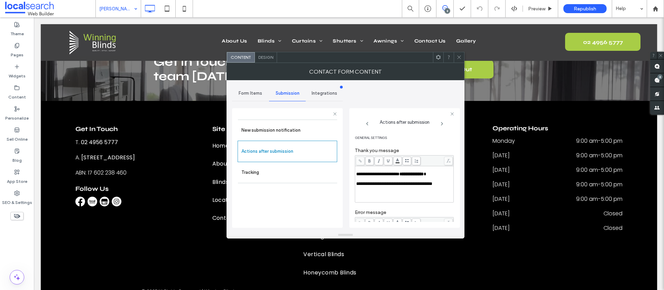
click at [267, 55] on span "Design" at bounding box center [265, 57] width 15 height 5
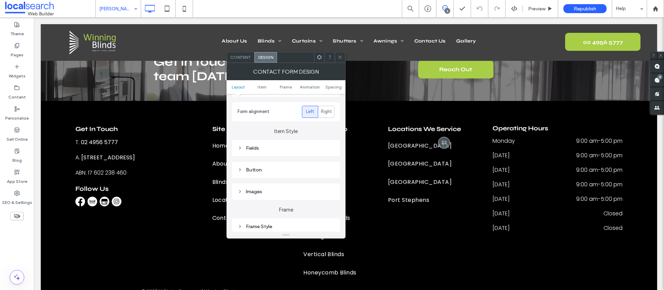
scroll to position [79, 0]
click at [252, 144] on div "Fields" at bounding box center [286, 147] width 97 height 6
click at [306, 156] on span "Field Text" at bounding box center [310, 159] width 21 height 6
click at [329, 195] on span at bounding box center [330, 194] width 2 height 3
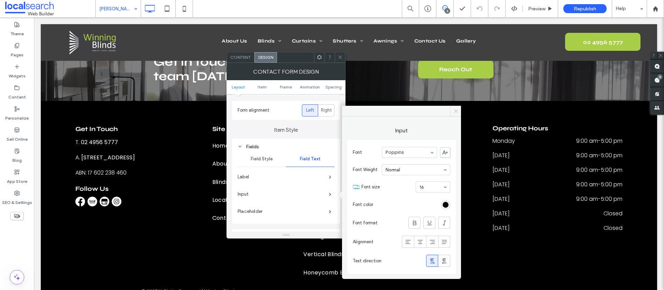
click at [455, 111] on icon at bounding box center [456, 111] width 5 height 5
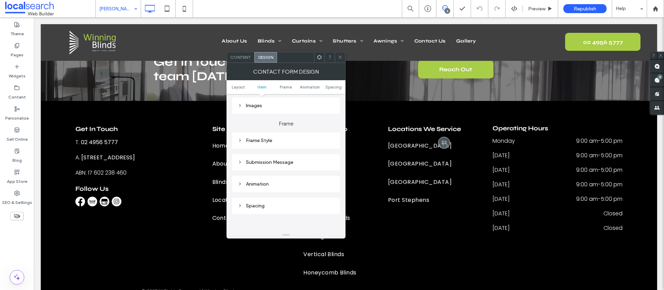
scroll to position [235, 0]
click at [271, 159] on div "Submission Message" at bounding box center [286, 160] width 97 height 6
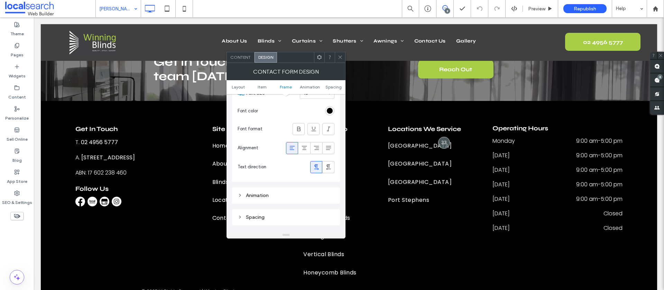
scroll to position [358, 0]
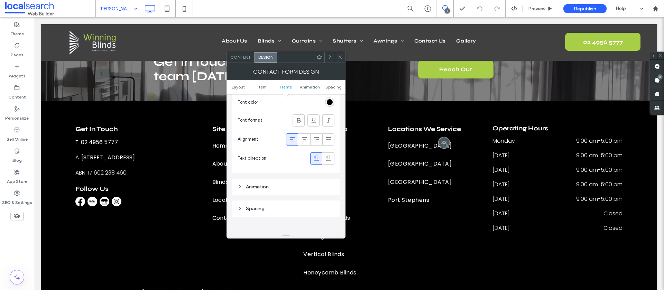
click at [343, 55] on icon at bounding box center [340, 57] width 5 height 5
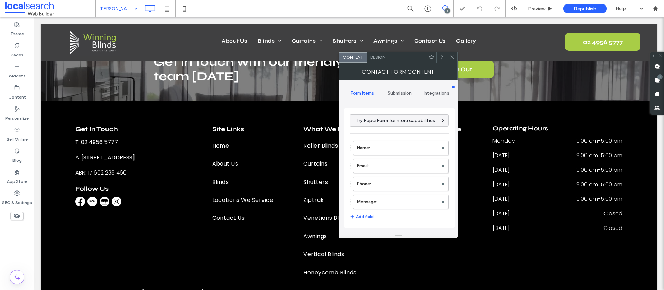
click at [401, 92] on span "Submission" at bounding box center [400, 94] width 24 height 6
click at [374, 126] on label "New submission notification" at bounding box center [400, 126] width 92 height 14
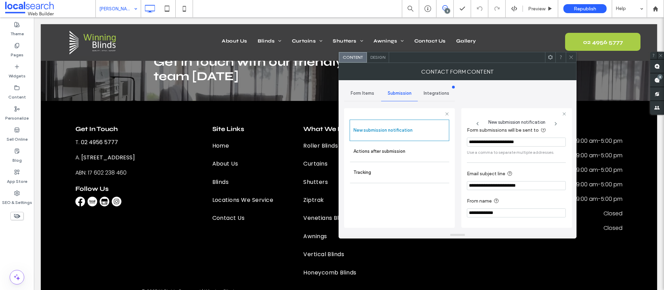
scroll to position [0, 0]
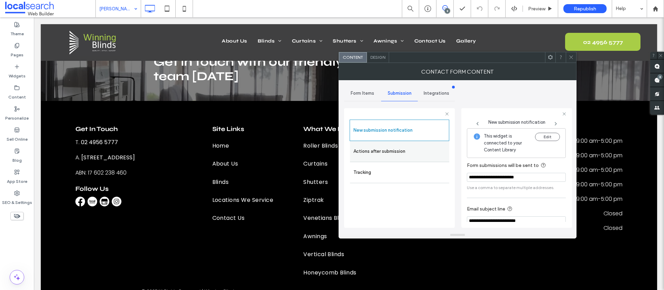
click at [383, 155] on label "Actions after submission" at bounding box center [400, 152] width 92 height 14
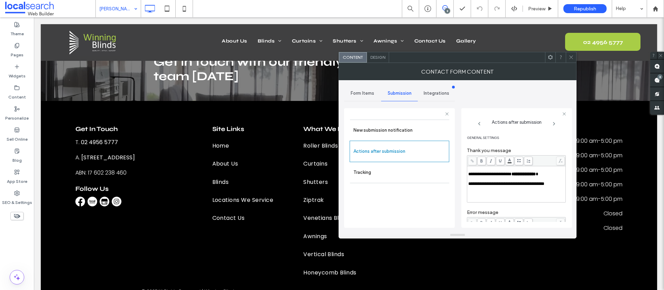
drag, startPoint x: 570, startPoint y: 56, endPoint x: 541, endPoint y: 54, distance: 29.1
click at [570, 56] on icon at bounding box center [571, 57] width 5 height 5
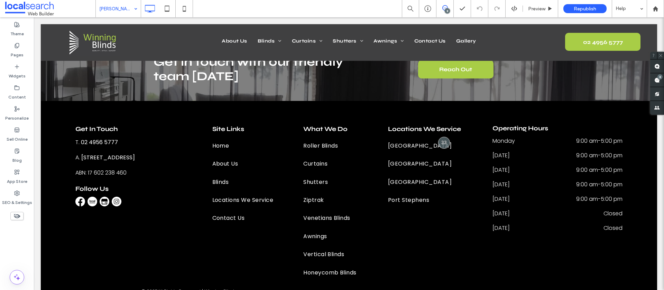
drag, startPoint x: 115, startPoint y: 8, endPoint x: 115, endPoint y: 15, distance: 6.6
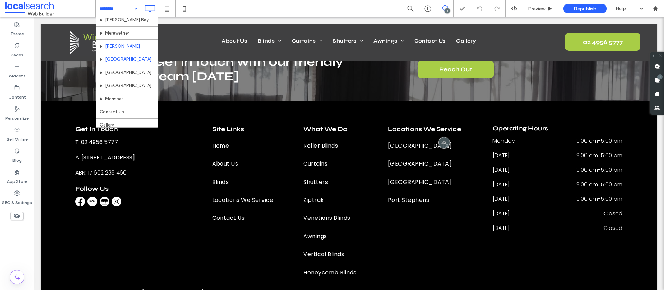
scroll to position [257, 0]
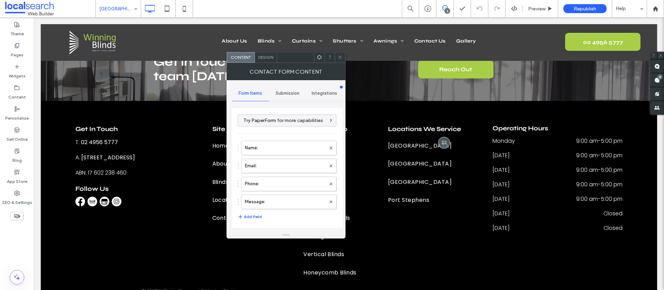
click at [291, 93] on span "Submission" at bounding box center [288, 94] width 24 height 6
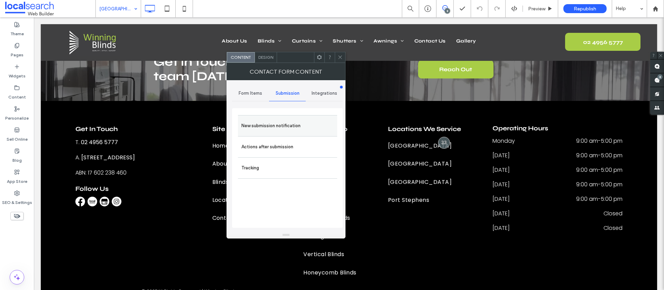
click at [270, 122] on label "New submission notification" at bounding box center [288, 126] width 92 height 14
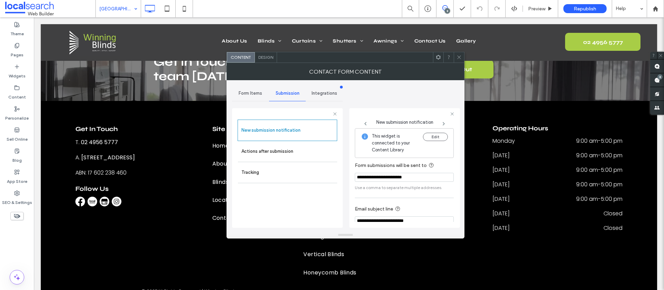
scroll to position [36, 0]
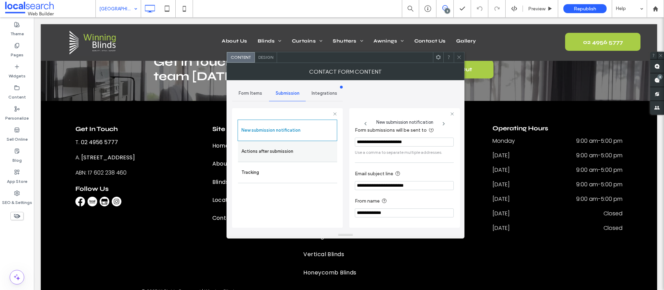
click at [273, 153] on label "Actions after submission" at bounding box center [288, 152] width 92 height 14
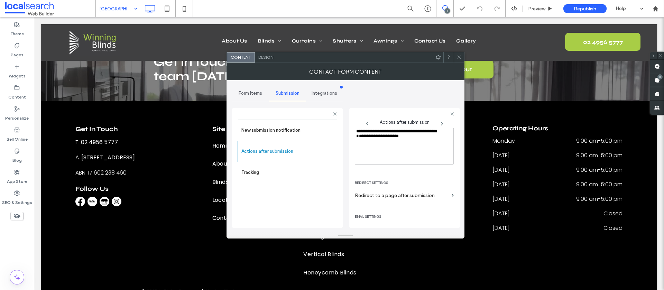
scroll to position [119, 0]
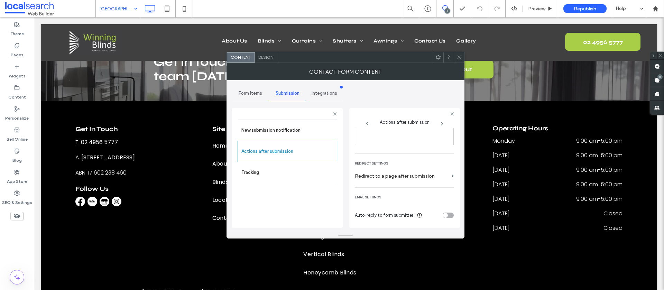
click at [263, 58] on span "Design" at bounding box center [265, 57] width 15 height 5
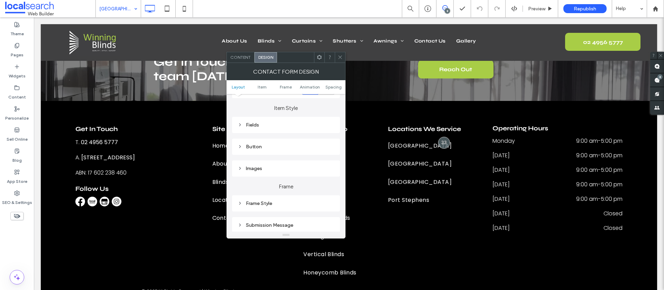
scroll to position [103, 0]
click at [249, 120] on div "Fields" at bounding box center [286, 123] width 97 height 6
click at [311, 136] on span "Field Text" at bounding box center [310, 136] width 21 height 6
click at [325, 168] on label "Input" at bounding box center [283, 171] width 91 height 14
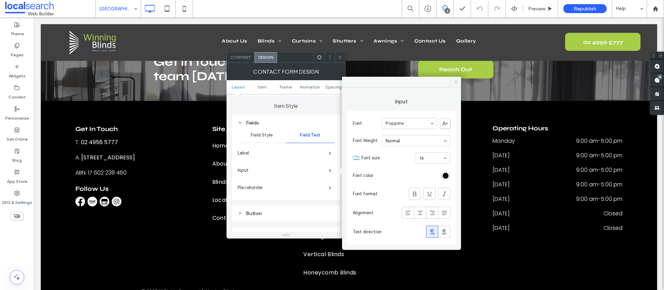
click at [456, 81] on icon at bounding box center [456, 82] width 5 height 5
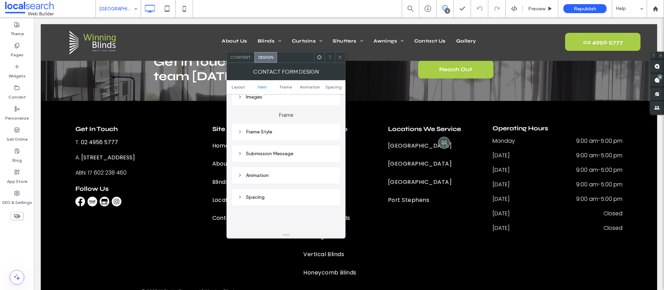
scroll to position [244, 0]
click at [272, 152] on div "Submission Message" at bounding box center [286, 151] width 97 height 6
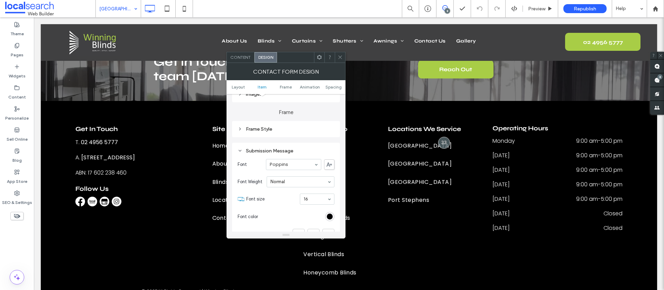
click at [342, 57] on icon at bounding box center [340, 57] width 5 height 5
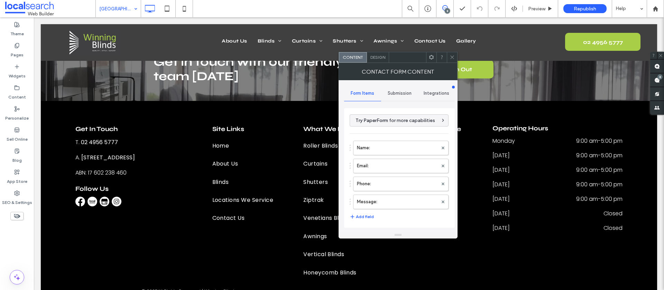
type input "**********"
click at [402, 96] on div "Submission" at bounding box center [399, 93] width 37 height 15
click at [391, 127] on label "New submission notification" at bounding box center [400, 126] width 92 height 14
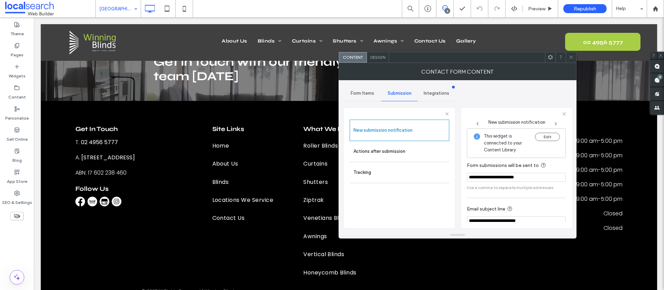
scroll to position [36, 0]
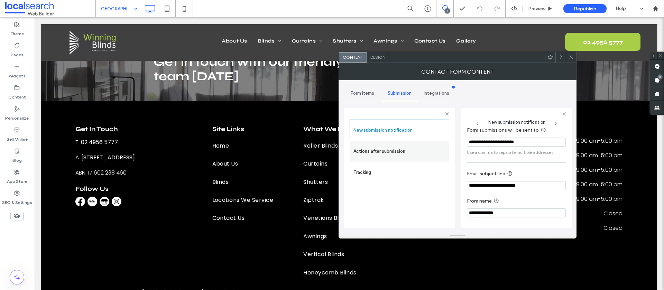
drag, startPoint x: 382, startPoint y: 151, endPoint x: 439, endPoint y: 150, distance: 57.1
click at [382, 151] on label "Actions after submission" at bounding box center [400, 152] width 92 height 14
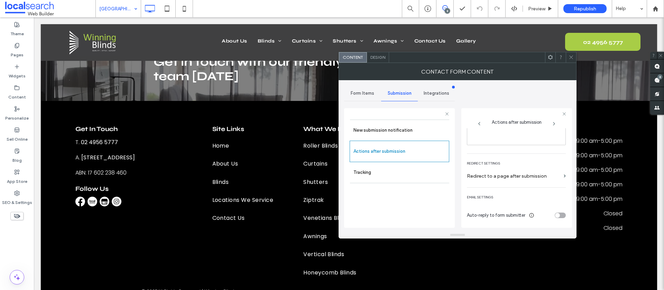
scroll to position [0, 0]
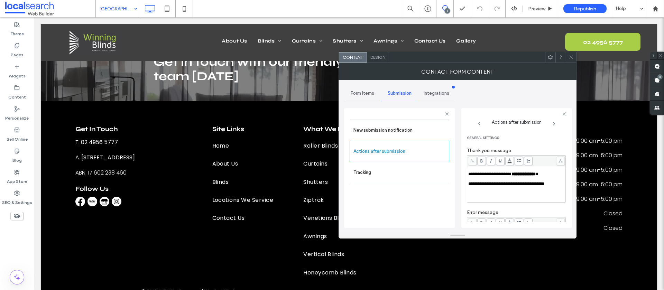
click at [573, 58] on icon at bounding box center [571, 57] width 5 height 5
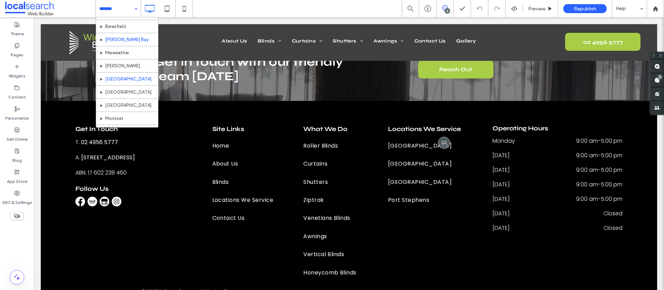
scroll to position [241, 0]
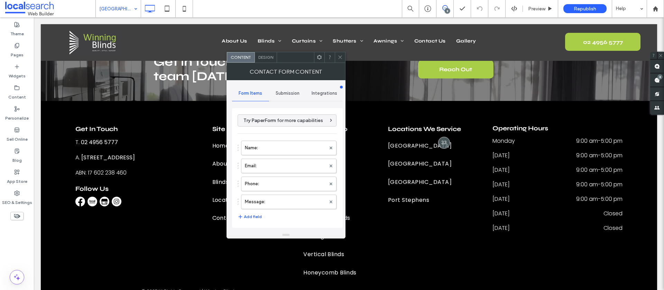
click at [282, 93] on span "Submission" at bounding box center [288, 94] width 24 height 6
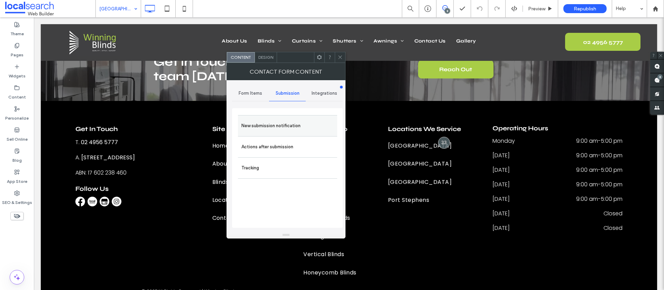
click at [266, 130] on label "New submission notification" at bounding box center [288, 126] width 92 height 14
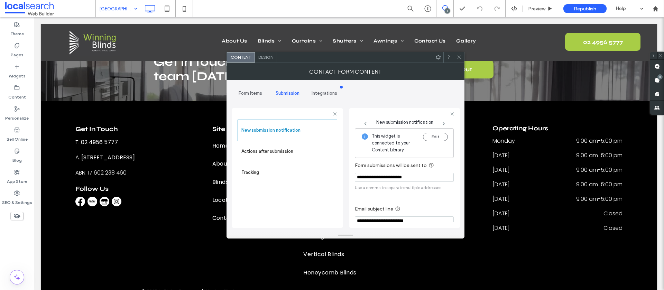
scroll to position [36, 0]
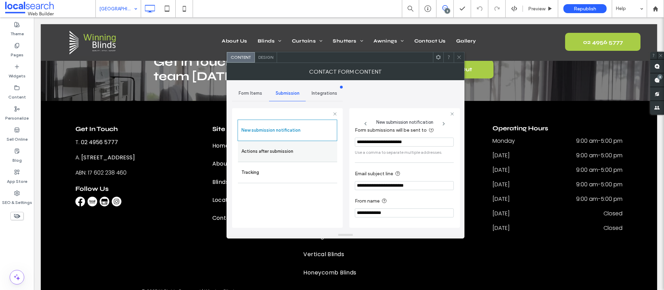
click at [281, 152] on label "Actions after submission" at bounding box center [288, 152] width 92 height 14
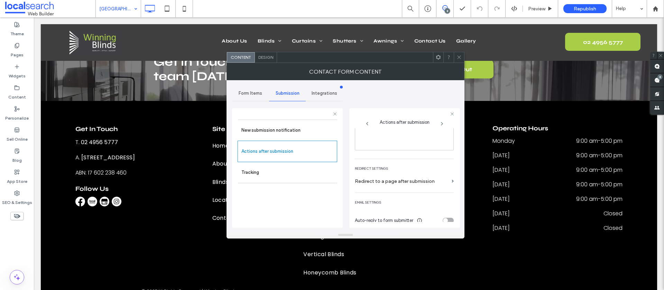
scroll to position [119, 0]
click at [261, 58] on span "Design" at bounding box center [265, 57] width 15 height 5
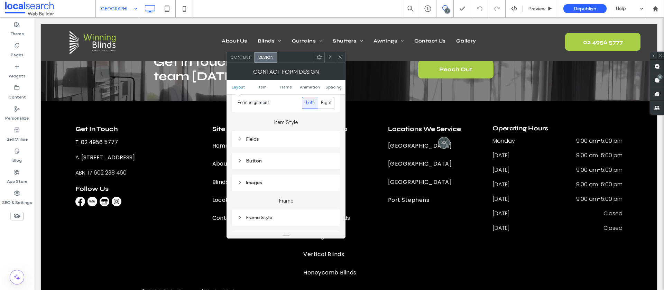
scroll to position [88, 0]
click at [267, 140] on div "Fields" at bounding box center [286, 138] width 97 height 6
click at [309, 149] on span "Field Text" at bounding box center [310, 150] width 21 height 6
click at [322, 188] on label "Input" at bounding box center [283, 186] width 91 height 14
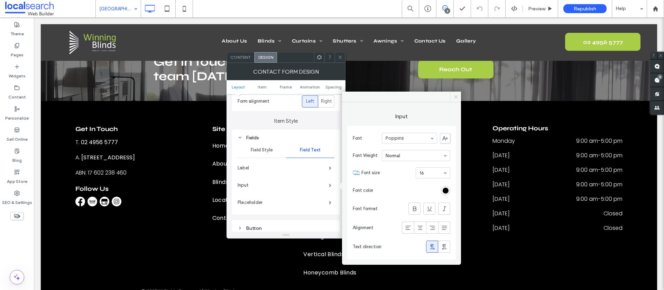
click at [454, 97] on icon at bounding box center [456, 96] width 5 height 5
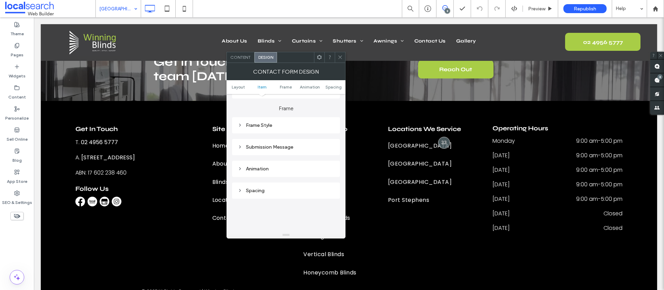
scroll to position [248, 0]
click at [271, 143] on div "Submission Message" at bounding box center [286, 146] width 97 height 9
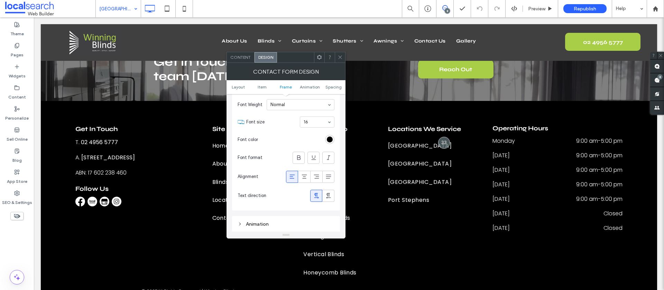
scroll to position [338, 0]
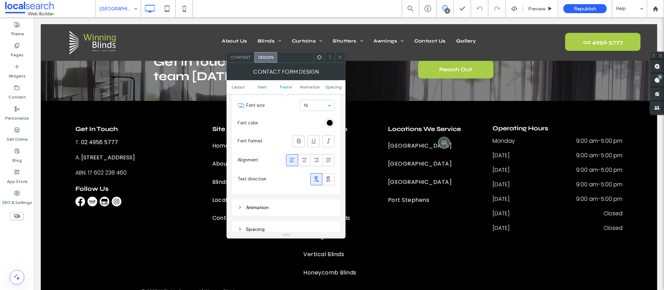
click at [341, 59] on icon at bounding box center [340, 57] width 5 height 5
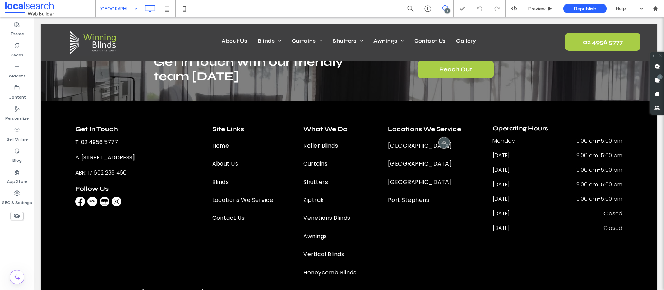
drag, startPoint x: 127, startPoint y: 12, endPoint x: 126, endPoint y: 16, distance: 4.3
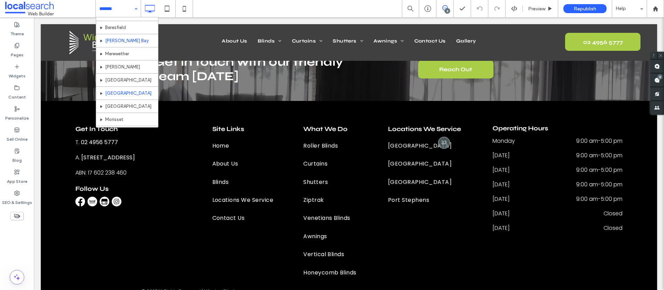
scroll to position [257, 0]
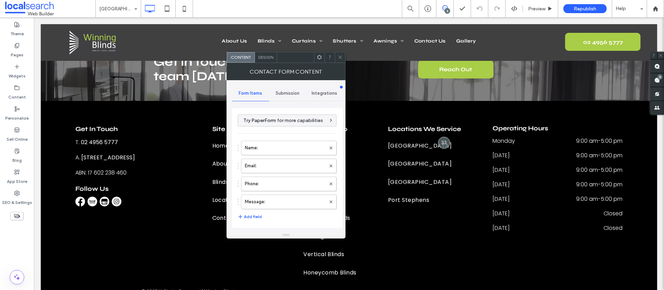
type input "**********"
drag, startPoint x: 293, startPoint y: 95, endPoint x: 291, endPoint y: 99, distance: 4.6
click at [293, 95] on span "Submission" at bounding box center [288, 94] width 24 height 6
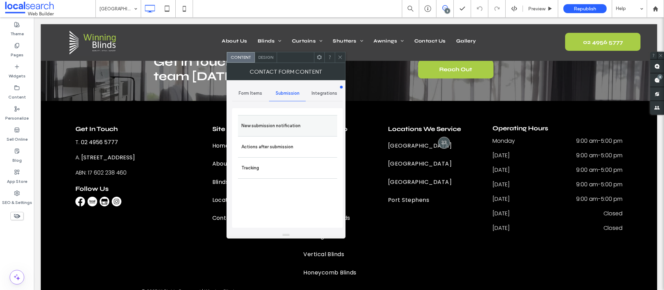
click at [277, 129] on label "New submission notification" at bounding box center [288, 126] width 92 height 14
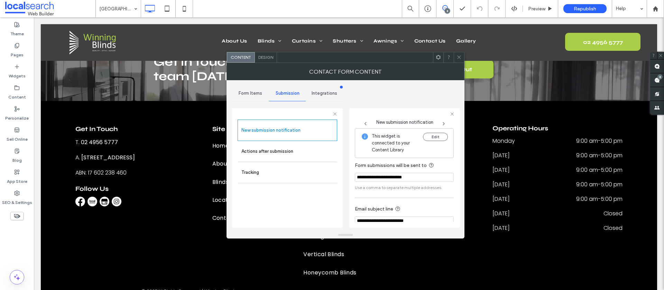
scroll to position [36, 0]
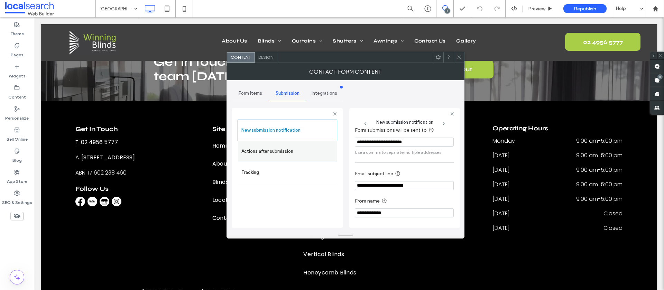
drag, startPoint x: 287, startPoint y: 152, endPoint x: 307, endPoint y: 153, distance: 20.5
click at [287, 152] on label "Actions after submission" at bounding box center [288, 152] width 92 height 14
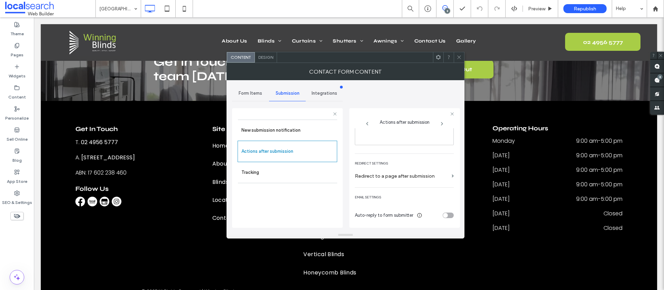
scroll to position [0, 0]
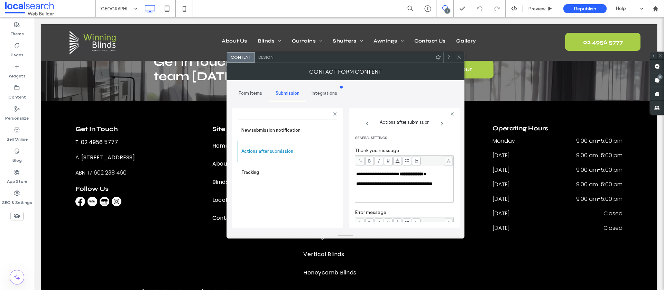
drag, startPoint x: 457, startPoint y: 60, endPoint x: 448, endPoint y: 69, distance: 13.5
click at [457, 60] on span at bounding box center [459, 57] width 5 height 10
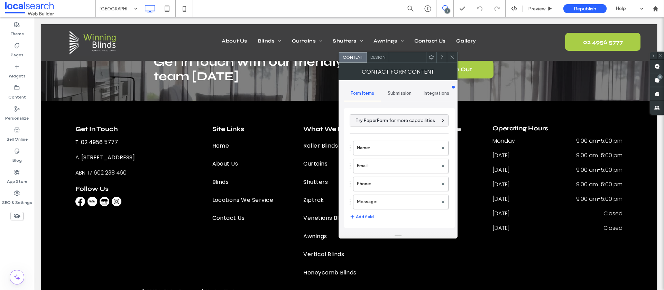
drag, startPoint x: 405, startPoint y: 93, endPoint x: 401, endPoint y: 94, distance: 4.5
click at [405, 93] on span "Submission" at bounding box center [400, 94] width 24 height 6
click at [374, 122] on label "New submission notification" at bounding box center [400, 126] width 92 height 14
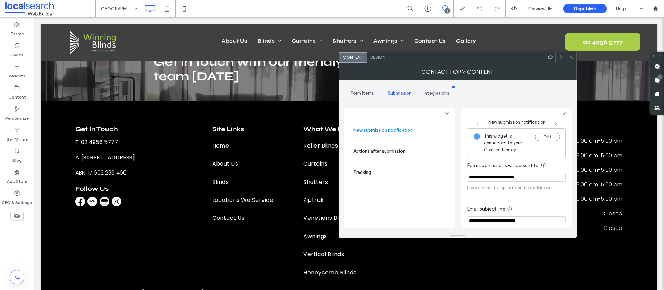
scroll to position [36, 0]
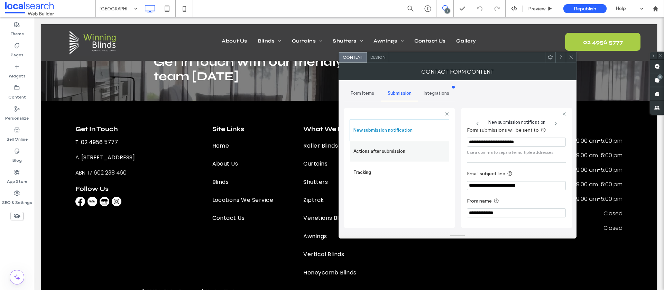
click at [399, 156] on label "Actions after submission" at bounding box center [400, 152] width 92 height 14
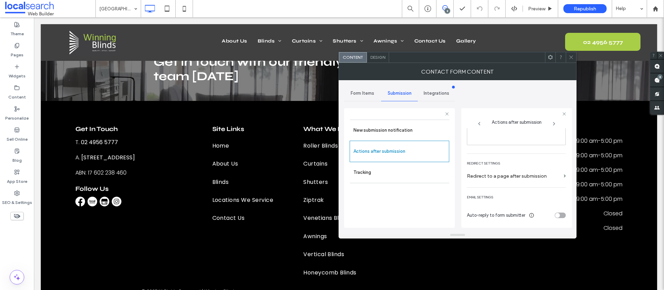
scroll to position [0, 0]
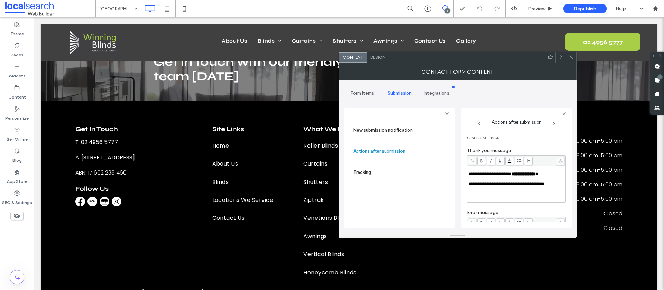
click at [570, 59] on icon at bounding box center [571, 57] width 5 height 5
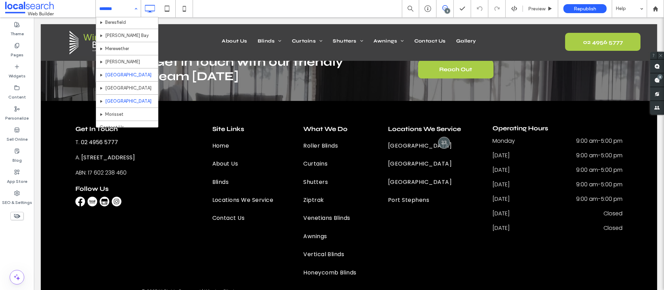
scroll to position [257, 0]
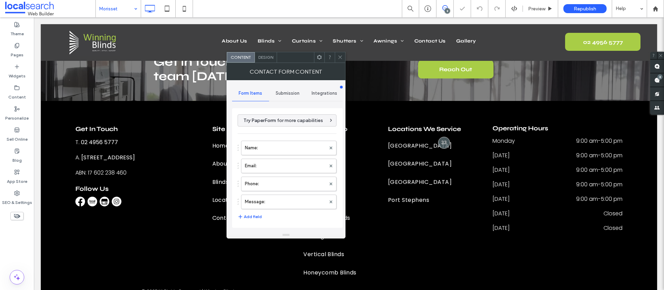
click at [291, 96] on div "Submission" at bounding box center [287, 93] width 37 height 15
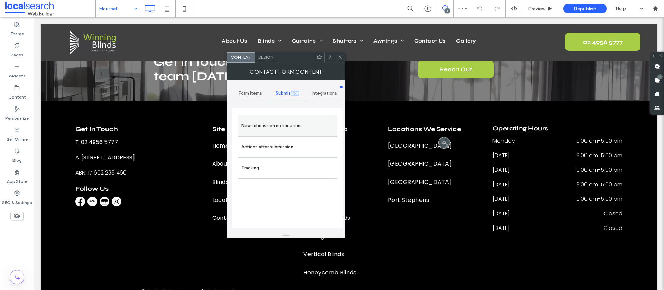
click at [278, 129] on label "New submission notification" at bounding box center [288, 126] width 92 height 14
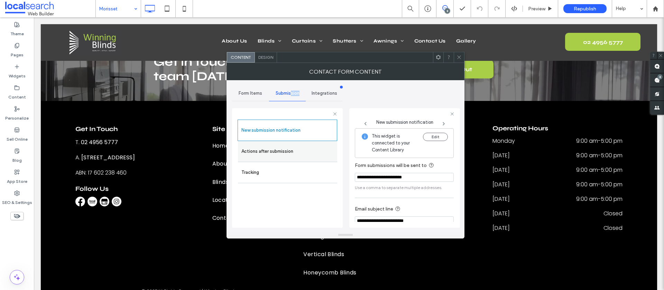
drag, startPoint x: 269, startPoint y: 151, endPoint x: 296, endPoint y: 151, distance: 27.0
click at [269, 151] on label "Actions after submission" at bounding box center [288, 152] width 92 height 14
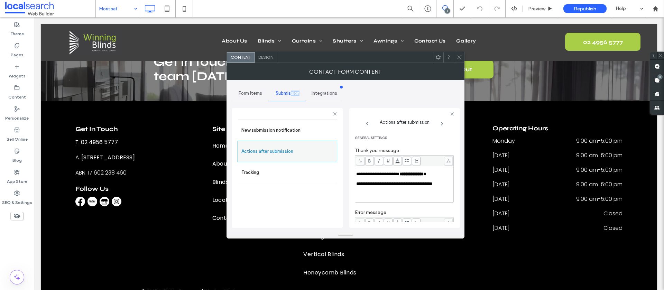
scroll to position [119, 0]
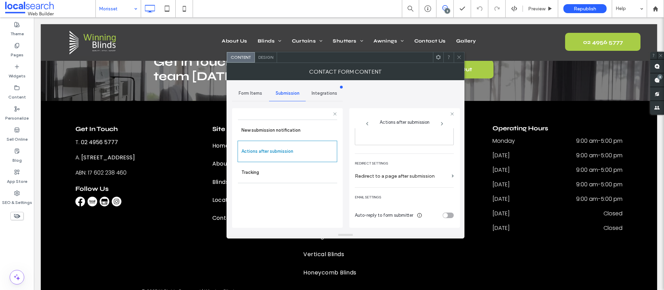
click at [262, 57] on span "Design" at bounding box center [265, 57] width 15 height 5
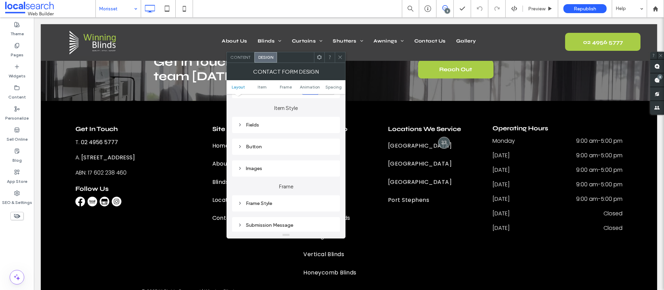
scroll to position [103, 0]
click at [256, 124] on div "Fields" at bounding box center [286, 123] width 97 height 6
click at [308, 133] on span "Field Text" at bounding box center [310, 136] width 21 height 6
click at [323, 167] on label "Input" at bounding box center [283, 171] width 91 height 14
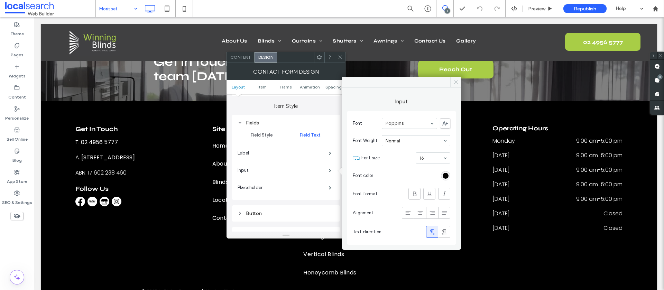
click at [455, 85] on span at bounding box center [456, 82] width 11 height 10
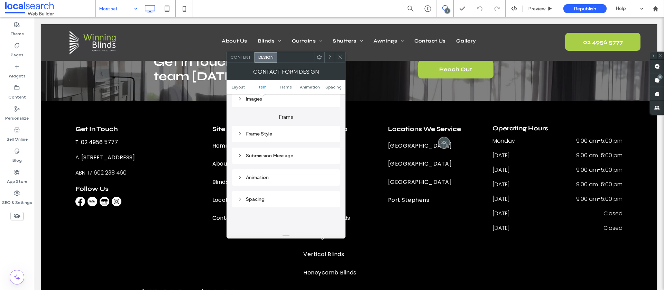
scroll to position [241, 0]
click at [268, 155] on div "Submission Message" at bounding box center [286, 154] width 97 height 6
drag, startPoint x: 337, startPoint y: 58, endPoint x: 320, endPoint y: 54, distance: 18.0
click at [338, 58] on icon at bounding box center [340, 57] width 5 height 5
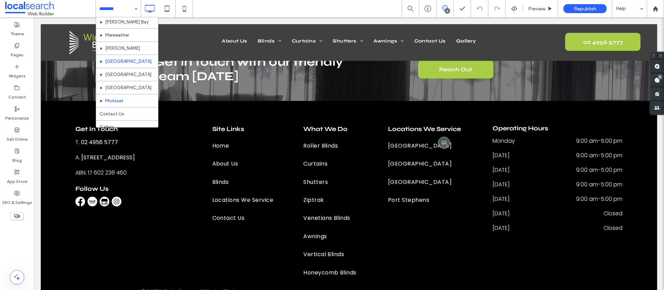
scroll to position [257, 0]
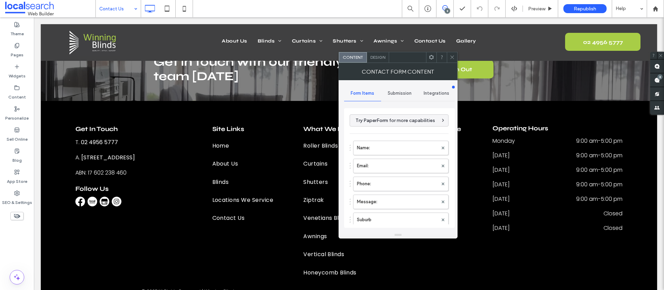
click at [392, 95] on span "Submission" at bounding box center [400, 94] width 24 height 6
click at [368, 123] on label "New submission notification" at bounding box center [400, 126] width 92 height 14
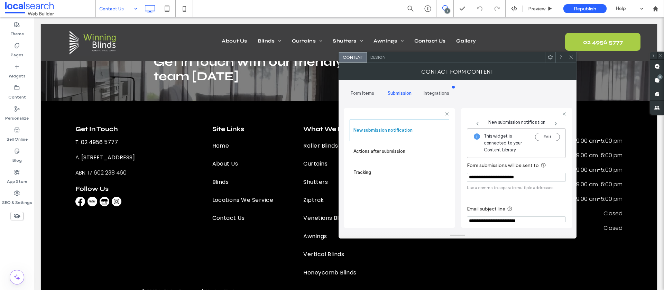
click at [376, 58] on span "Design" at bounding box center [378, 57] width 15 height 5
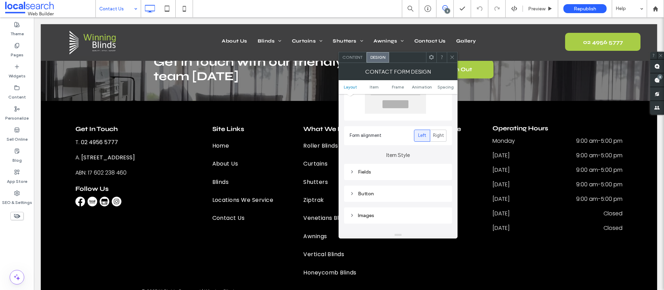
scroll to position [69, 0]
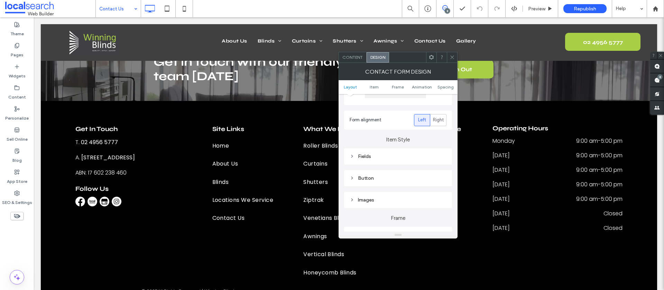
click at [380, 154] on div "Fields" at bounding box center [398, 157] width 97 height 6
click at [430, 166] on span "Field Text" at bounding box center [422, 169] width 21 height 6
click at [441, 157] on span at bounding box center [442, 155] width 2 height 3
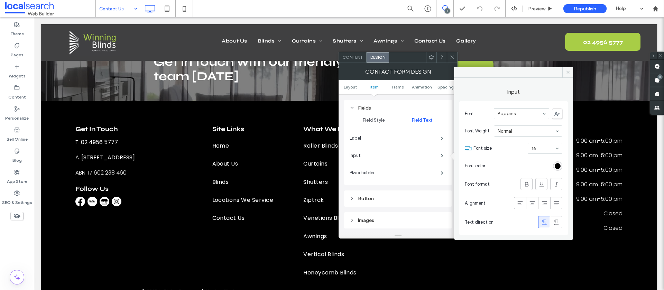
drag, startPoint x: 570, startPoint y: 73, endPoint x: 456, endPoint y: 142, distance: 133.0
click at [570, 73] on icon at bounding box center [568, 72] width 5 height 5
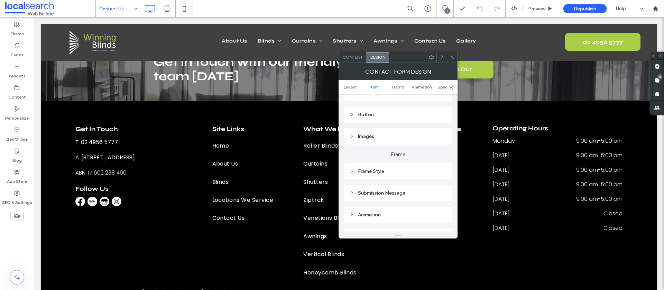
scroll to position [202, 0]
click at [359, 198] on div "Submission Message" at bounding box center [398, 192] width 108 height 16
click at [361, 196] on div "Submission Message" at bounding box center [398, 192] width 97 height 9
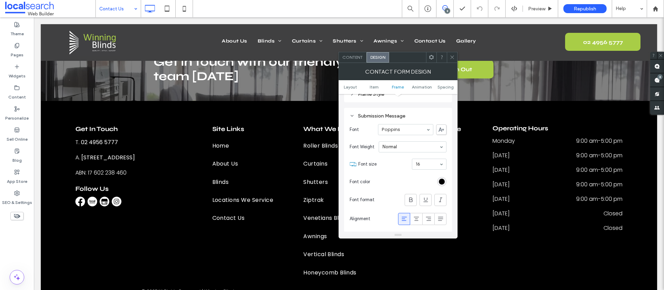
scroll to position [294, 0]
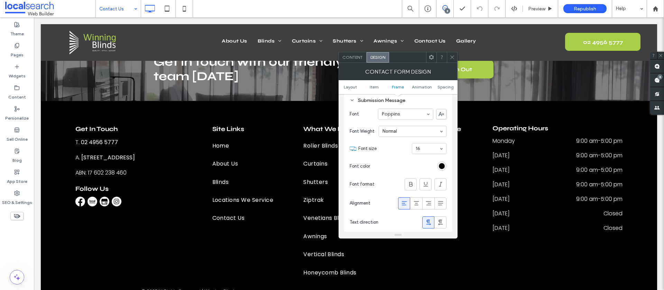
drag, startPoint x: 453, startPoint y: 55, endPoint x: 381, endPoint y: 123, distance: 98.6
click at [453, 56] on icon at bounding box center [452, 57] width 5 height 5
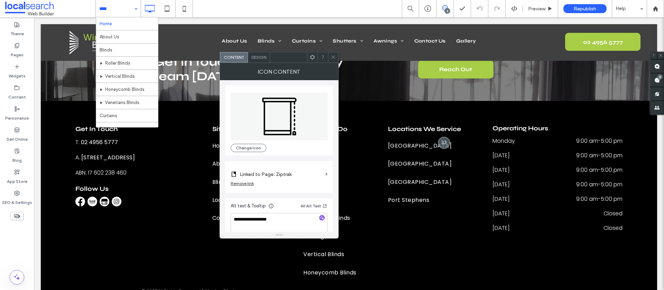
scroll to position [7, 0]
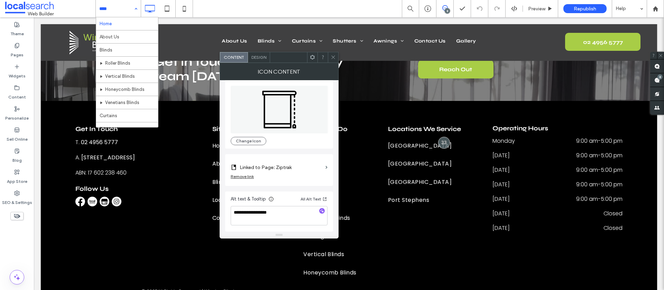
click at [317, 167] on label "Linked to Page: Ziptrak" at bounding box center [281, 167] width 83 height 13
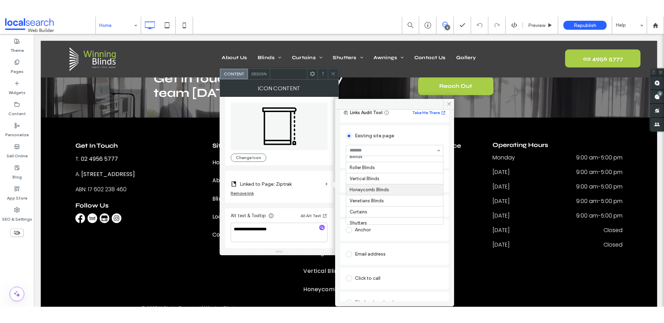
scroll to position [33, 0]
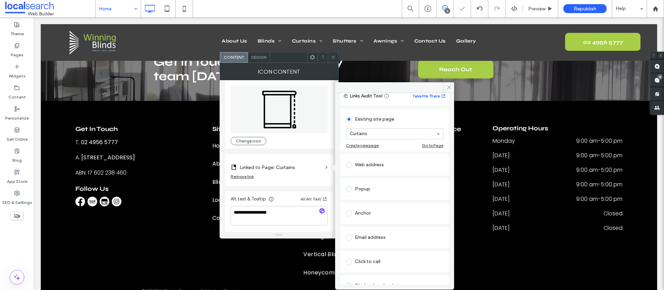
click at [335, 57] on icon at bounding box center [333, 57] width 5 height 5
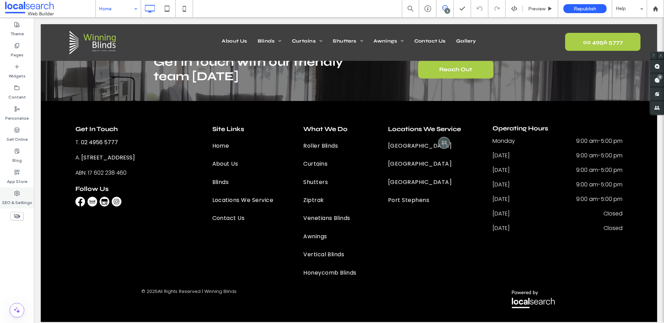
click at [17, 194] on icon at bounding box center [17, 194] width 6 height 6
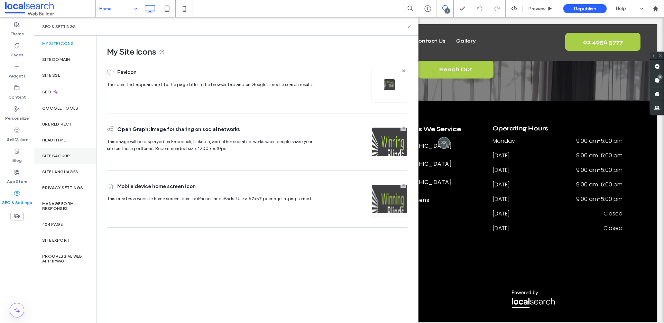
click at [55, 153] on div "Site Backup" at bounding box center [65, 156] width 62 height 16
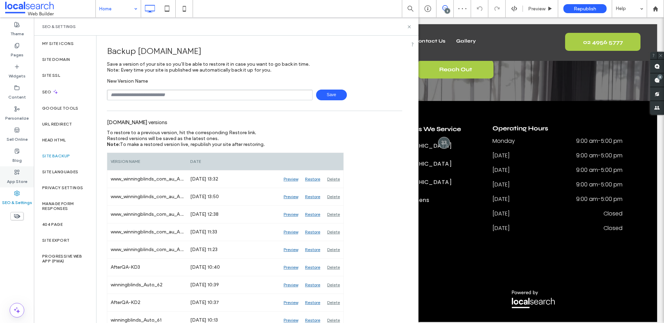
click at [18, 175] on label "App Store" at bounding box center [17, 180] width 20 height 10
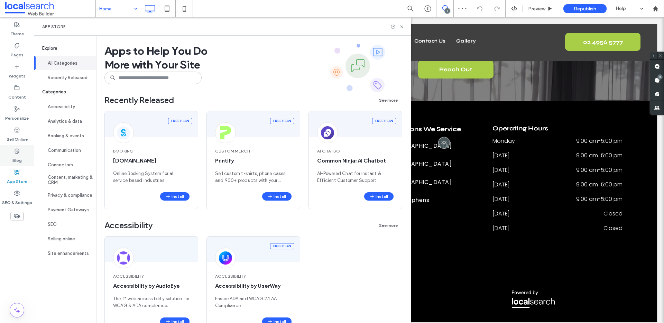
click at [15, 155] on label "Blog" at bounding box center [16, 159] width 9 height 10
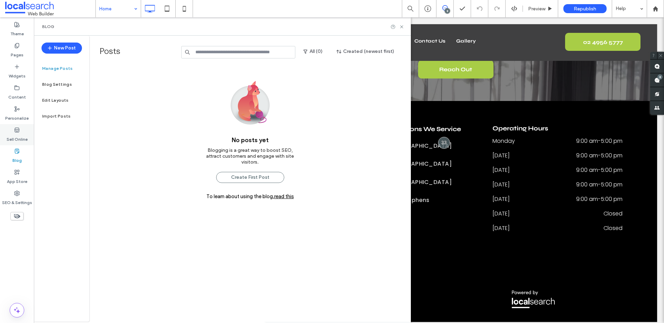
click at [16, 141] on label "Sell Online" at bounding box center [17, 138] width 21 height 10
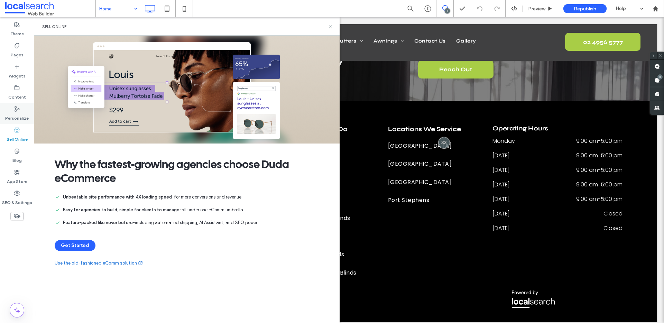
click at [18, 113] on label "Personalize" at bounding box center [17, 117] width 24 height 10
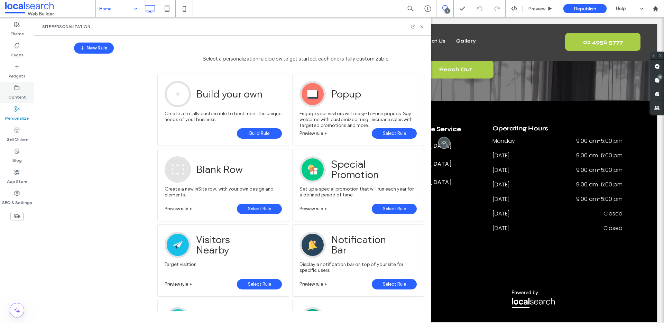
click at [15, 92] on label "Content" at bounding box center [17, 96] width 18 height 10
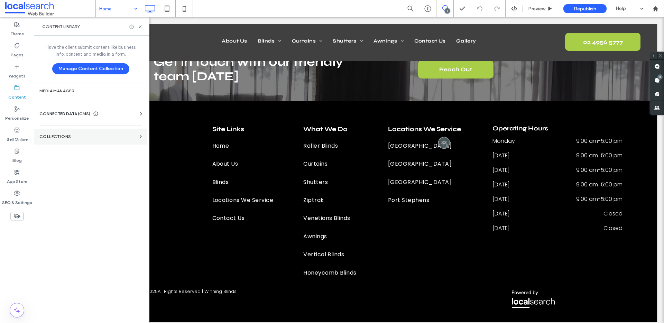
click at [61, 136] on label "Collections" at bounding box center [88, 136] width 98 height 5
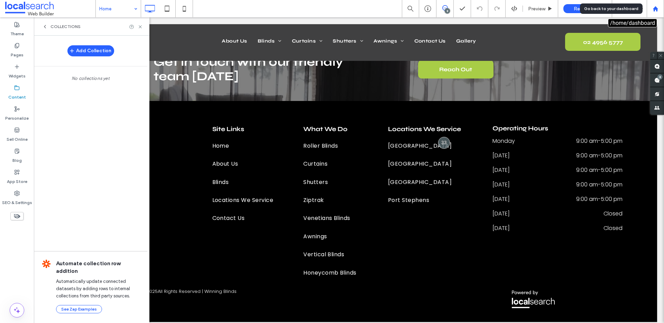
click at [653, 10] on icon at bounding box center [656, 9] width 6 height 6
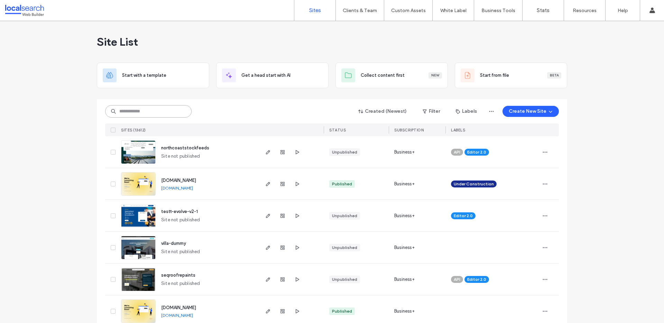
click at [160, 111] on input at bounding box center [148, 111] width 87 height 12
paste input "********"
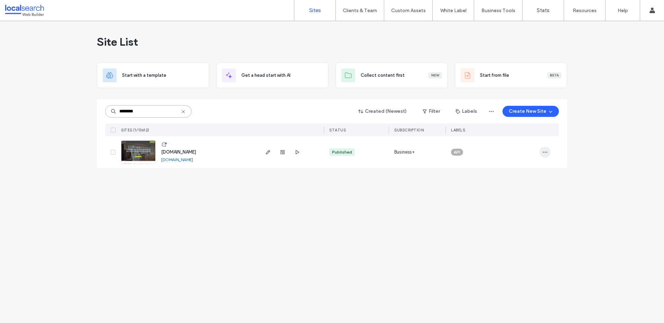
type input "********"
click at [543, 151] on icon "button" at bounding box center [546, 152] width 6 height 6
click at [518, 196] on span "Assign Label" at bounding box center [514, 196] width 25 height 7
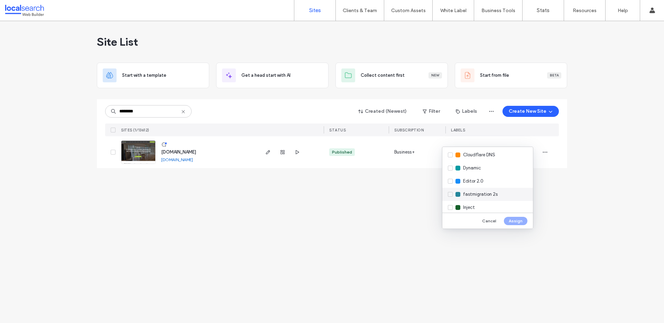
scroll to position [98, 0]
click at [483, 186] on div "Live" at bounding box center [488, 190] width 91 height 13
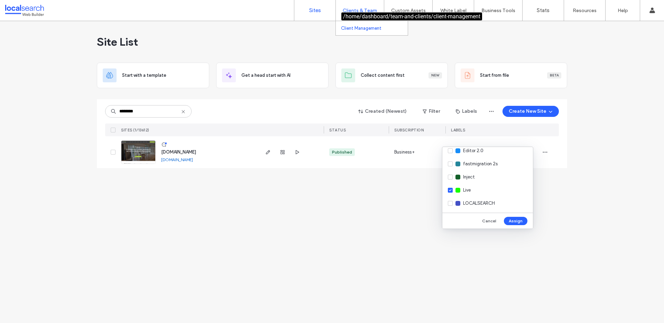
click at [356, 29] on label "Client Management" at bounding box center [361, 28] width 40 height 5
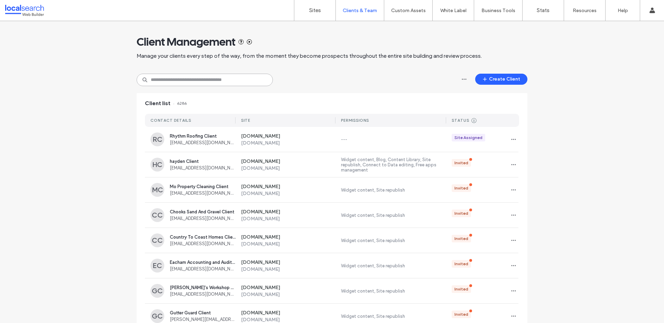
click at [222, 79] on input at bounding box center [205, 80] width 136 height 12
paste input "**********"
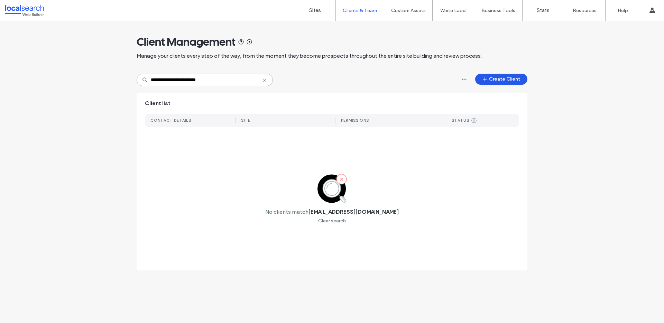
type input "**********"
click at [492, 76] on button "Create Client" at bounding box center [501, 79] width 52 height 11
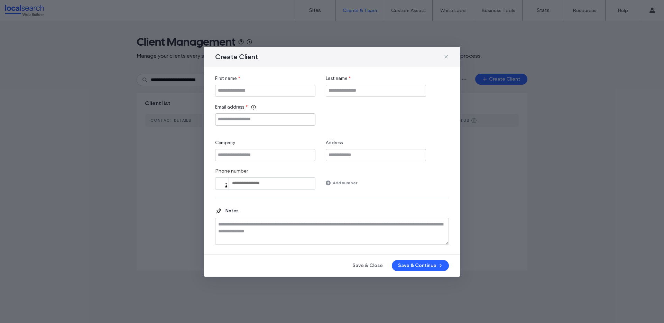
click at [271, 120] on input "Email address" at bounding box center [265, 119] width 100 height 12
paste input "**********"
type input "**********"
click at [245, 91] on input "First name" at bounding box center [265, 91] width 100 height 12
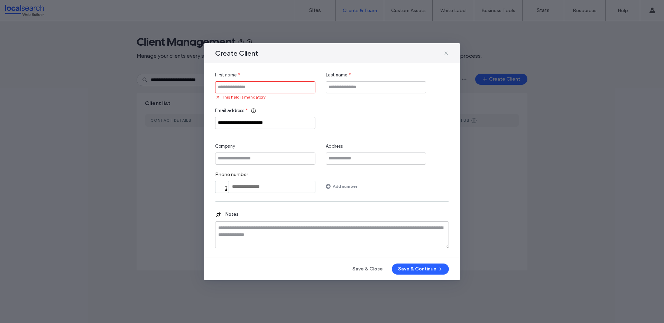
paste input "**********"
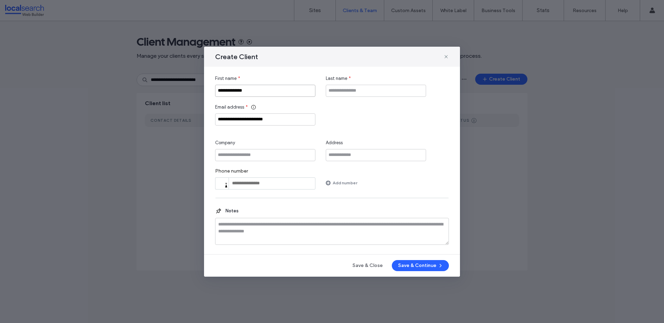
type input "**********"
click at [251, 152] on input "Company" at bounding box center [265, 155] width 100 height 12
paste input "**********"
type input "**********"
click at [336, 92] on input "Last name" at bounding box center [376, 91] width 100 height 12
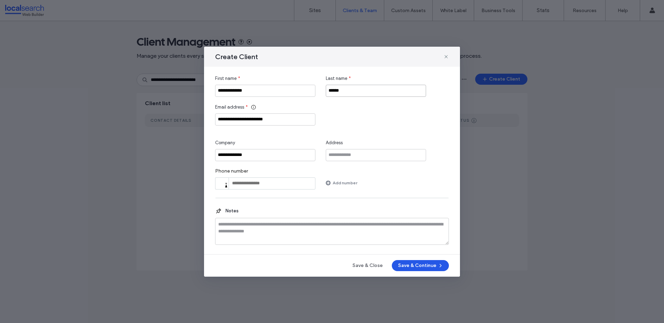
type input "******"
click at [410, 263] on button "Save & Continue" at bounding box center [420, 265] width 57 height 11
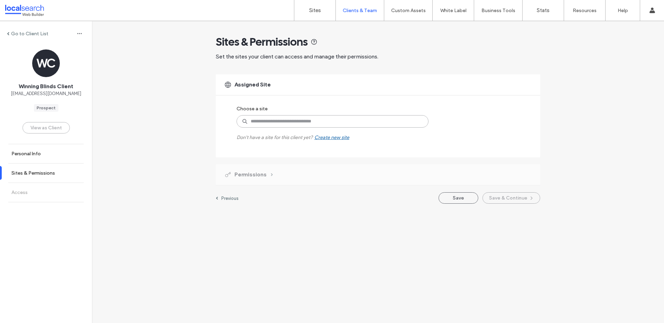
click at [324, 122] on input at bounding box center [333, 121] width 192 height 12
paste input "********"
type input "********"
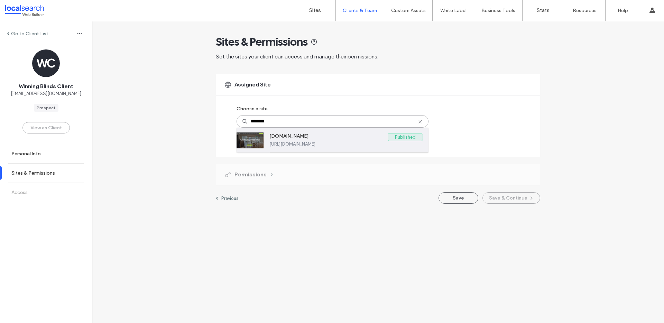
drag, startPoint x: 294, startPoint y: 144, endPoint x: 310, endPoint y: 147, distance: 15.4
click at [294, 144] on label "https://www.winningblinds.com.au" at bounding box center [347, 144] width 154 height 5
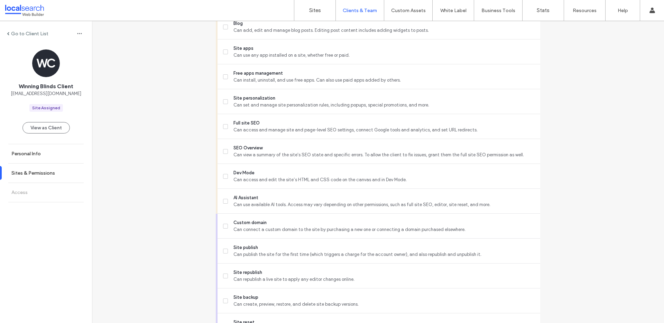
scroll to position [523, 0]
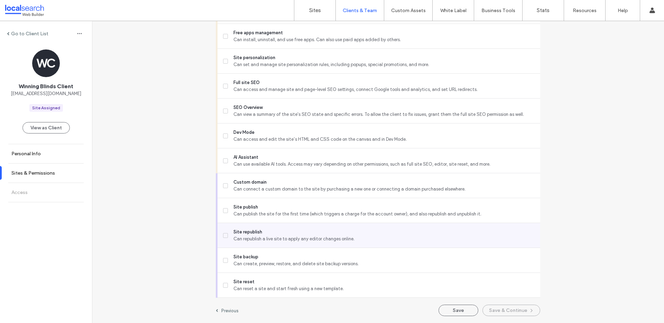
click at [225, 237] on span at bounding box center [225, 235] width 5 height 5
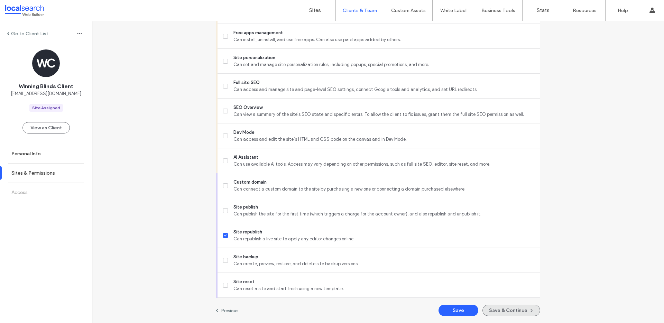
click at [511, 309] on button "Save & Continue" at bounding box center [512, 310] width 58 height 11
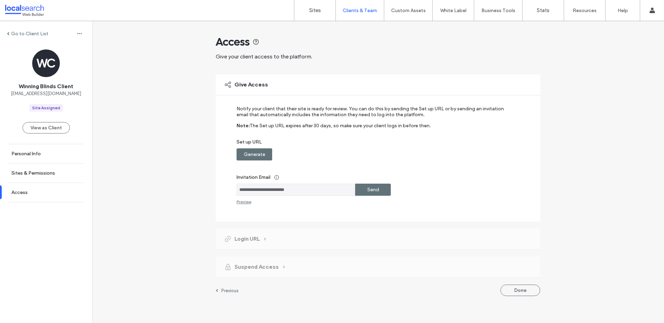
click at [252, 155] on label "Generate" at bounding box center [254, 154] width 21 height 13
drag, startPoint x: 377, startPoint y: 153, endPoint x: 614, endPoint y: 245, distance: 253.8
click at [378, 153] on label "Copy" at bounding box center [373, 154] width 12 height 13
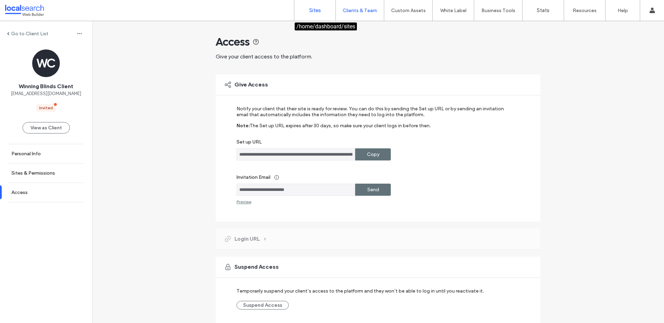
click at [311, 12] on label "Sites" at bounding box center [315, 10] width 12 height 6
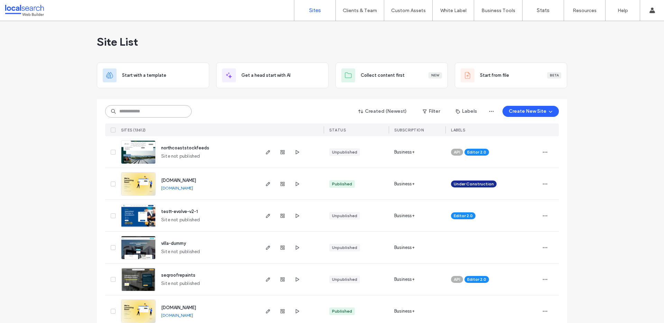
click at [155, 112] on input at bounding box center [148, 111] width 87 height 12
paste input "********"
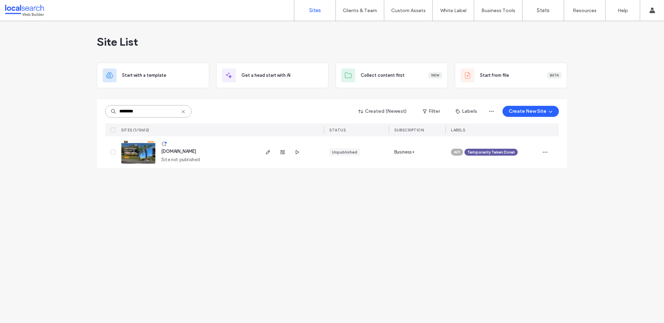
type input "********"
click at [182, 112] on icon at bounding box center [184, 112] width 6 height 6
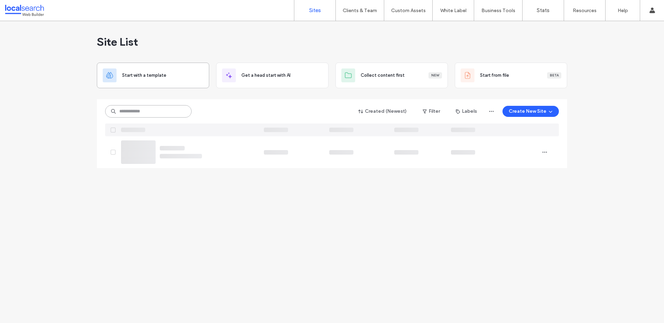
paste input "********"
type input "********"
click at [183, 112] on icon at bounding box center [184, 112] width 6 height 6
click at [183, 112] on input "********" at bounding box center [148, 111] width 87 height 12
paste input "********"
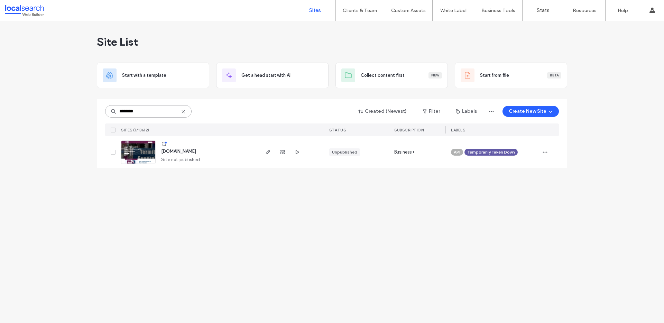
type input "********"
click at [183, 112] on use at bounding box center [183, 111] width 3 height 3
drag, startPoint x: 183, startPoint y: 112, endPoint x: 170, endPoint y: 112, distance: 13.2
click at [183, 112] on input at bounding box center [148, 111] width 87 height 12
paste input "********"
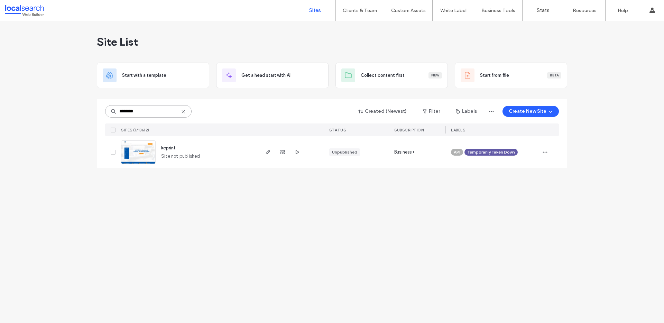
type input "********"
click at [183, 112] on use at bounding box center [183, 111] width 3 height 3
paste input "********"
type input "********"
click at [196, 146] on span "www.sunstopper.net.au" at bounding box center [178, 148] width 35 height 5
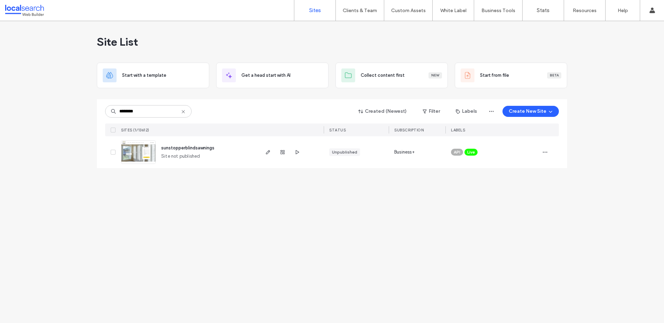
type input "********"
click at [474, 153] on span "Live" at bounding box center [471, 152] width 8 height 6
click at [484, 147] on span at bounding box center [482, 147] width 5 height 5
click at [547, 154] on icon "button" at bounding box center [546, 152] width 6 height 6
click at [521, 205] on div "Assign Label" at bounding box center [520, 209] width 62 height 13
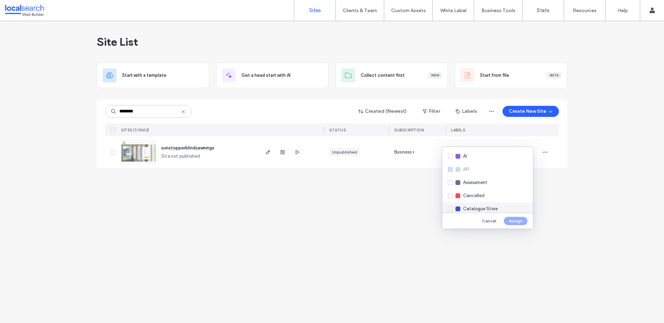
drag, startPoint x: 475, startPoint y: 194, endPoint x: 492, endPoint y: 204, distance: 19.8
click at [475, 194] on span "Cancelled" at bounding box center [473, 195] width 21 height 7
drag, startPoint x: 519, startPoint y: 221, endPoint x: 516, endPoint y: 220, distance: 3.7
click at [519, 221] on button "Assign" at bounding box center [516, 221] width 24 height 8
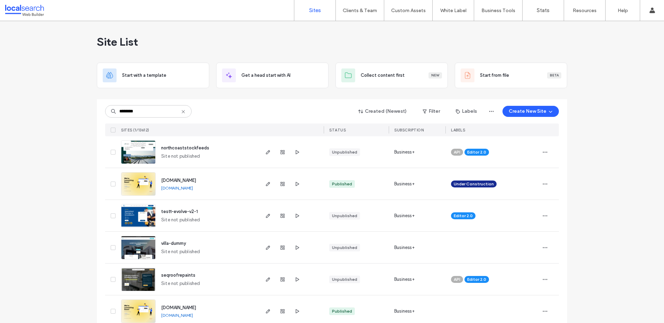
click at [181, 111] on icon at bounding box center [184, 112] width 6 height 6
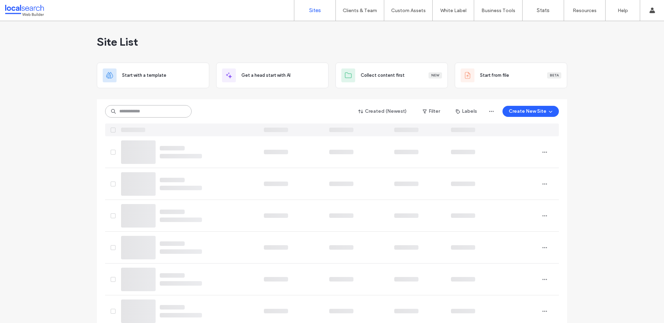
paste input "********"
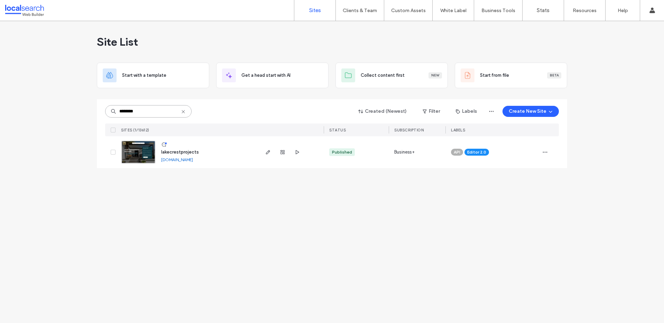
type input "********"
click at [178, 151] on span "lakecrestprojects" at bounding box center [180, 151] width 38 height 5
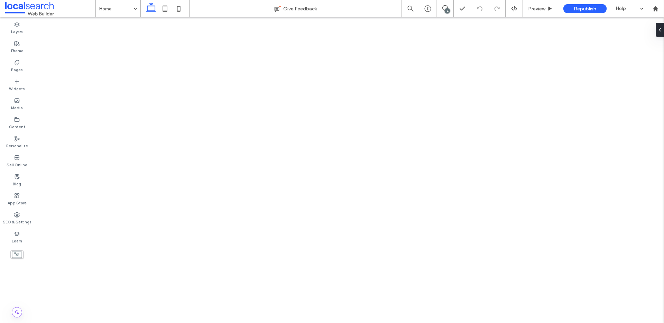
click at [446, 12] on div "4" at bounding box center [447, 10] width 5 height 5
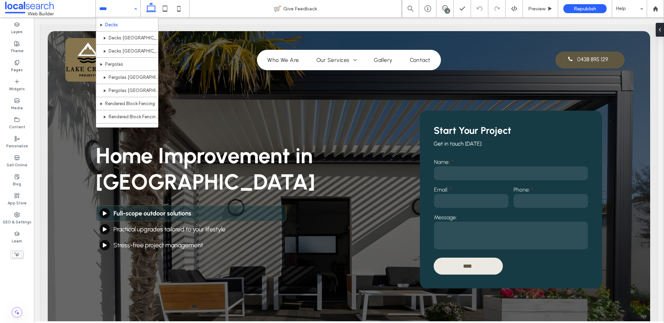
scroll to position [152, 0]
click at [440, 8] on span at bounding box center [445, 8] width 17 height 6
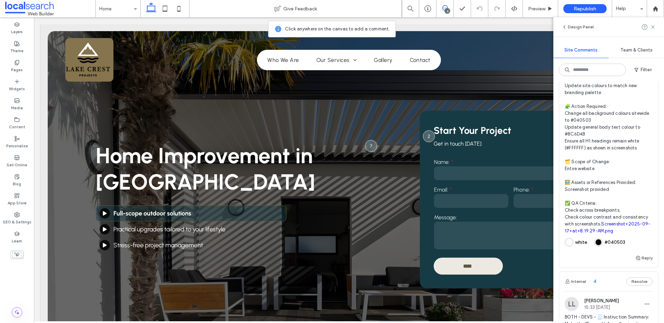
scroll to position [0, 0]
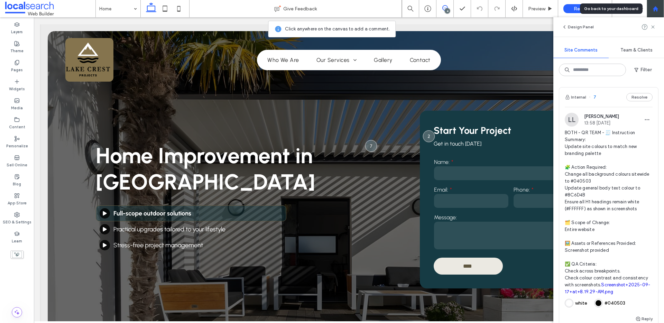
click at [662, 10] on div at bounding box center [655, 9] width 17 height 6
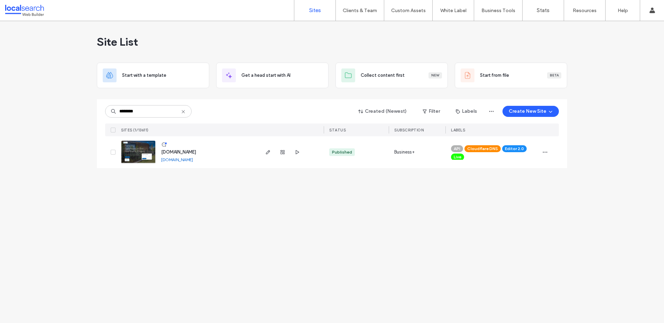
type input "********"
click at [196, 151] on span "[DOMAIN_NAME]" at bounding box center [178, 151] width 35 height 5
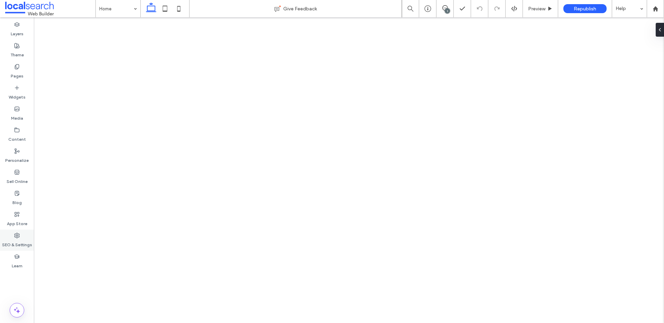
click at [14, 242] on label "SEO & Settings" at bounding box center [17, 243] width 30 height 10
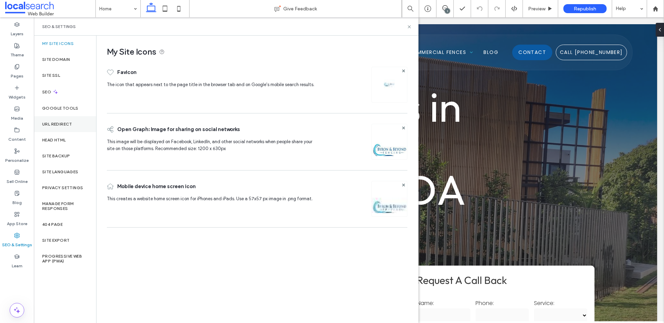
drag, startPoint x: 64, startPoint y: 123, endPoint x: 71, endPoint y: 122, distance: 6.6
click at [64, 123] on label "URL Redirect" at bounding box center [57, 124] width 30 height 5
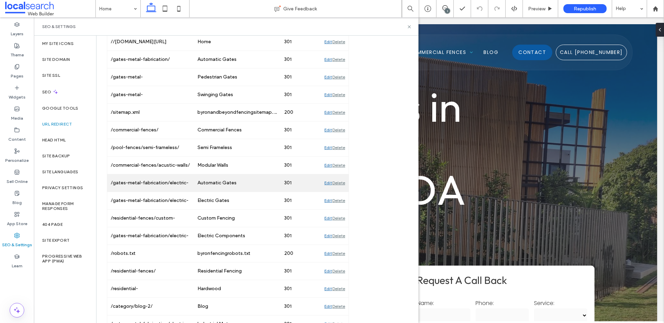
scroll to position [487, 0]
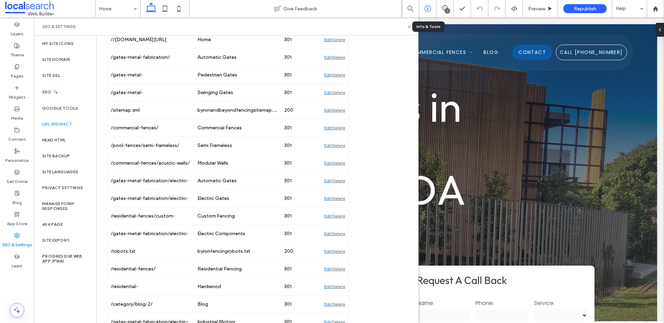
click at [429, 11] on use at bounding box center [428, 9] width 7 height 7
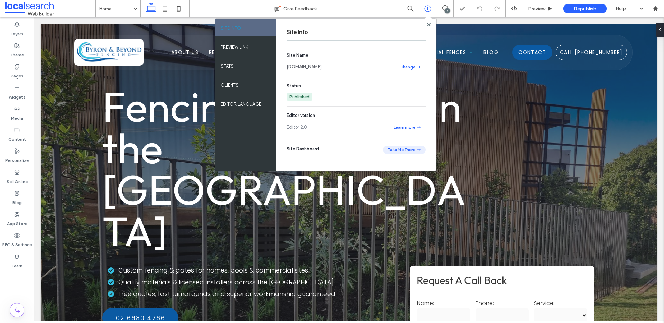
click at [410, 151] on button "Take Me There" at bounding box center [404, 150] width 43 height 8
click at [16, 240] on label "SEO & Settings" at bounding box center [17, 243] width 30 height 10
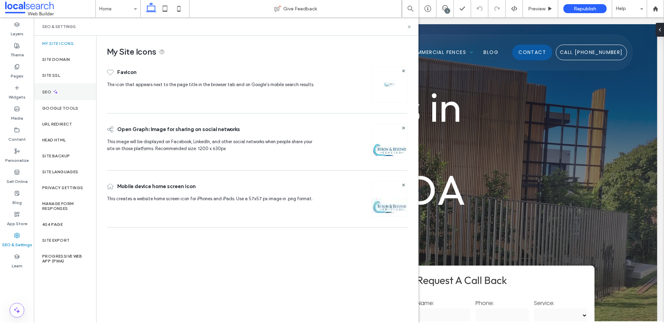
click at [44, 93] on label "SEO" at bounding box center [47, 92] width 10 height 5
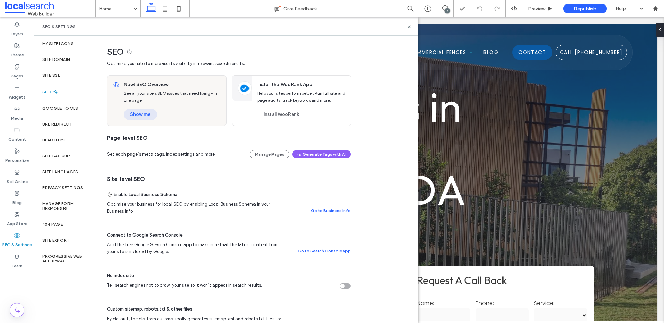
click at [143, 114] on button "Show me" at bounding box center [140, 114] width 33 height 11
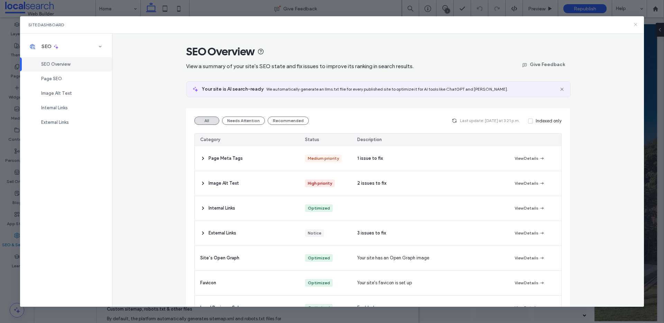
drag, startPoint x: 636, startPoint y: 24, endPoint x: 70, endPoint y: 64, distance: 567.5
click at [636, 24] on icon at bounding box center [636, 25] width 6 height 6
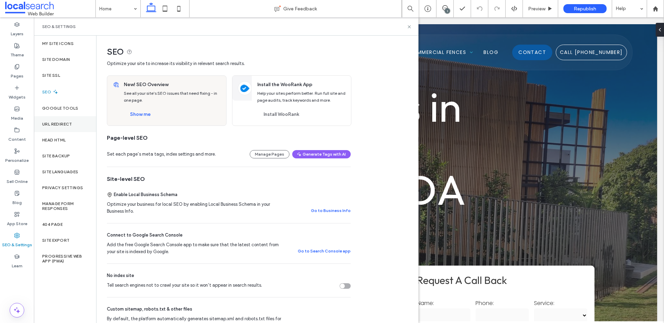
click at [67, 119] on div "URL Redirect" at bounding box center [65, 124] width 62 height 16
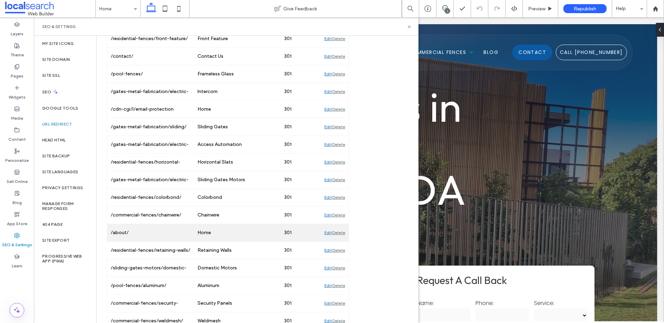
scroll to position [0, 0]
